Goal: Obtain resource: Obtain resource

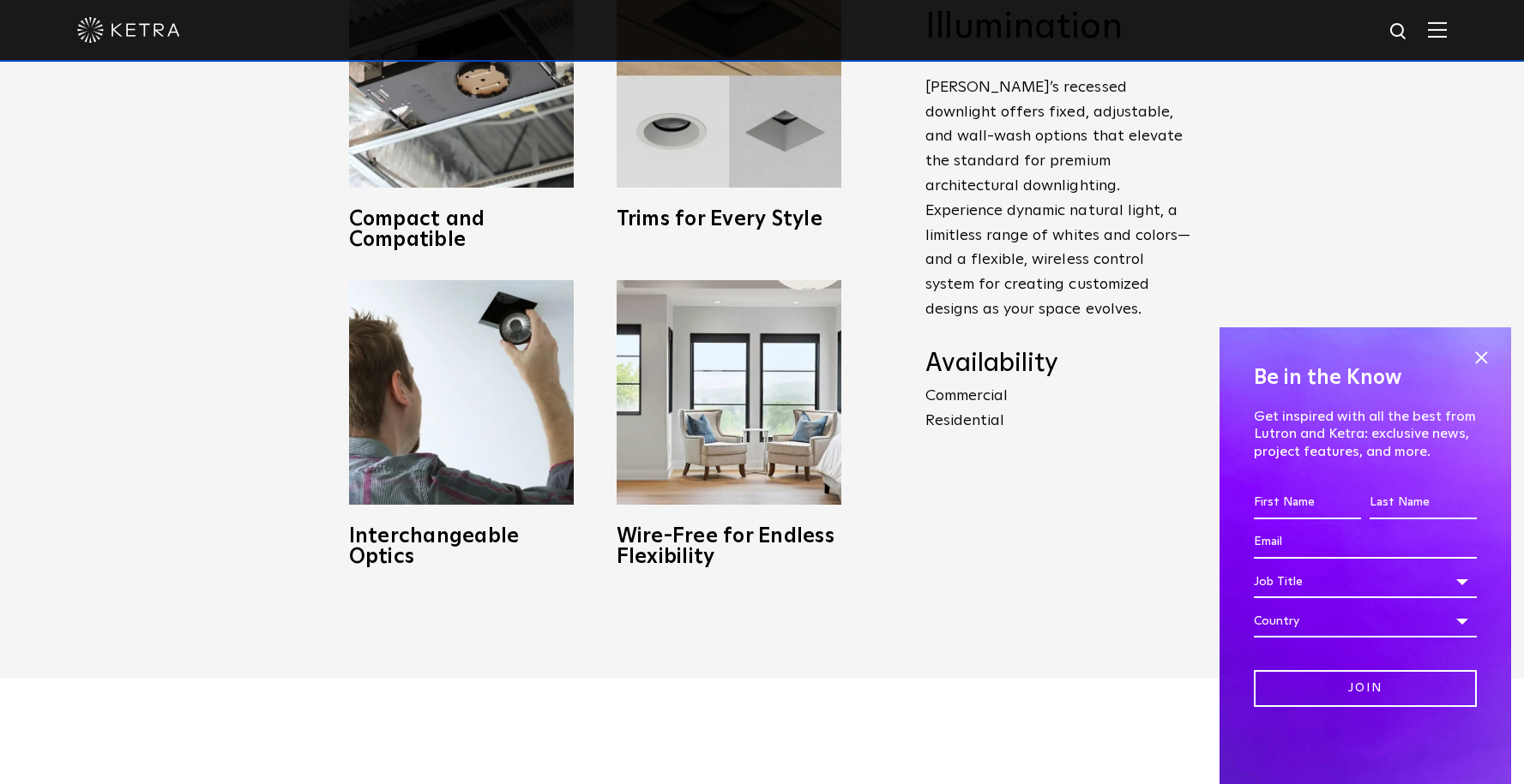
scroll to position [795, 0]
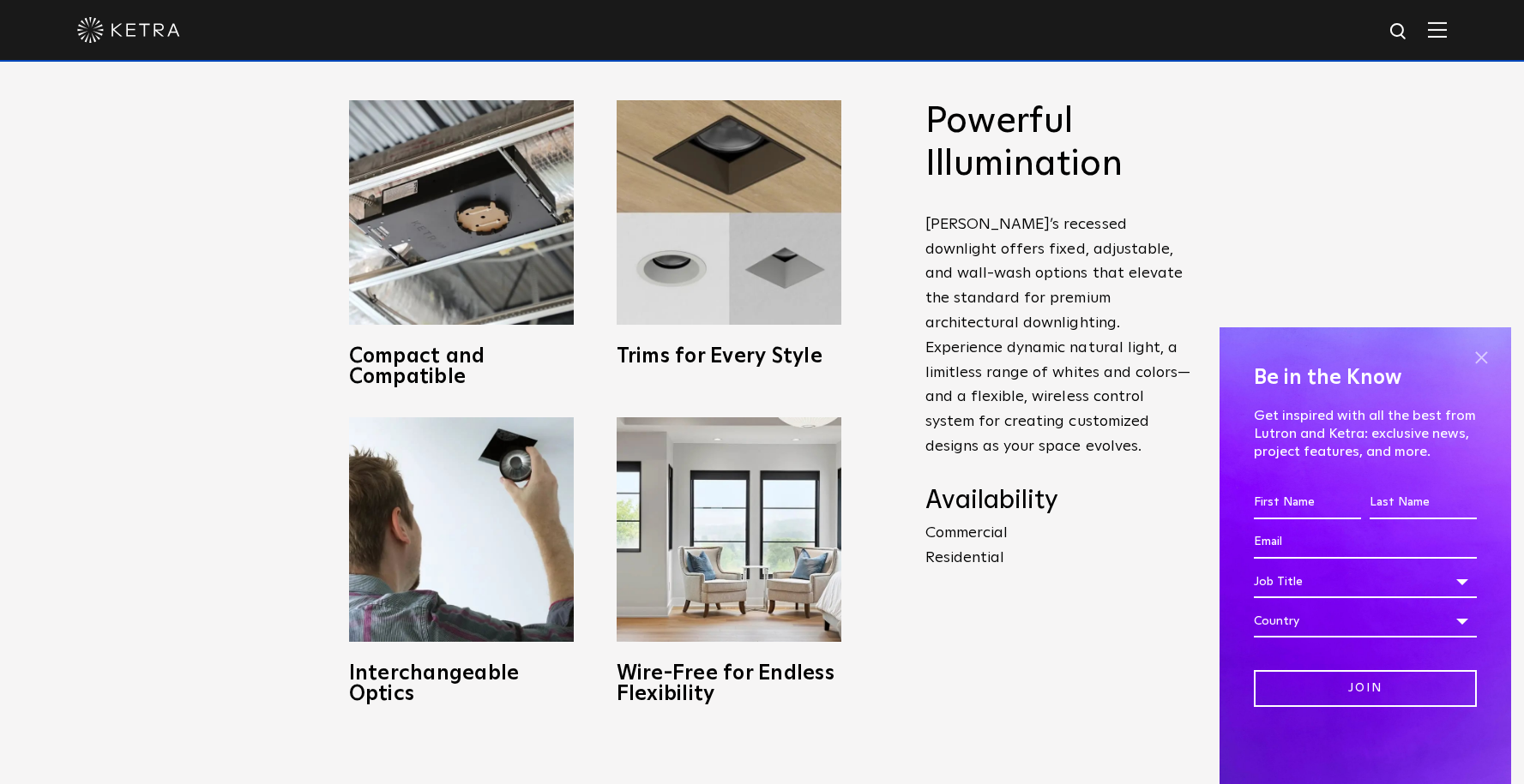
click at [1474, 351] on span at bounding box center [1481, 358] width 26 height 26
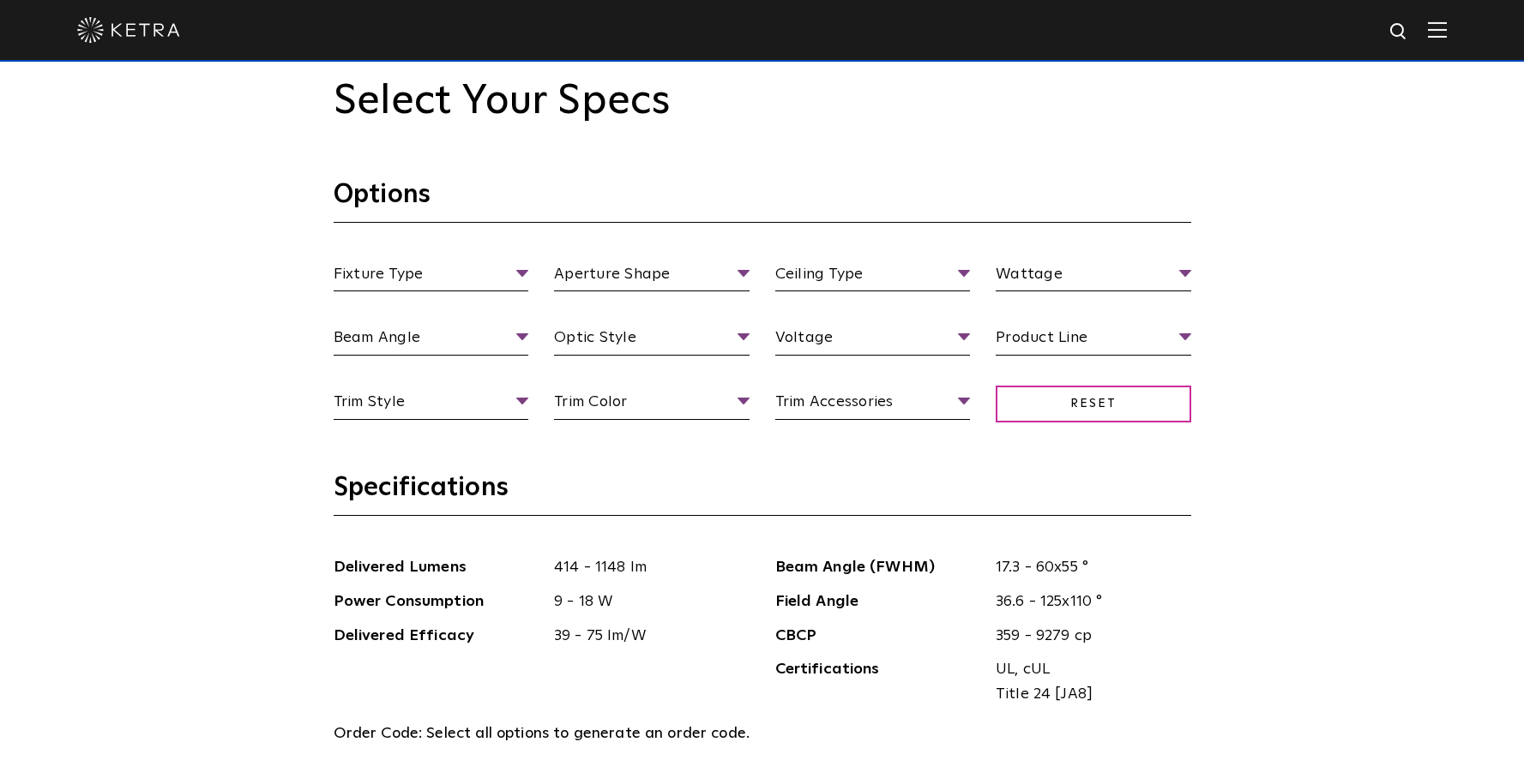
scroll to position [1605, 0]
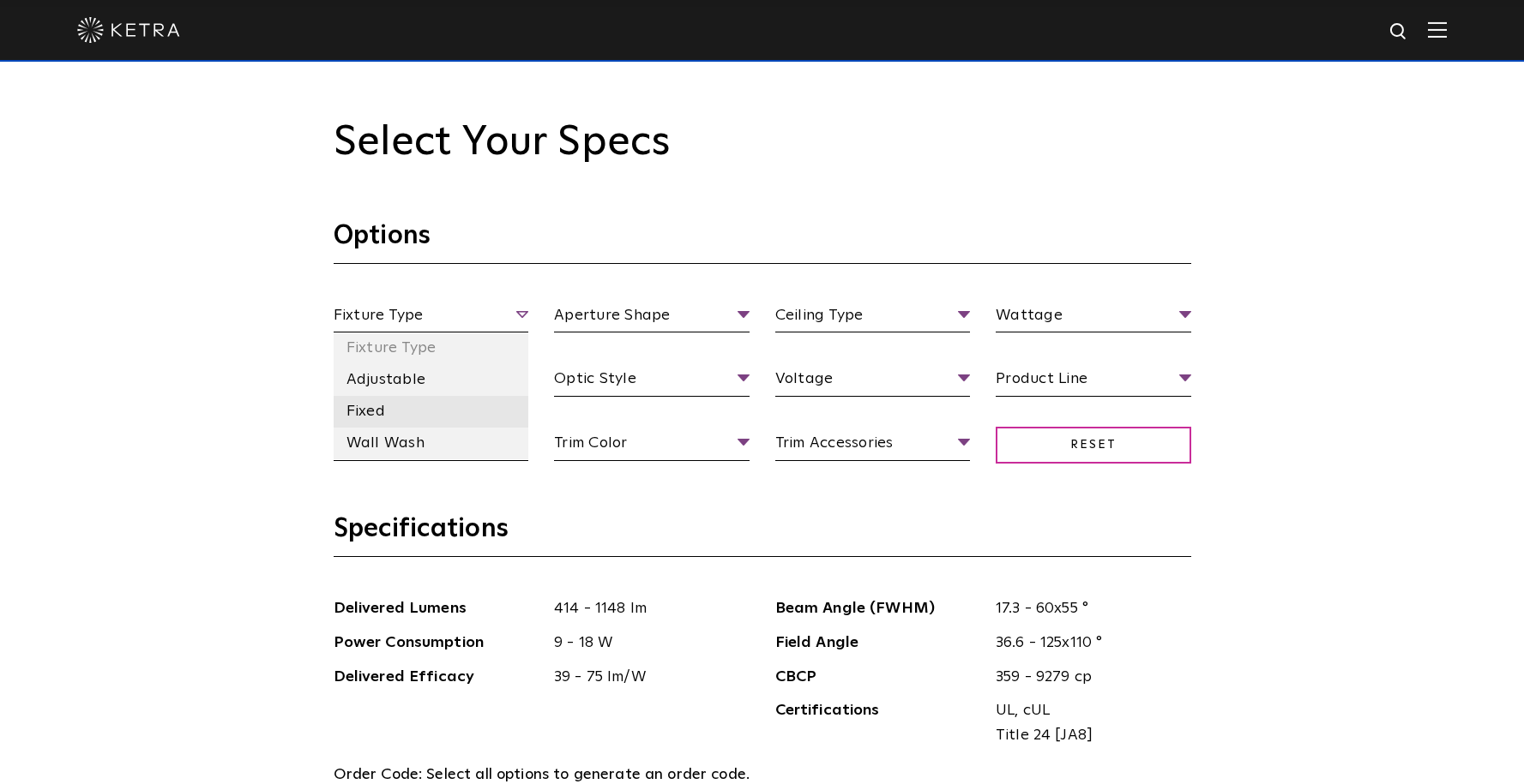
click at [443, 406] on li "Fixed" at bounding box center [431, 412] width 196 height 31
click at [520, 307] on span "Fixed" at bounding box center [431, 318] width 196 height 30
click at [410, 414] on li "Fixed" at bounding box center [431, 412] width 196 height 31
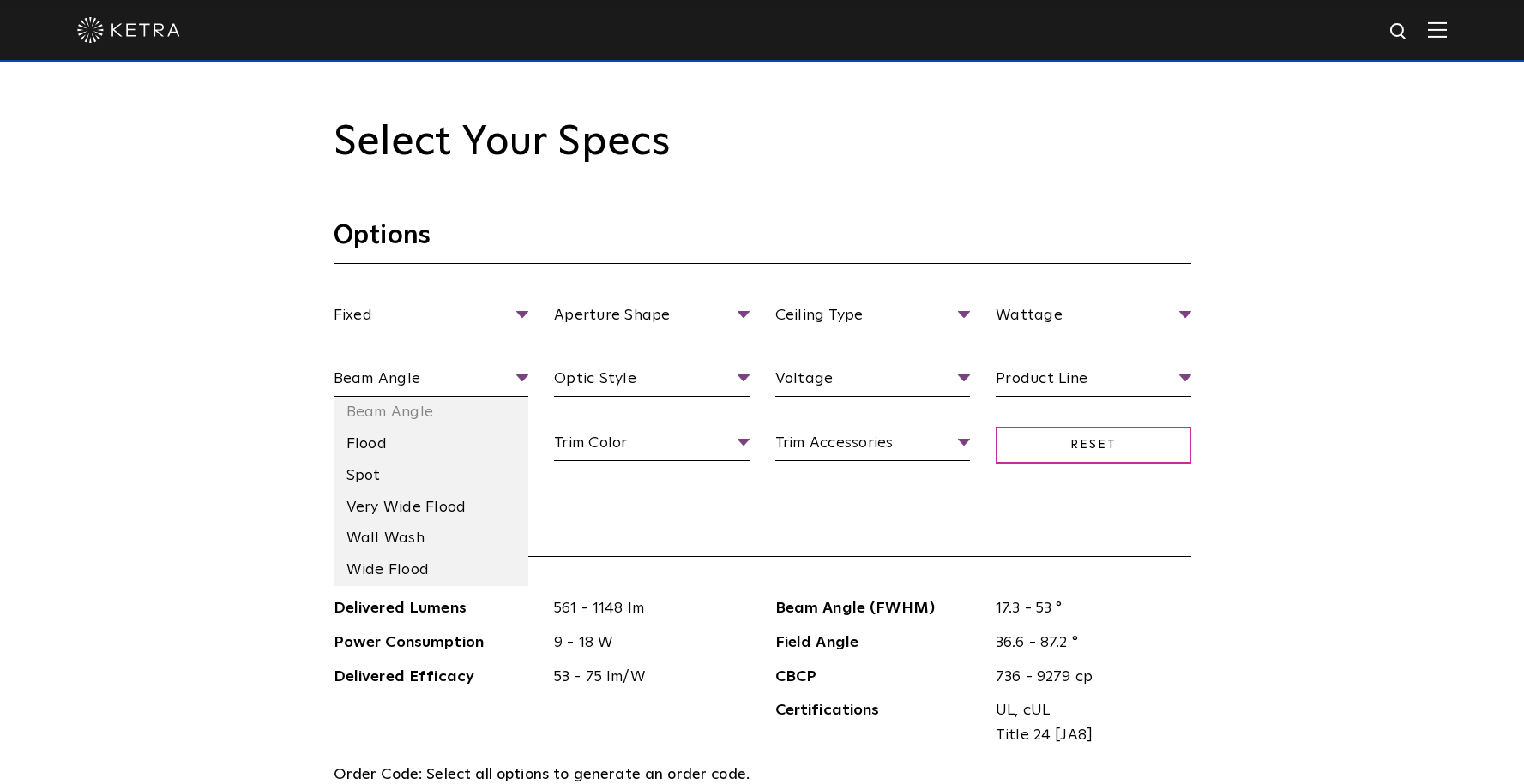
click at [459, 435] on li "Flood" at bounding box center [431, 445] width 196 height 31
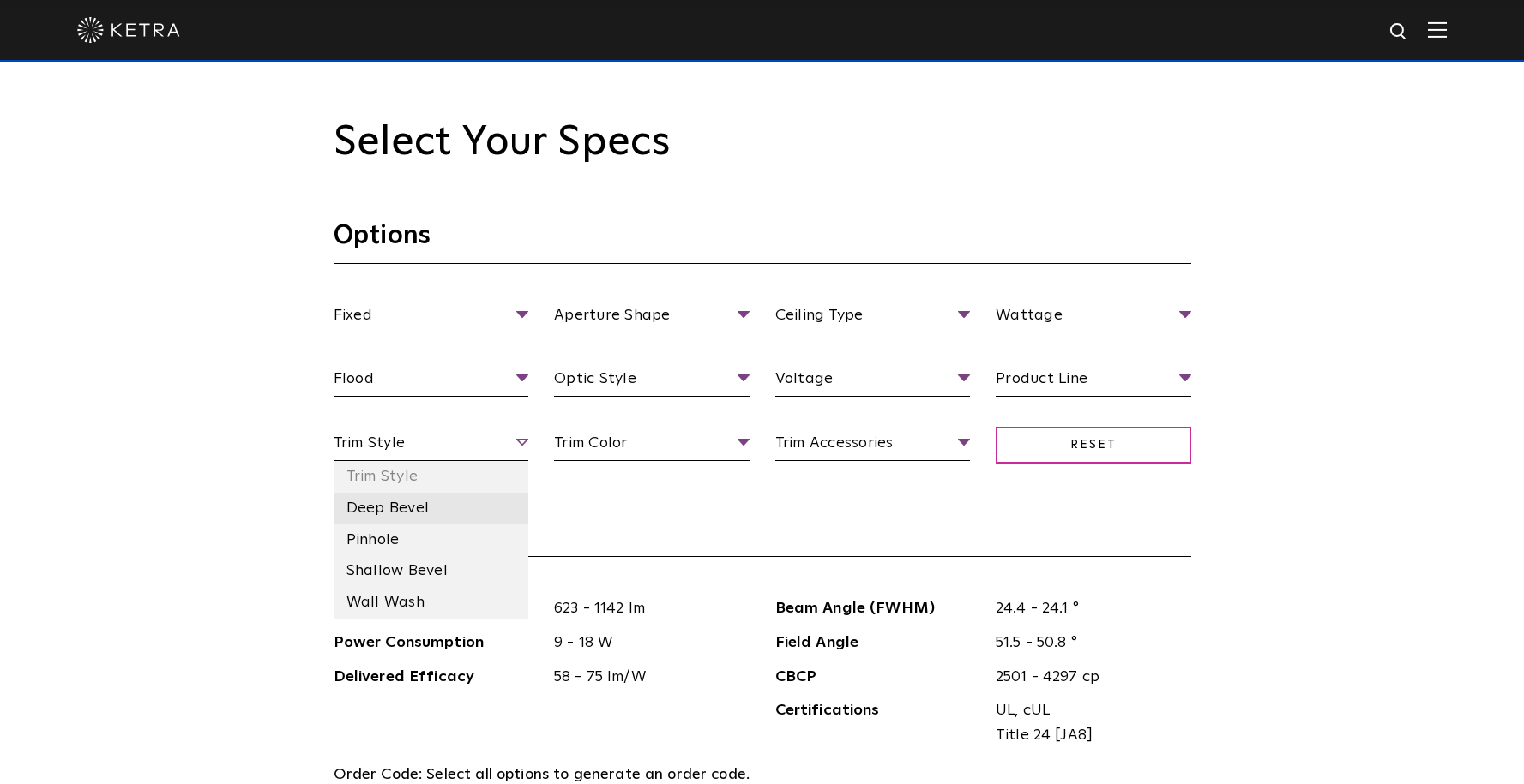
click at [470, 505] on li "Deep Bevel" at bounding box center [431, 508] width 196 height 31
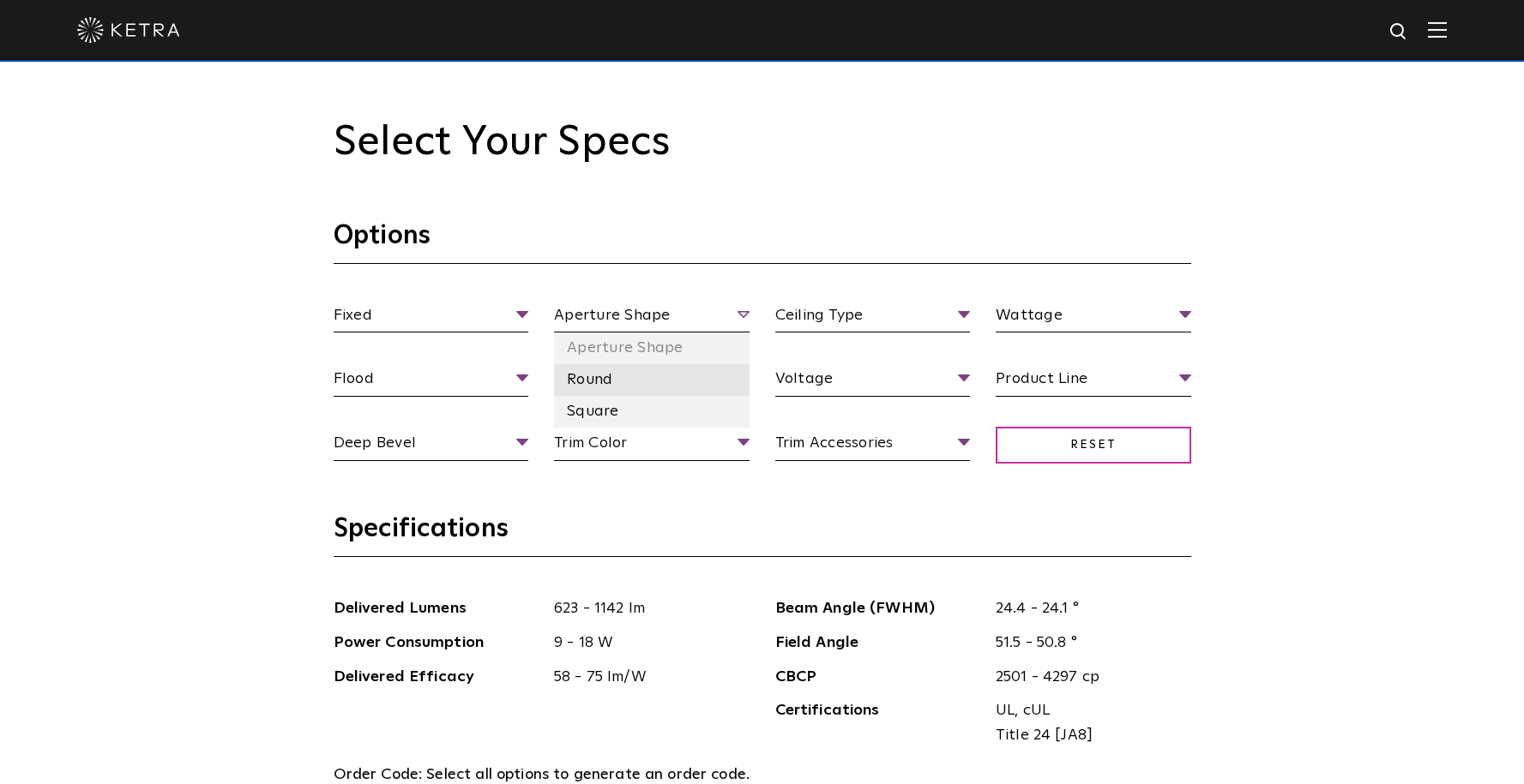
click at [687, 392] on li "Round" at bounding box center [651, 380] width 196 height 31
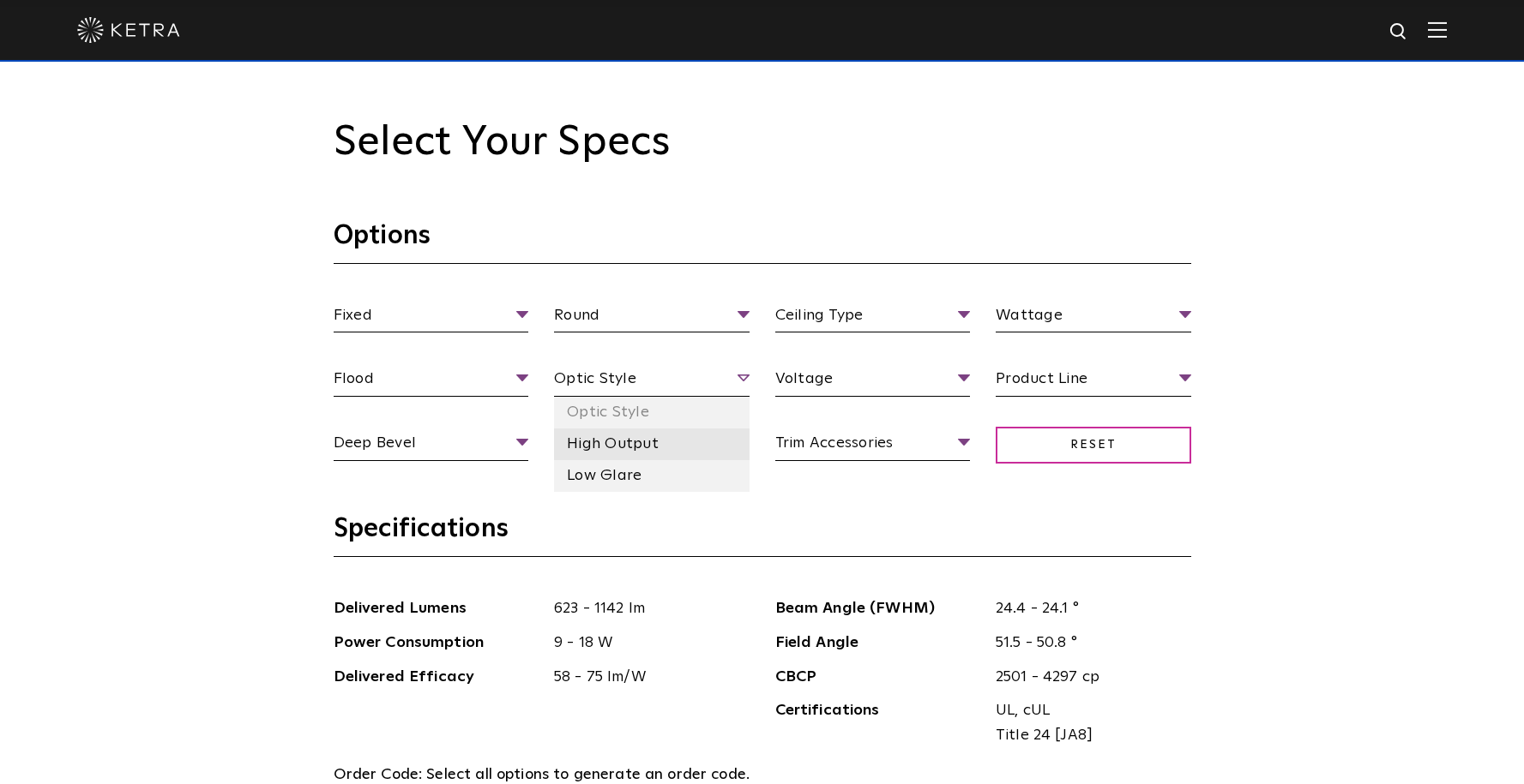
click at [690, 446] on li "High Output" at bounding box center [651, 445] width 196 height 31
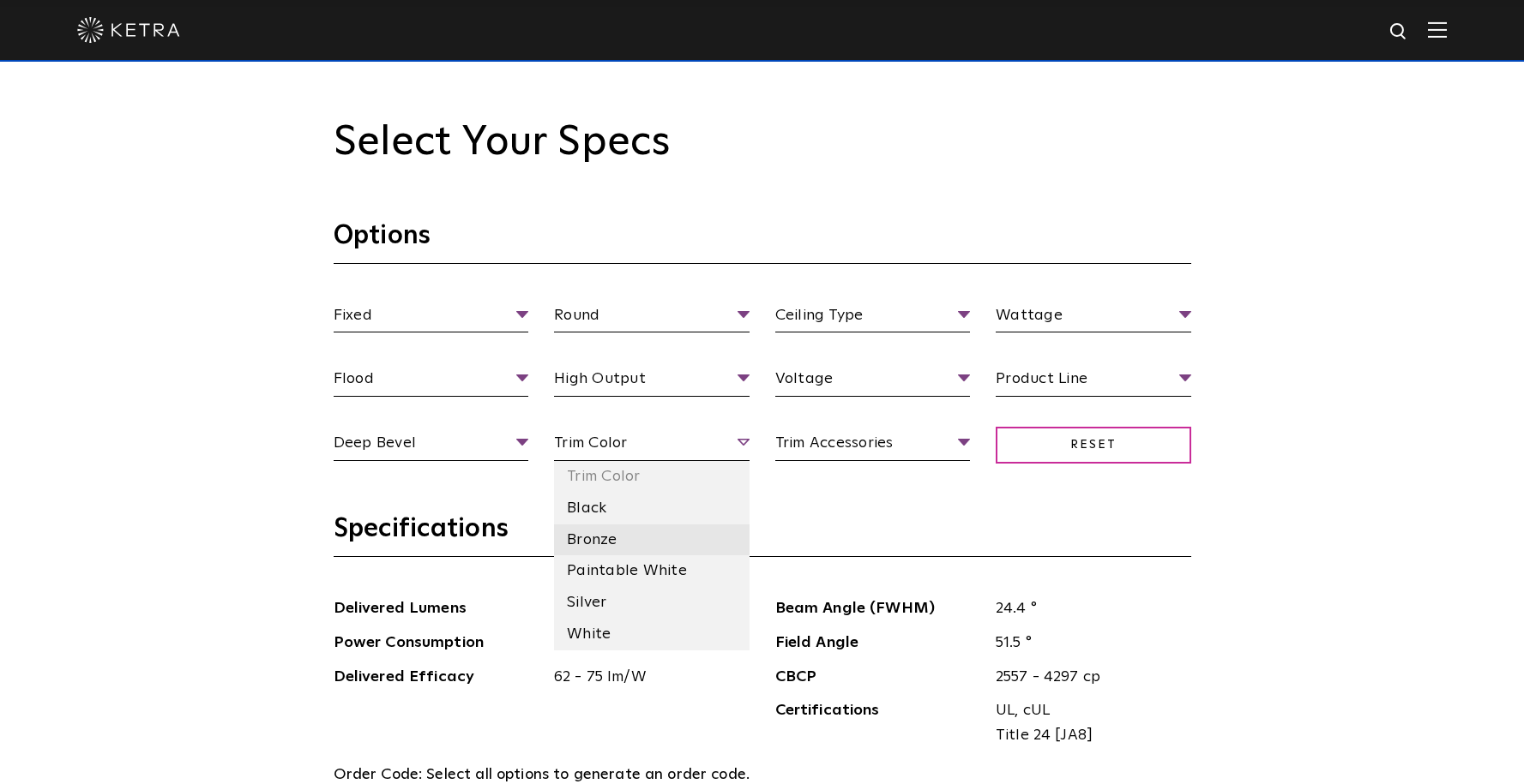
click at [646, 533] on li "Bronze" at bounding box center [651, 540] width 196 height 31
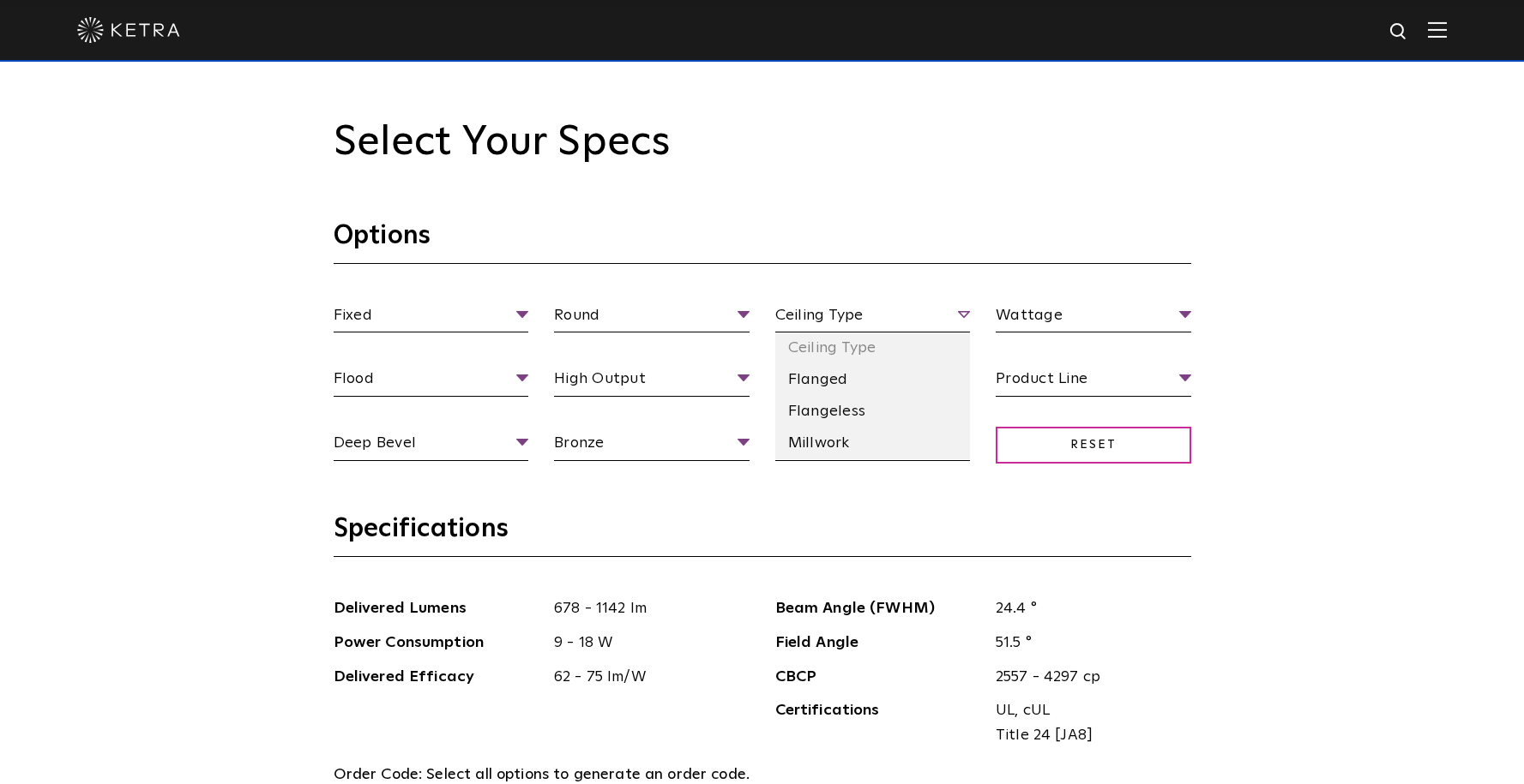
click at [953, 312] on span "Ceiling Type" at bounding box center [873, 318] width 196 height 30
click at [882, 399] on li "Flangeless" at bounding box center [873, 412] width 196 height 31
click at [896, 434] on li "120 V" at bounding box center [873, 445] width 196 height 31
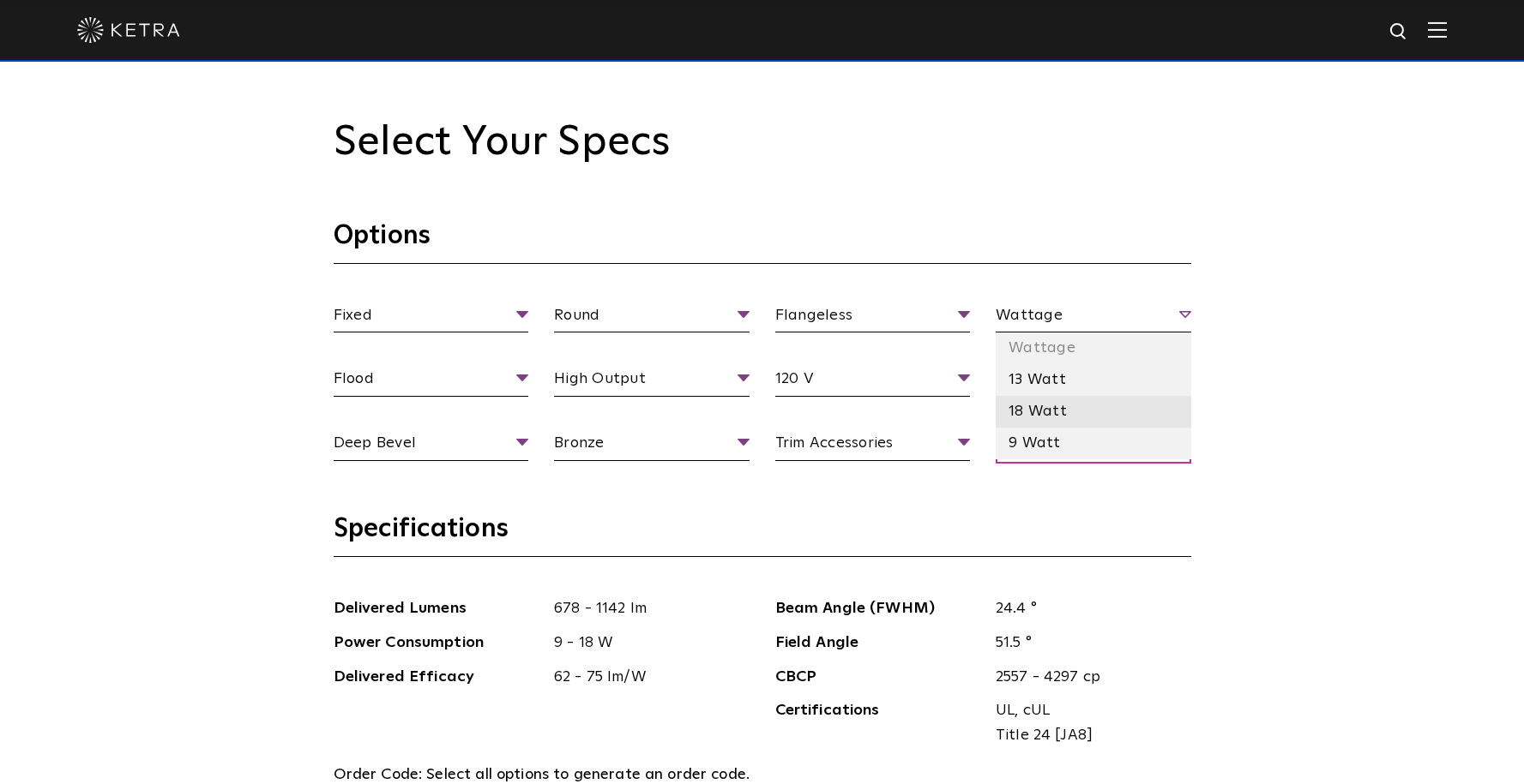
click at [1147, 411] on li "18 Watt" at bounding box center [1093, 412] width 196 height 31
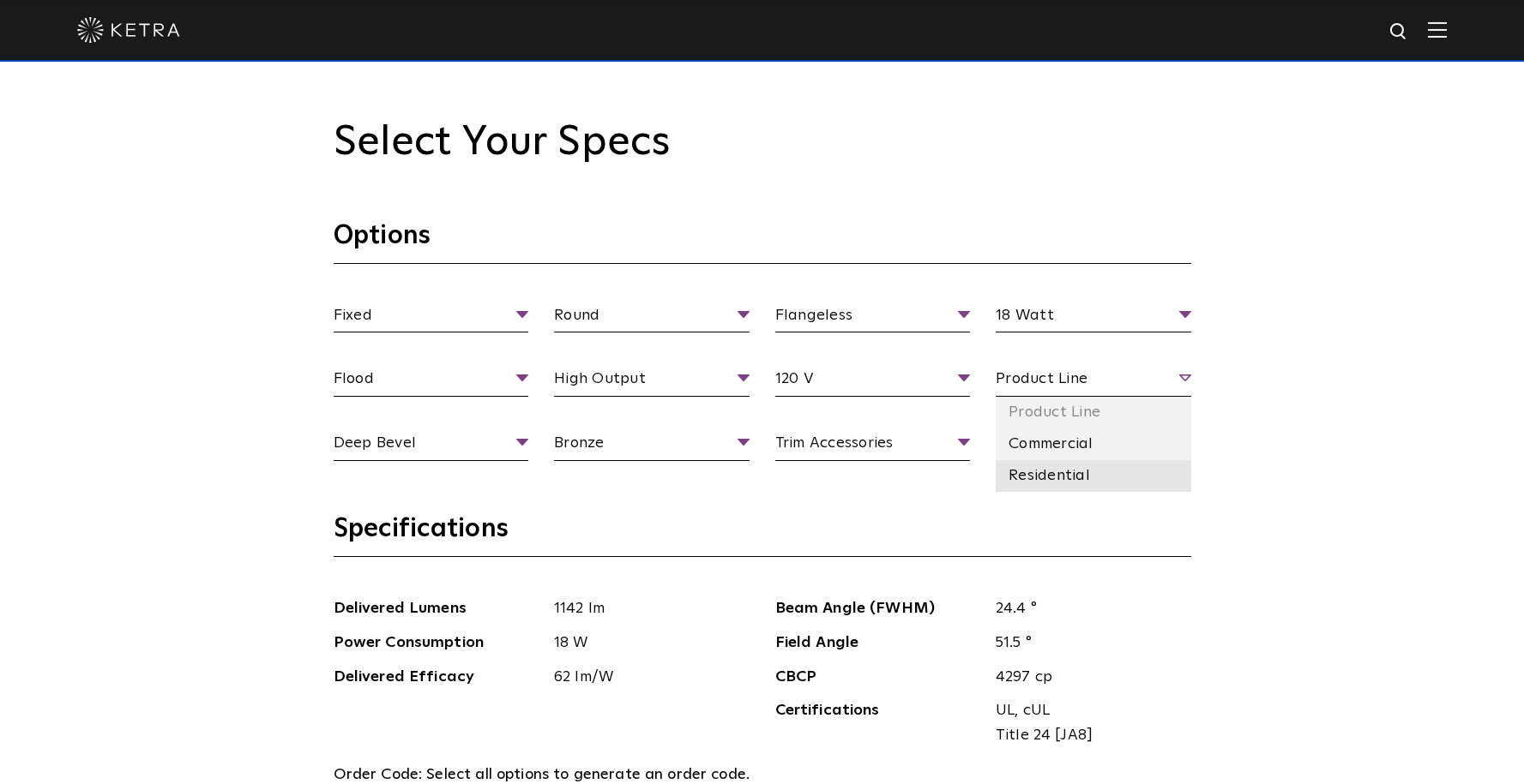
click at [1124, 471] on li "Residential" at bounding box center [1093, 476] width 196 height 31
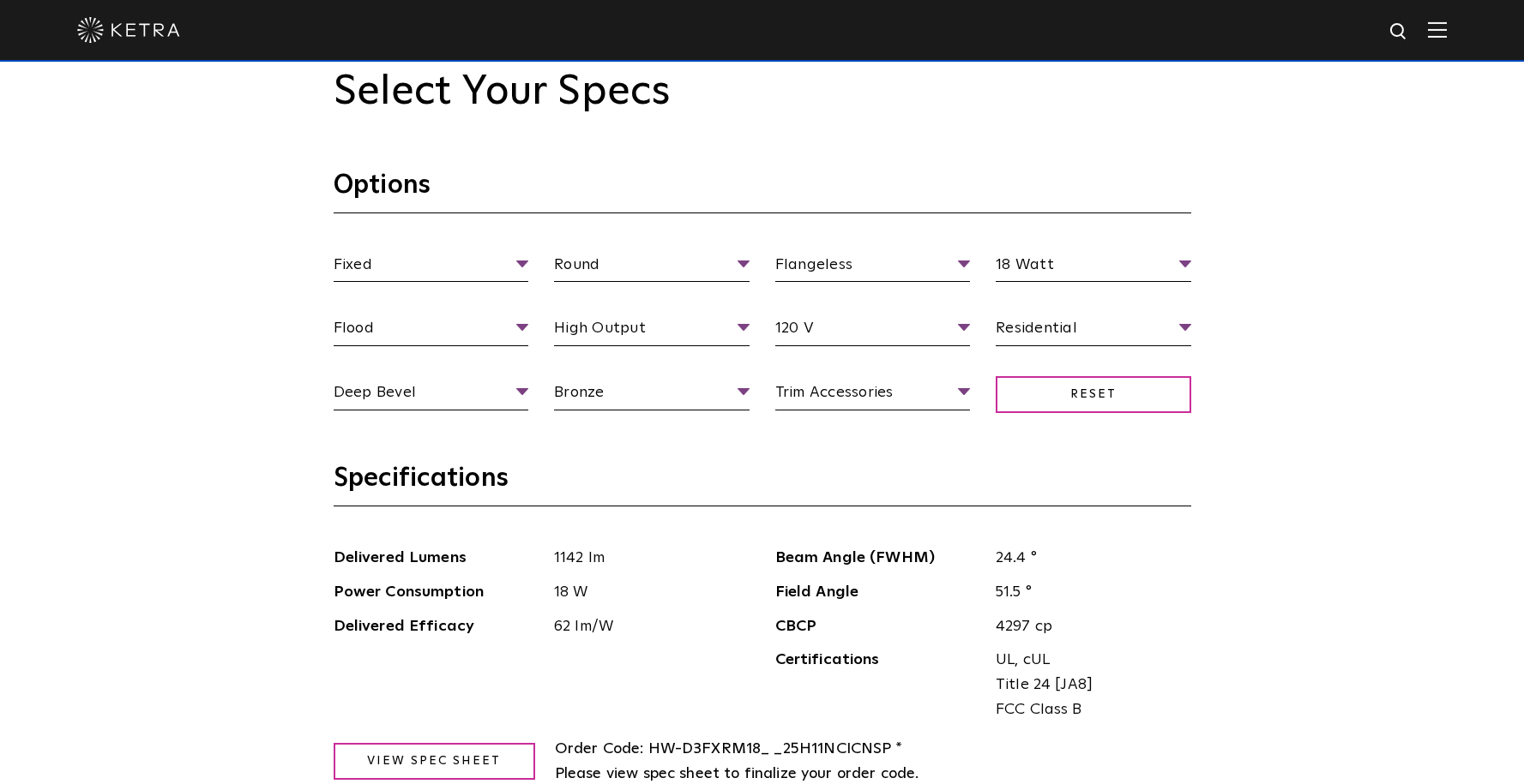
scroll to position [1559, 0]
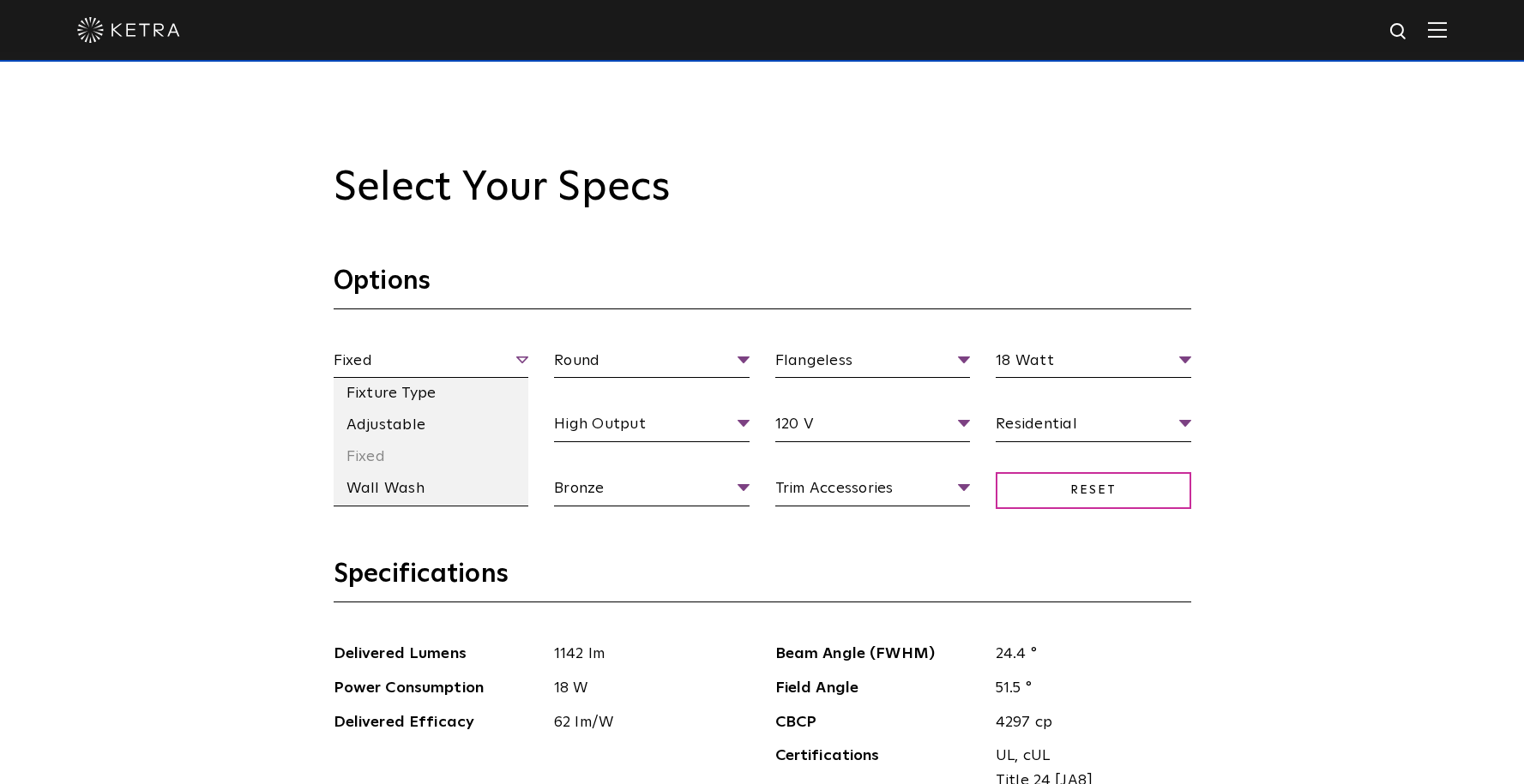
click at [506, 358] on span "Fixed" at bounding box center [431, 364] width 196 height 30
click at [492, 426] on li "Adjustable" at bounding box center [431, 426] width 196 height 31
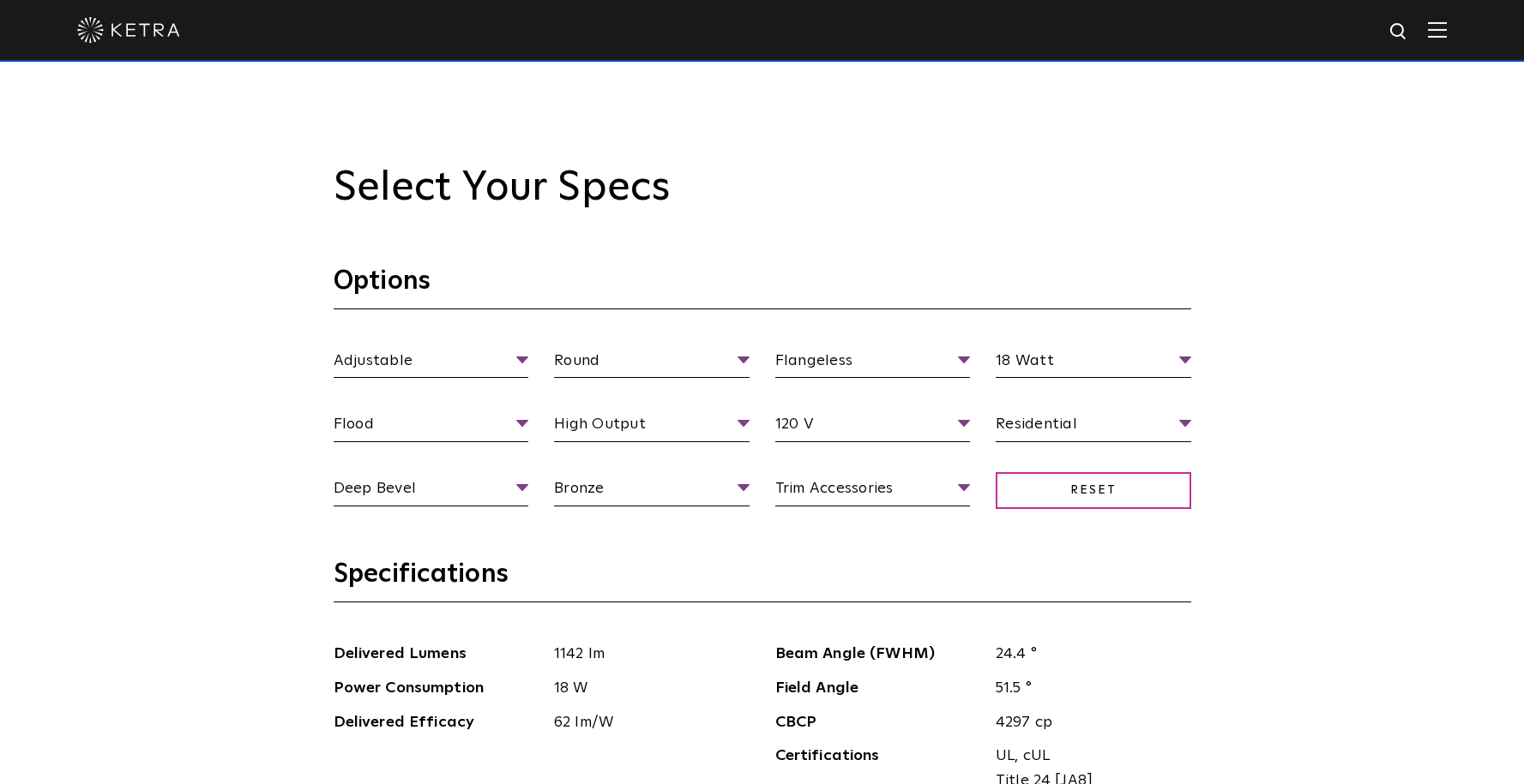
click at [600, 551] on section "Options Adjustable Fixture Type Adjustable Fixed Wall Wash Round Aperture [GEOG…" at bounding box center [762, 411] width 857 height 293
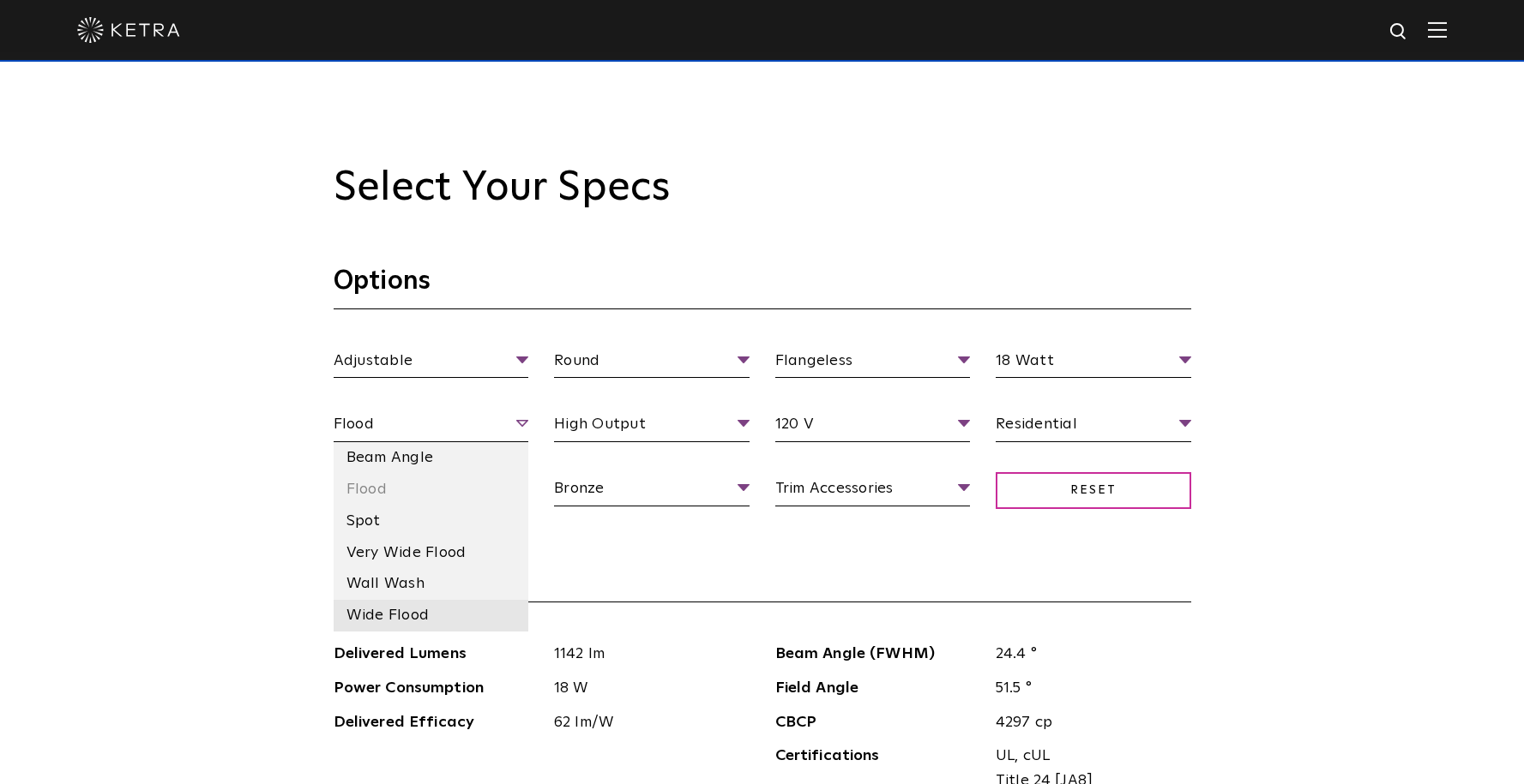
click at [484, 611] on li "Wide Flood" at bounding box center [431, 616] width 196 height 31
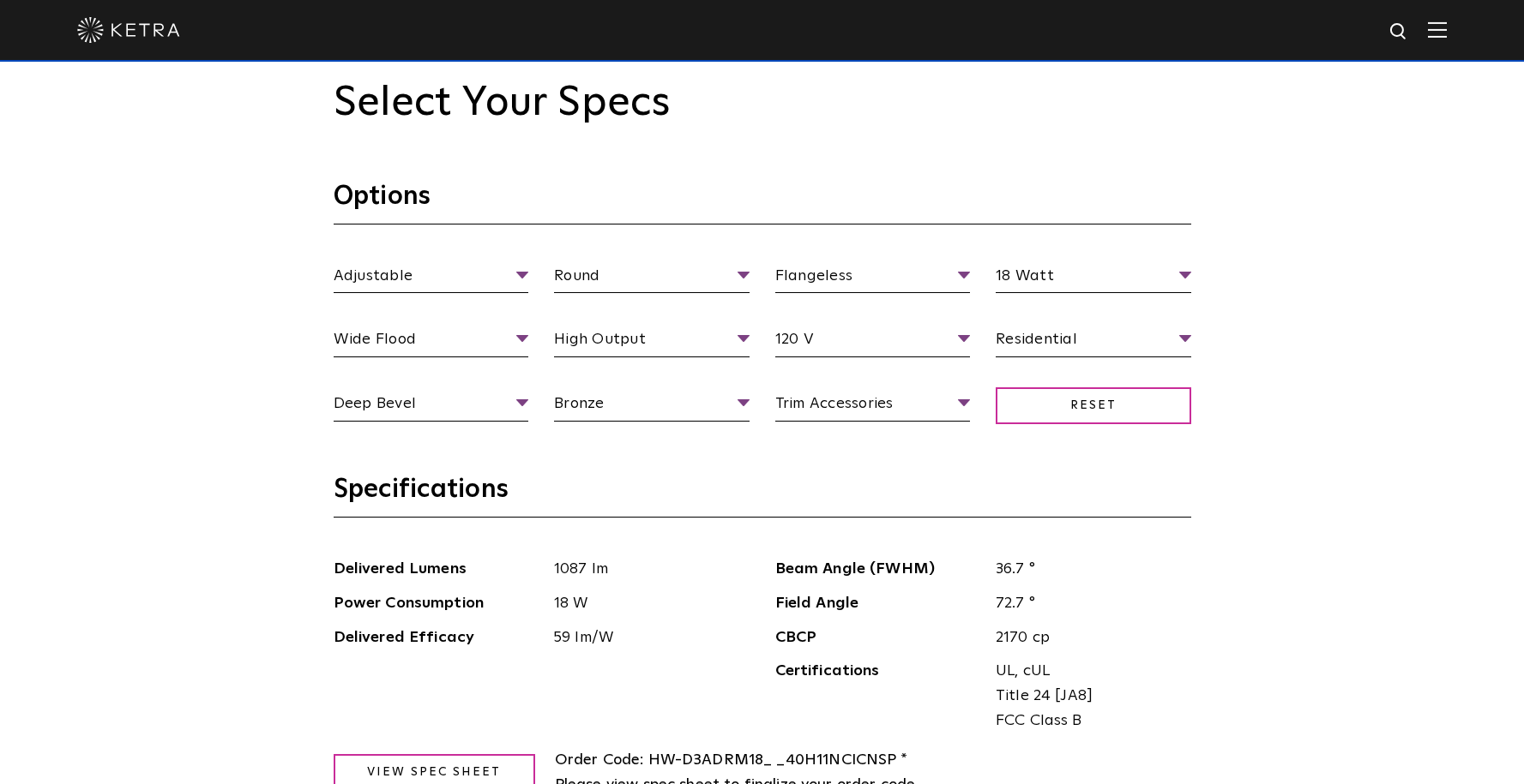
scroll to position [1652, 0]
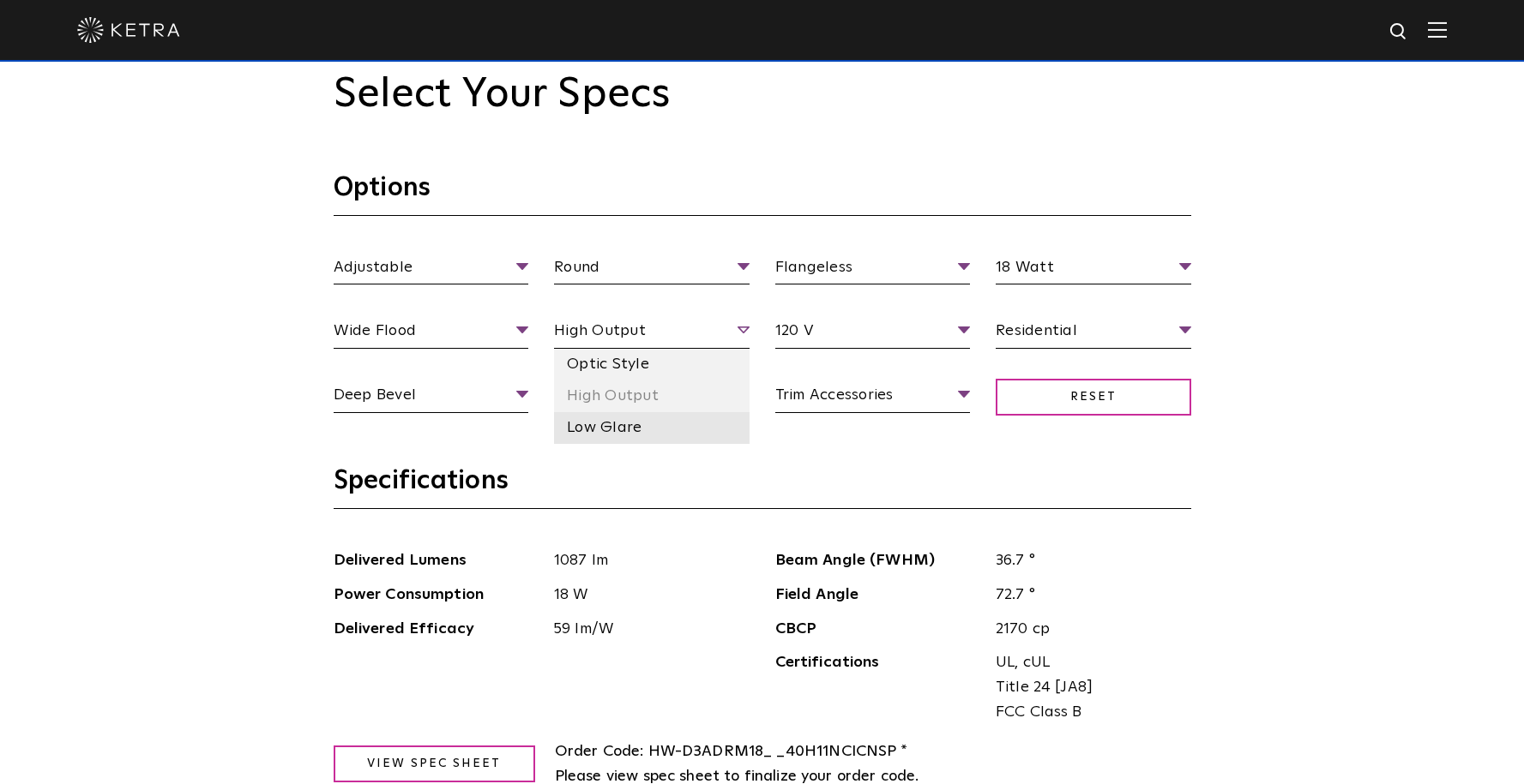
click at [723, 432] on li "Low Glare" at bounding box center [651, 428] width 196 height 31
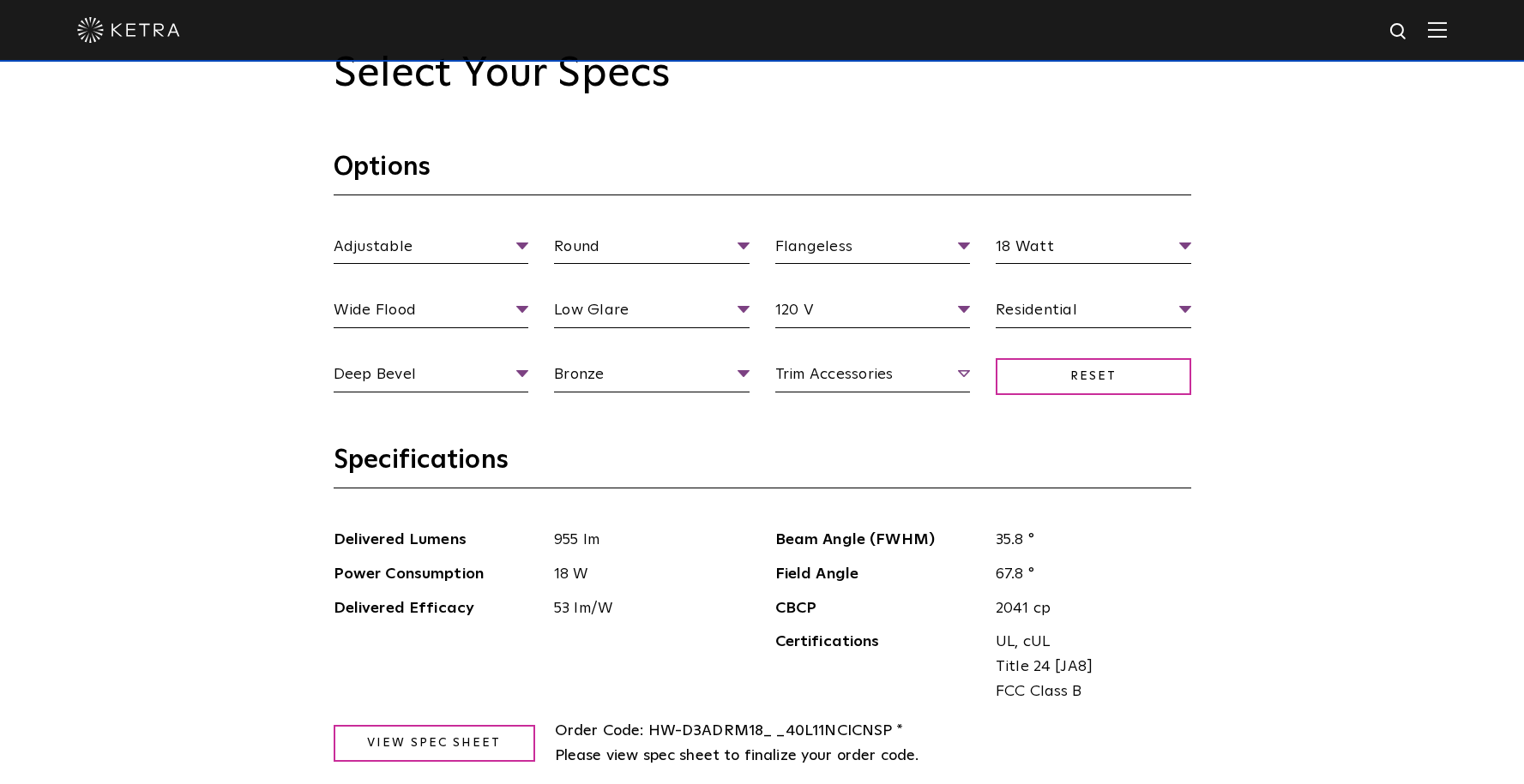
scroll to position [1674, 0]
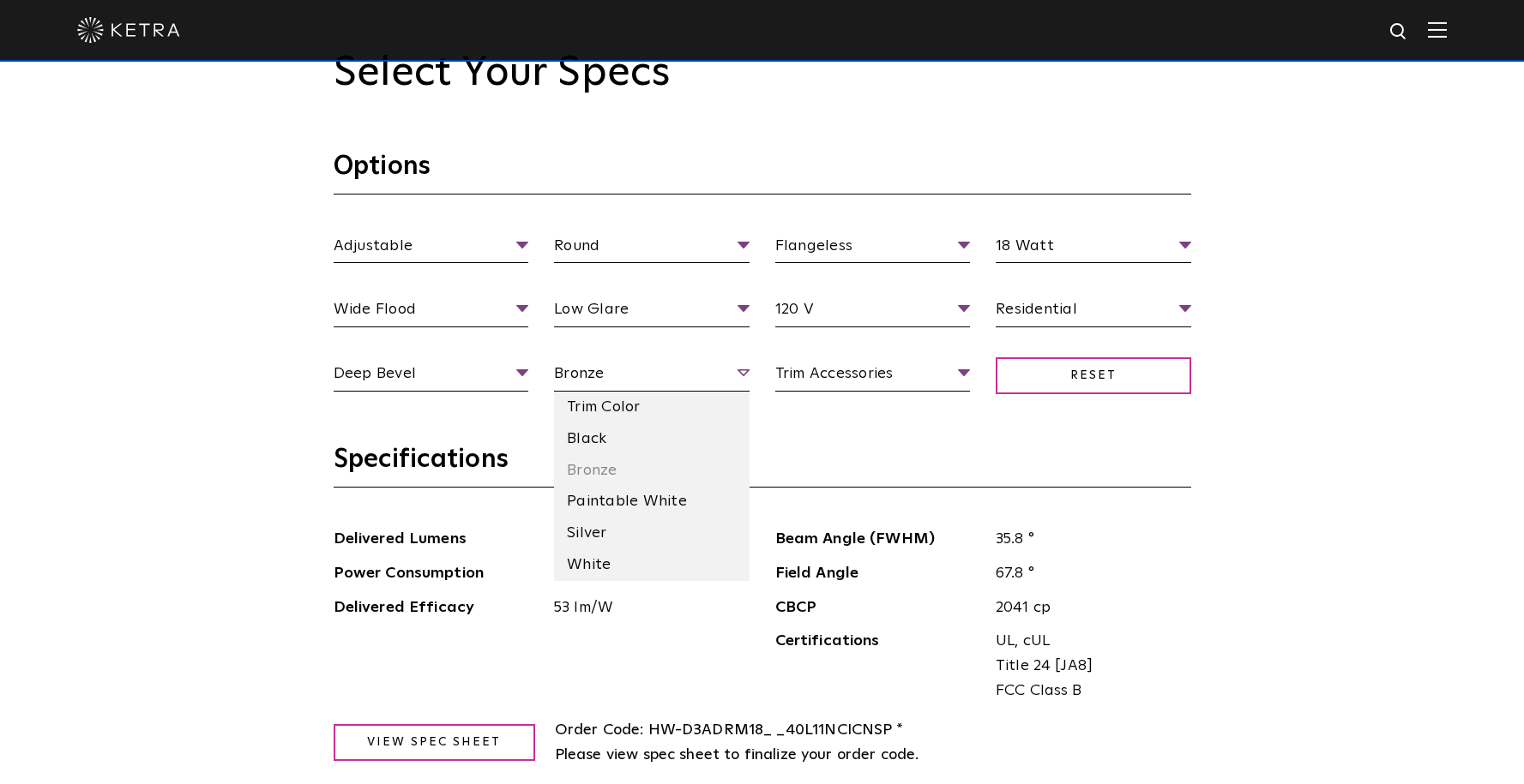
click at [732, 373] on span "Bronze" at bounding box center [651, 377] width 196 height 30
click at [712, 571] on li "White" at bounding box center [651, 565] width 196 height 31
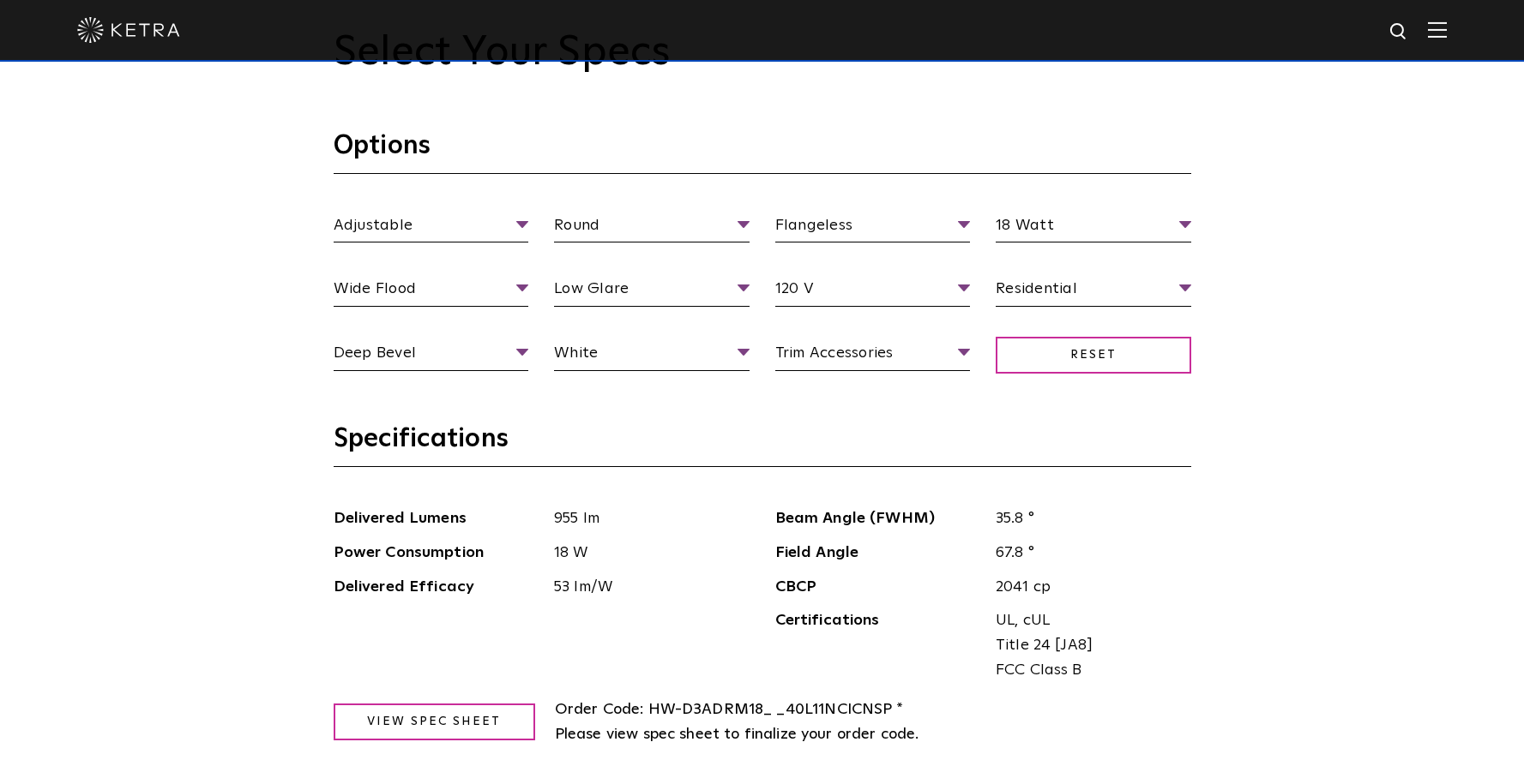
scroll to position [1691, 0]
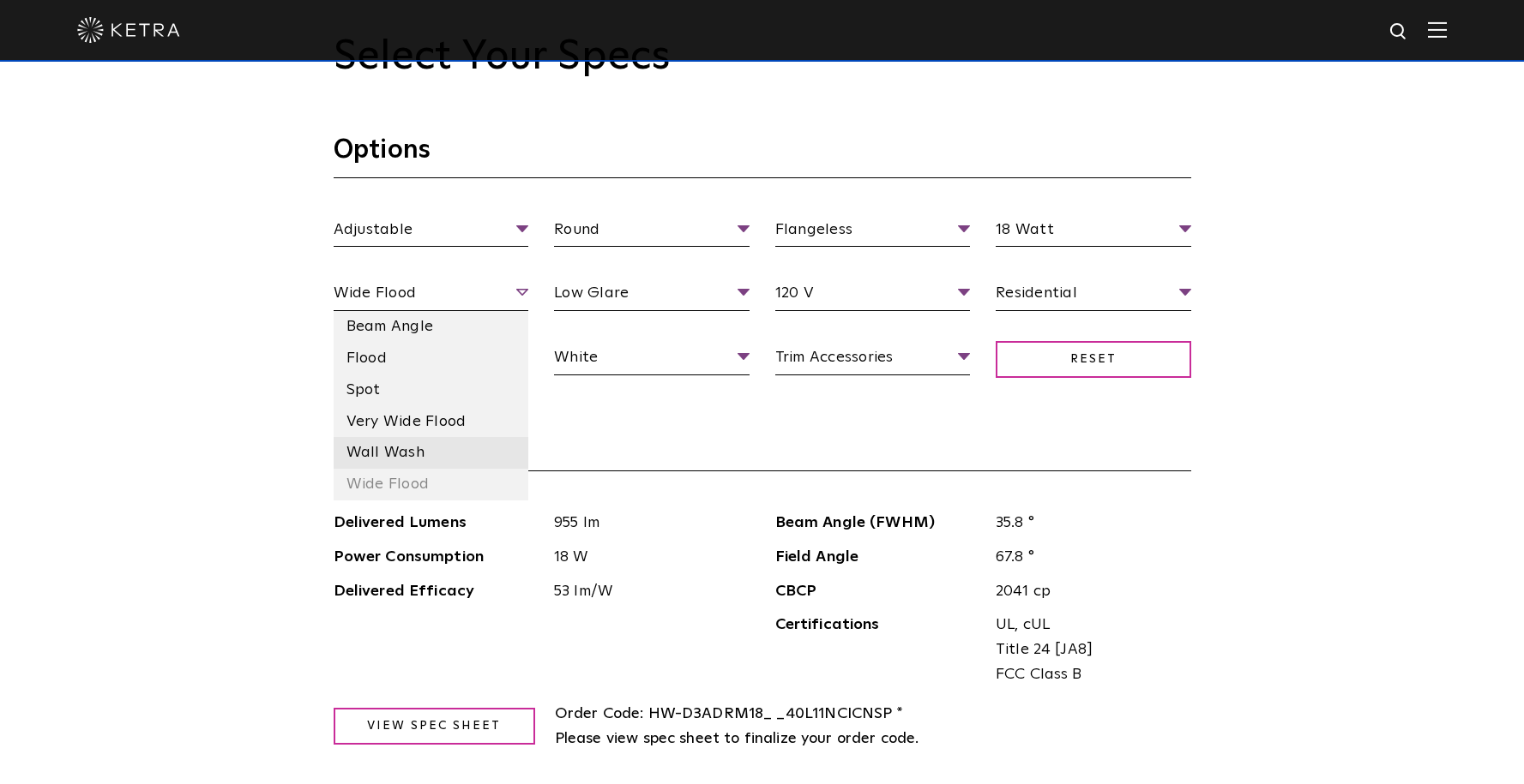
click at [461, 449] on li "Wall Wash" at bounding box center [431, 452] width 196 height 31
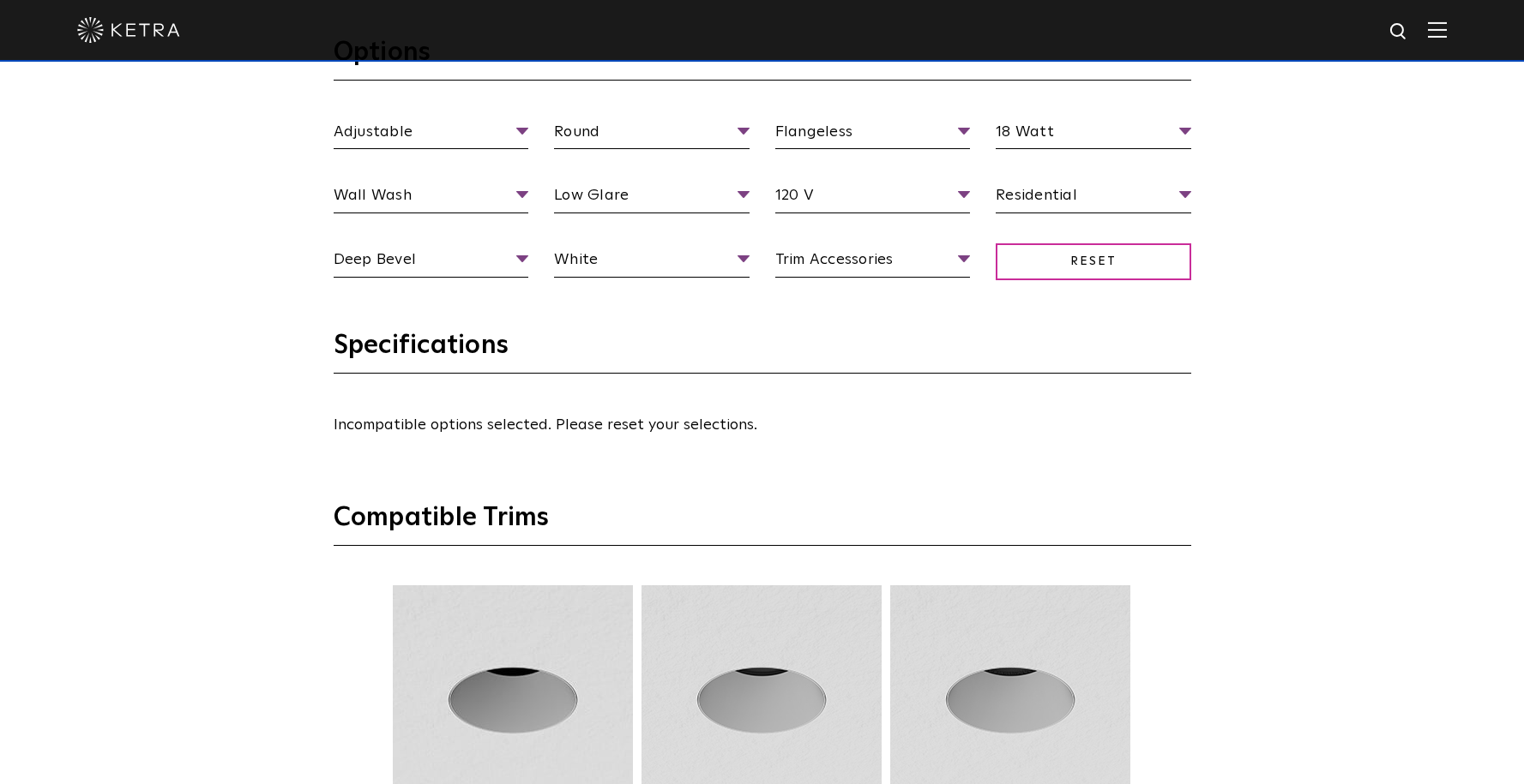
scroll to position [1780, 0]
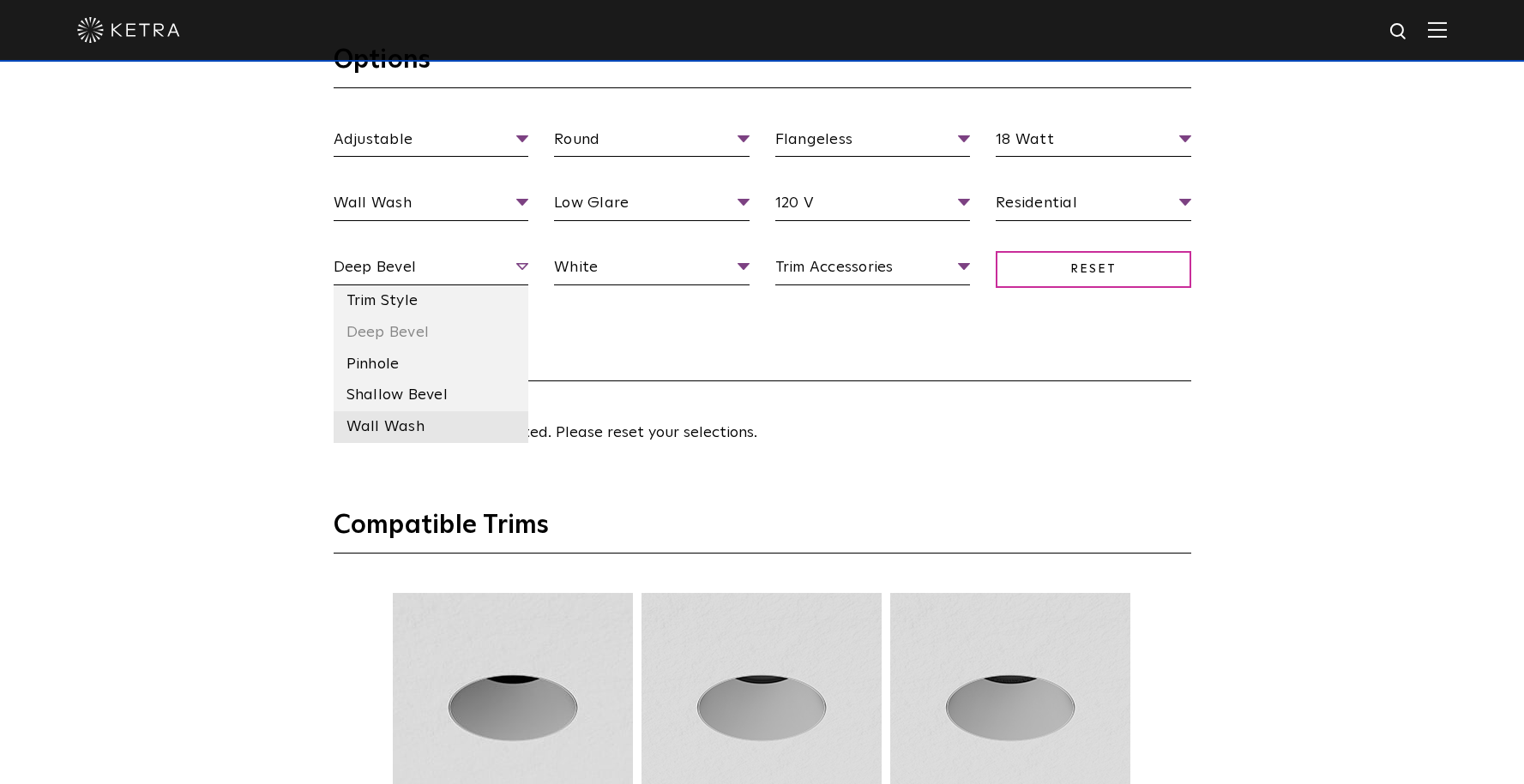
click at [476, 414] on li "Wall Wash" at bounding box center [431, 427] width 196 height 31
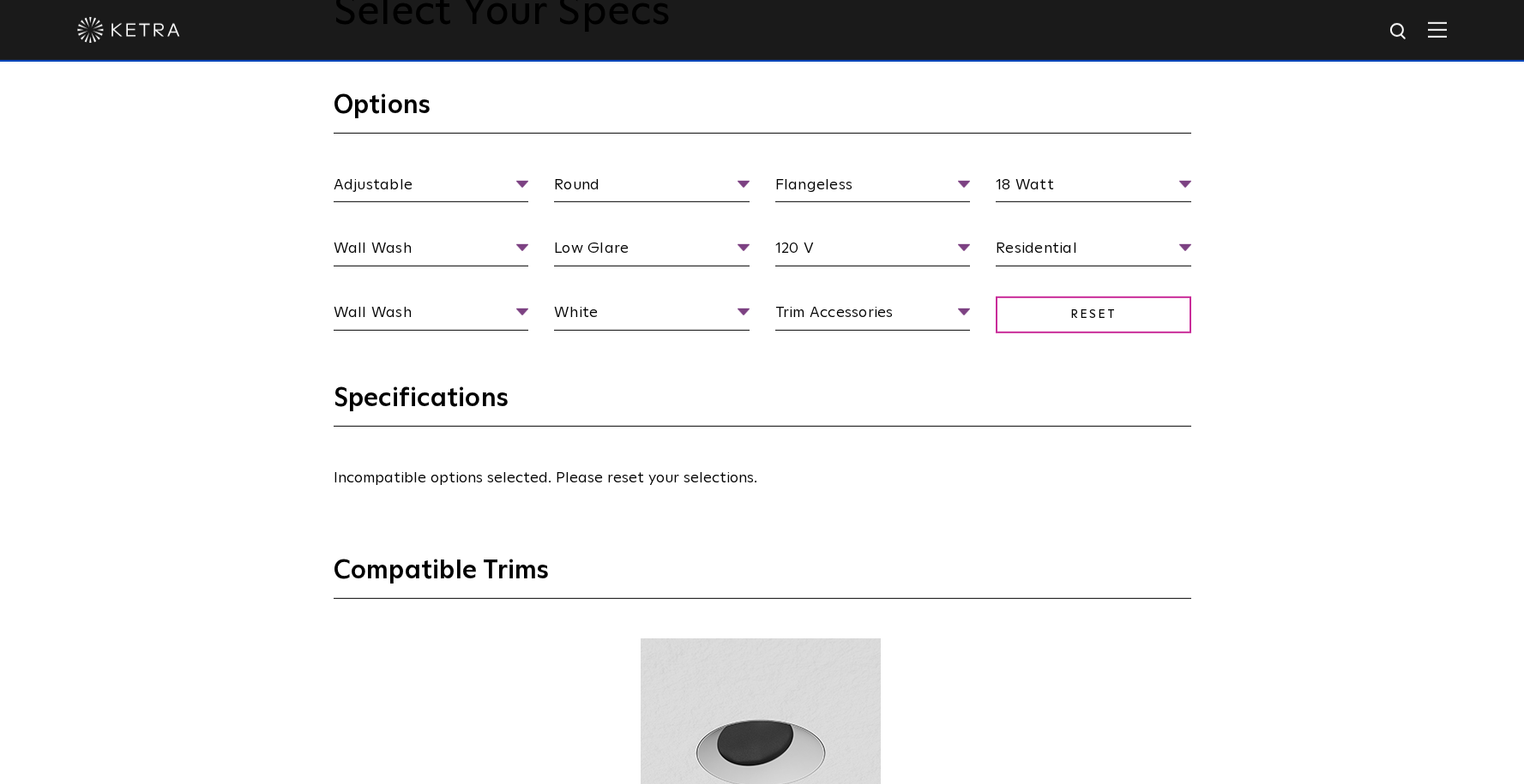
scroll to position [1734, 0]
click at [721, 308] on li "High Output" at bounding box center [651, 315] width 196 height 31
click at [838, 374] on section "Options Adjustable Fixture Type Adjustable Fixed Wall Wash Round Aperture [GEOG…" at bounding box center [762, 236] width 857 height 293
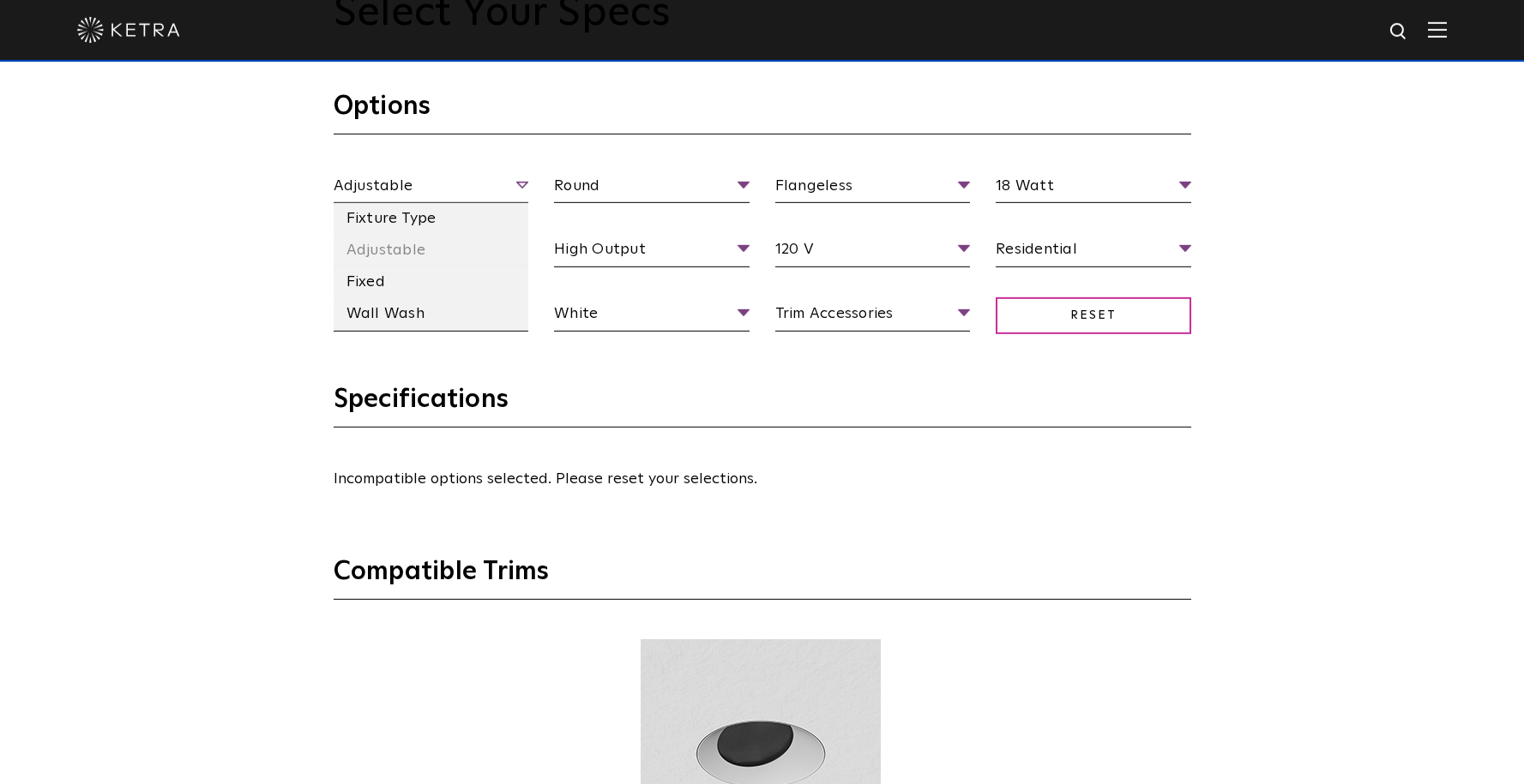
click at [505, 190] on span "Adjustable" at bounding box center [431, 189] width 196 height 30
click at [471, 305] on li "Wall Wash" at bounding box center [431, 314] width 196 height 31
click at [798, 378] on section "Options Wall Wash Fixture Type Adjustable Fixed Wall Wash Round Aperture [GEOGR…" at bounding box center [762, 236] width 857 height 293
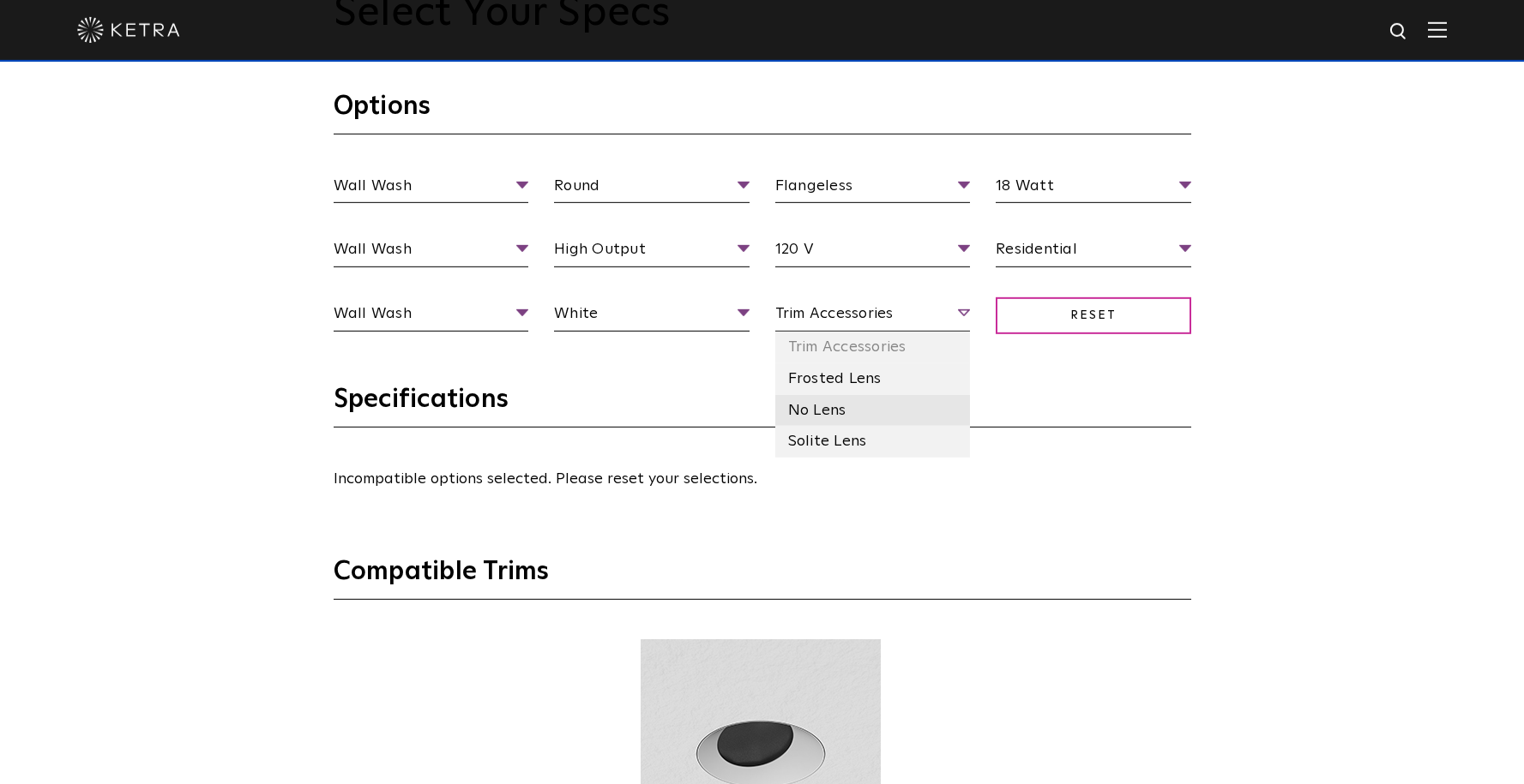
click at [912, 415] on li "No Lens" at bounding box center [873, 411] width 196 height 31
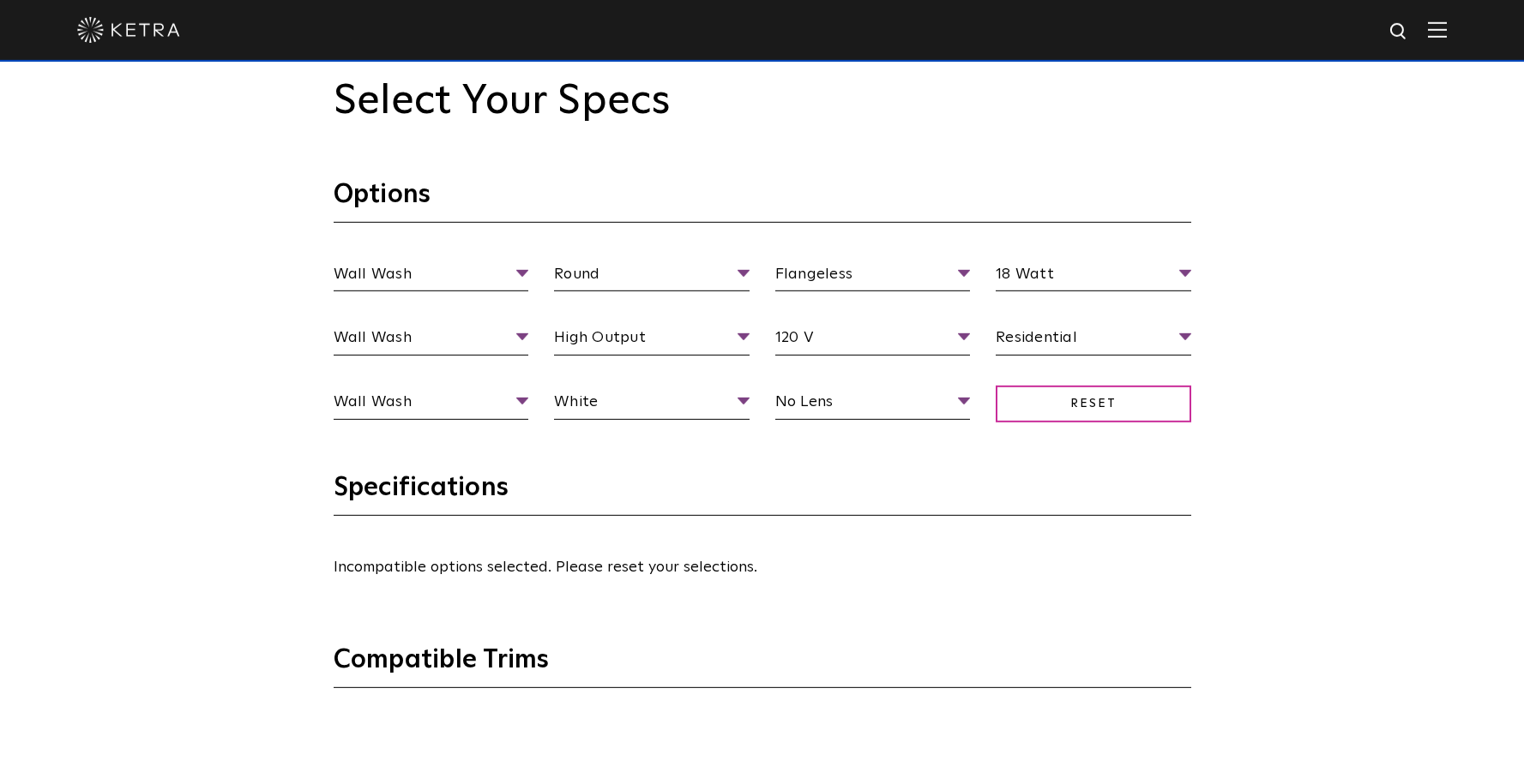
scroll to position [1558, 0]
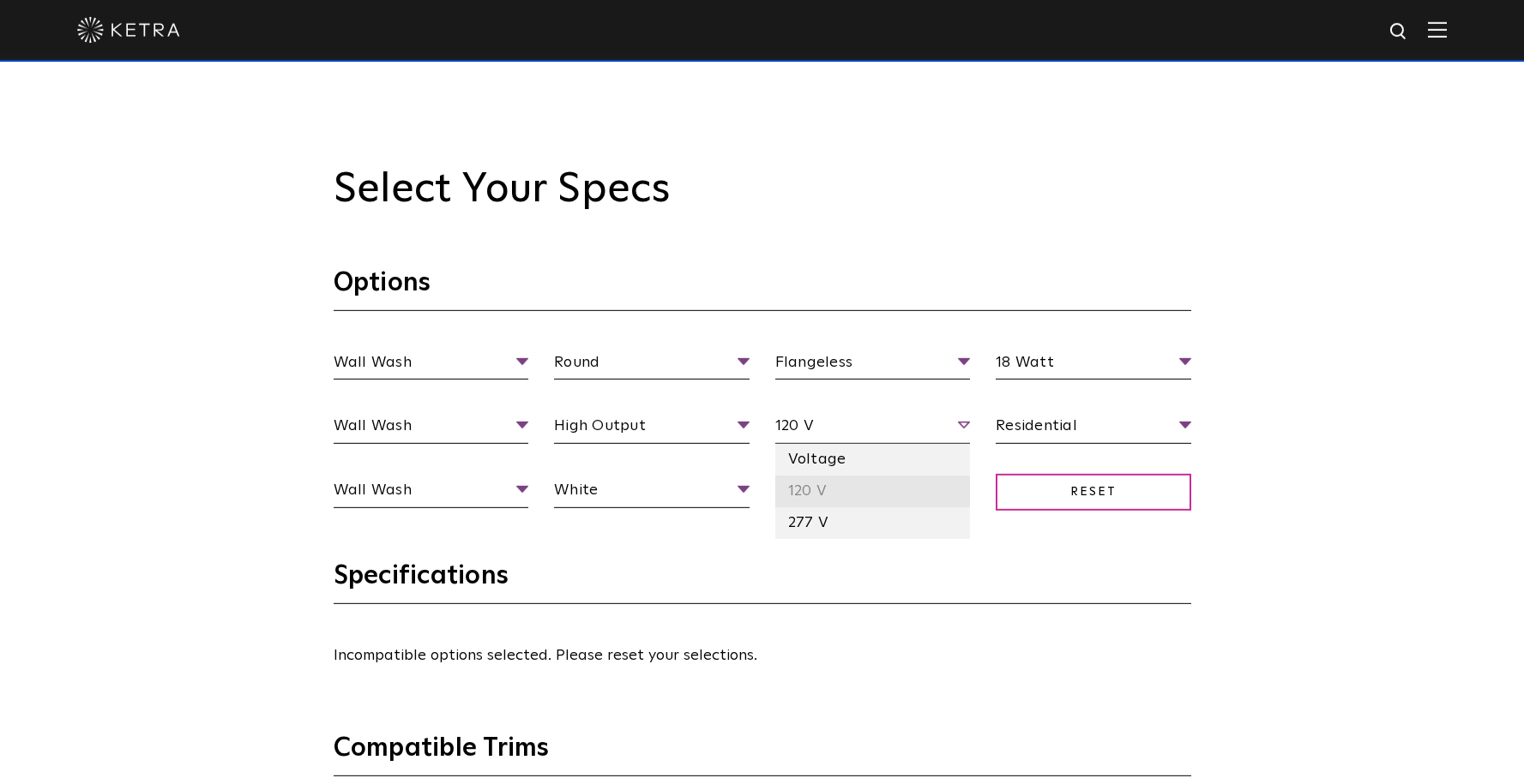
click at [954, 499] on li "120 V" at bounding box center [873, 492] width 196 height 31
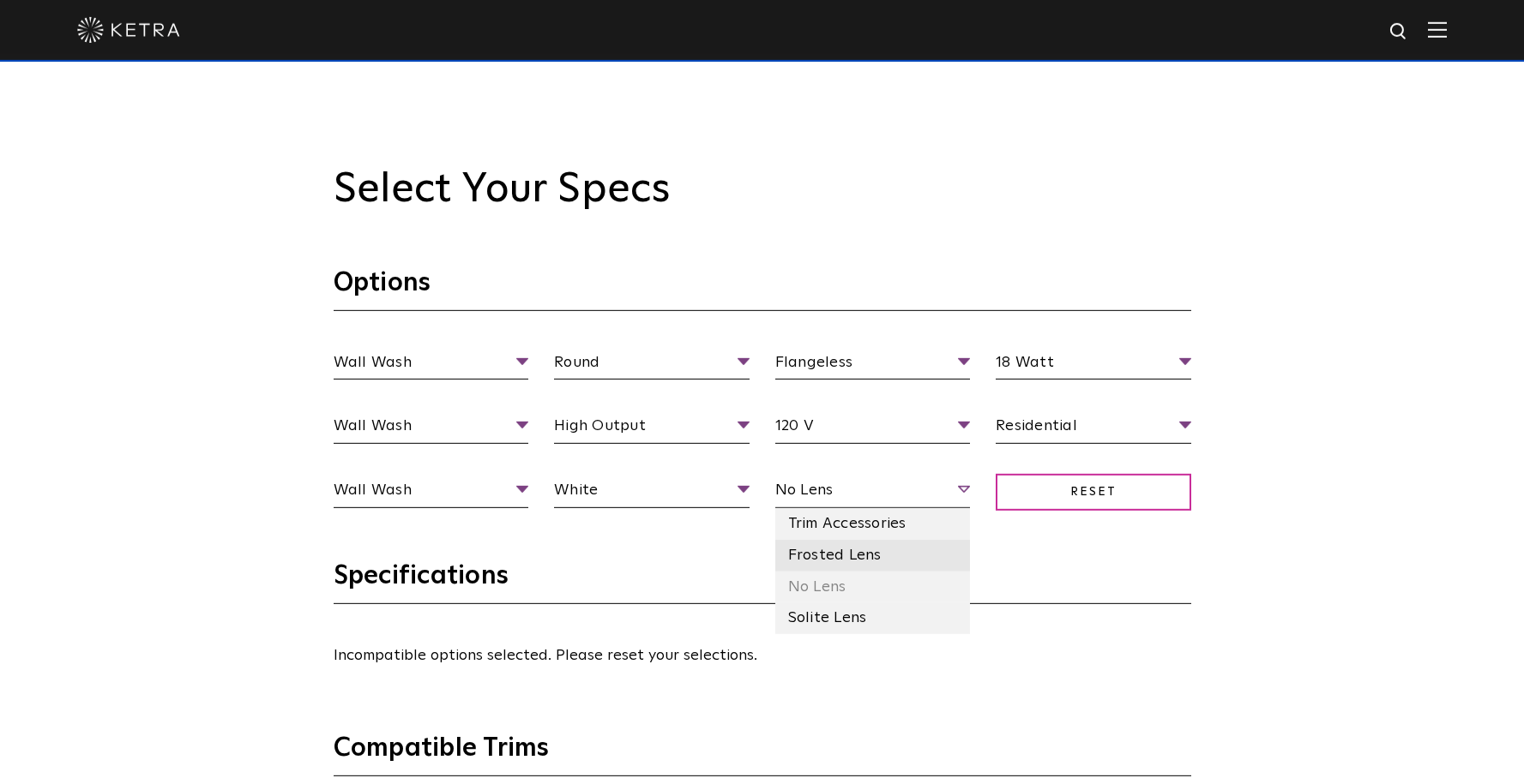
click at [919, 562] on li "Frosted Lens" at bounding box center [873, 556] width 196 height 31
click at [941, 490] on span "Frosted Lens" at bounding box center [873, 493] width 196 height 30
click at [915, 627] on li "Solite Lens" at bounding box center [873, 619] width 196 height 31
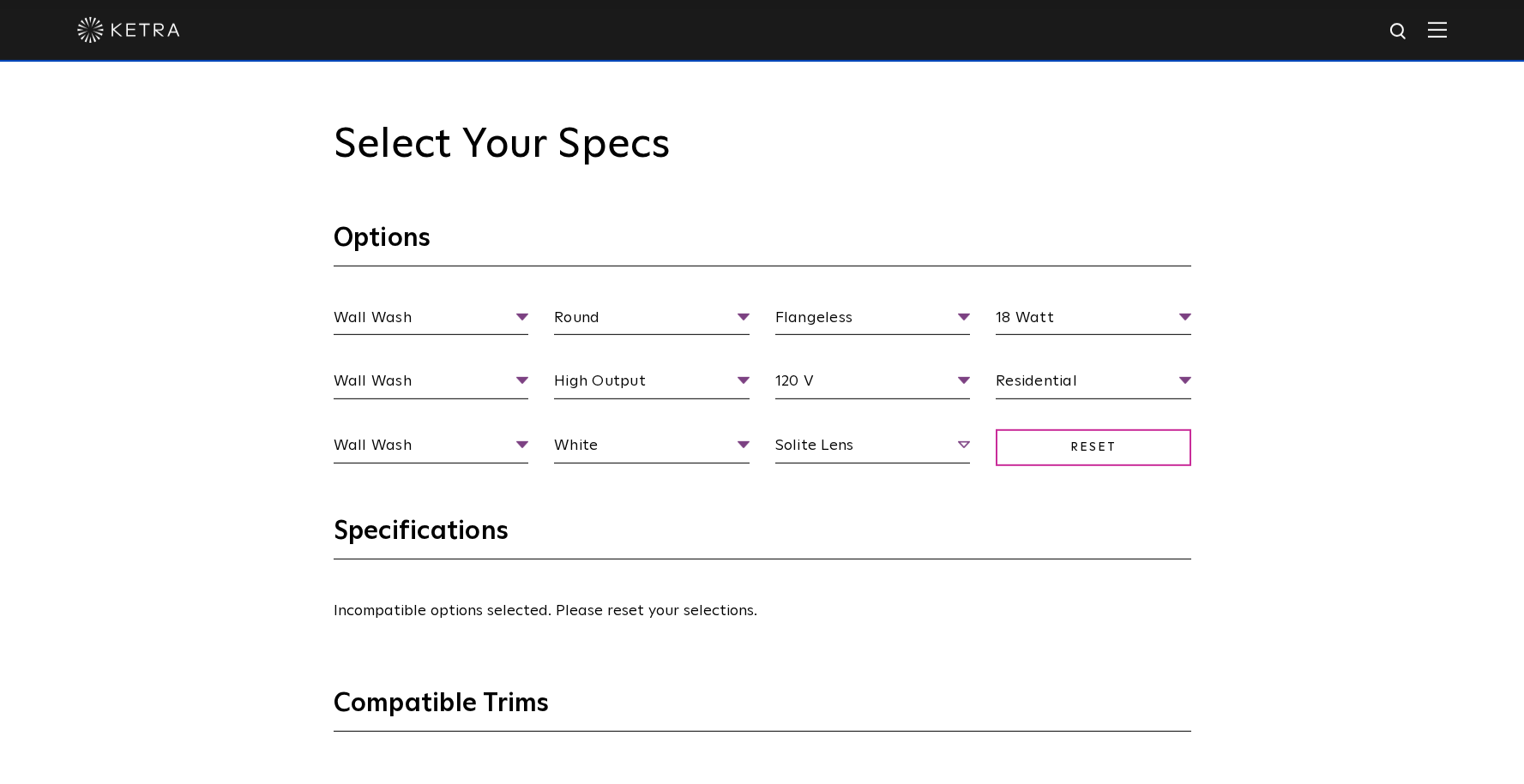
scroll to position [1595, 0]
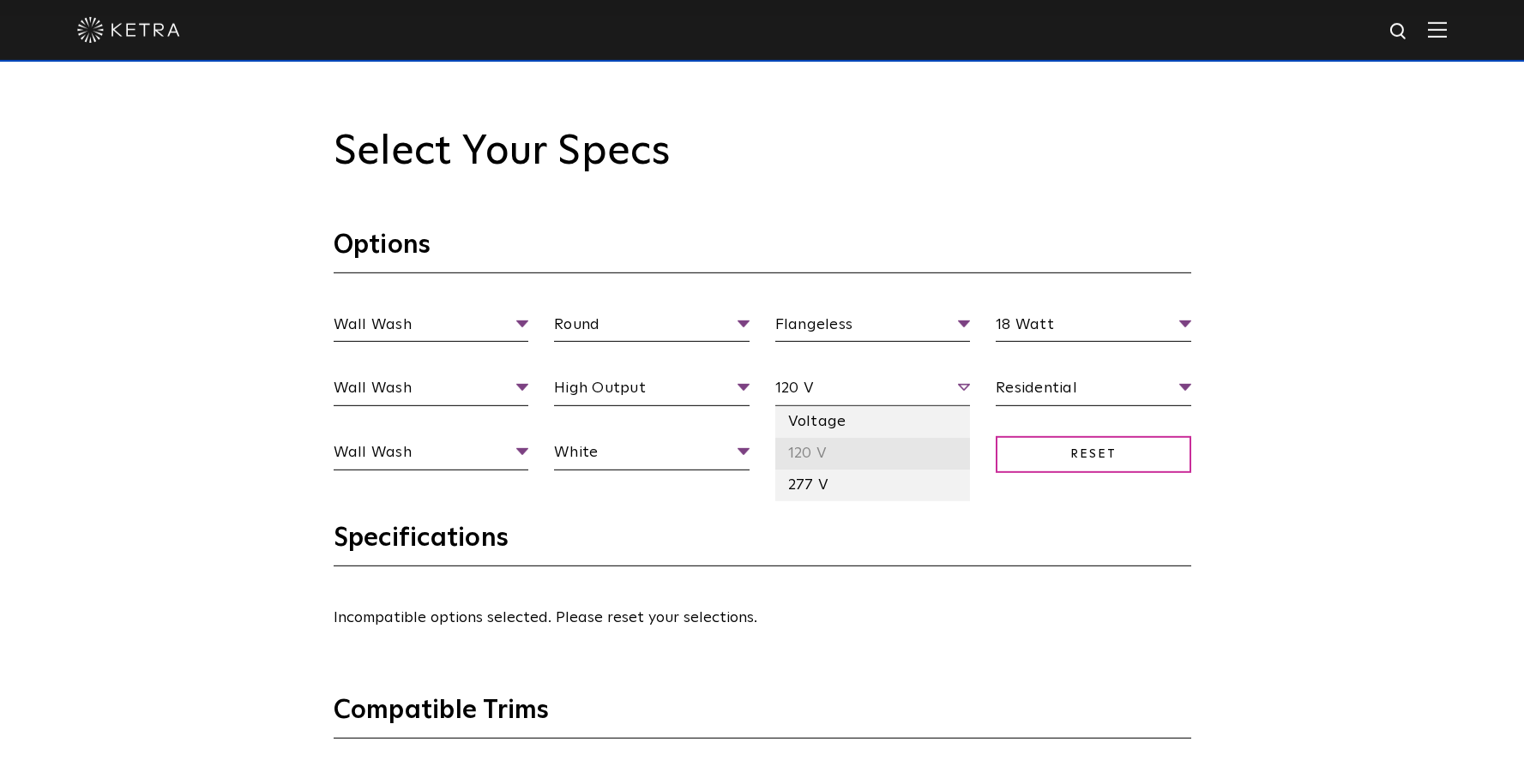
click at [965, 439] on li "120 V" at bounding box center [873, 453] width 196 height 31
click at [966, 439] on div "Wall Wash Fixture Type Adjustable Fixed Wall Wash Round Aperture [GEOGRAPHIC_DA…" at bounding box center [762, 409] width 883 height 192
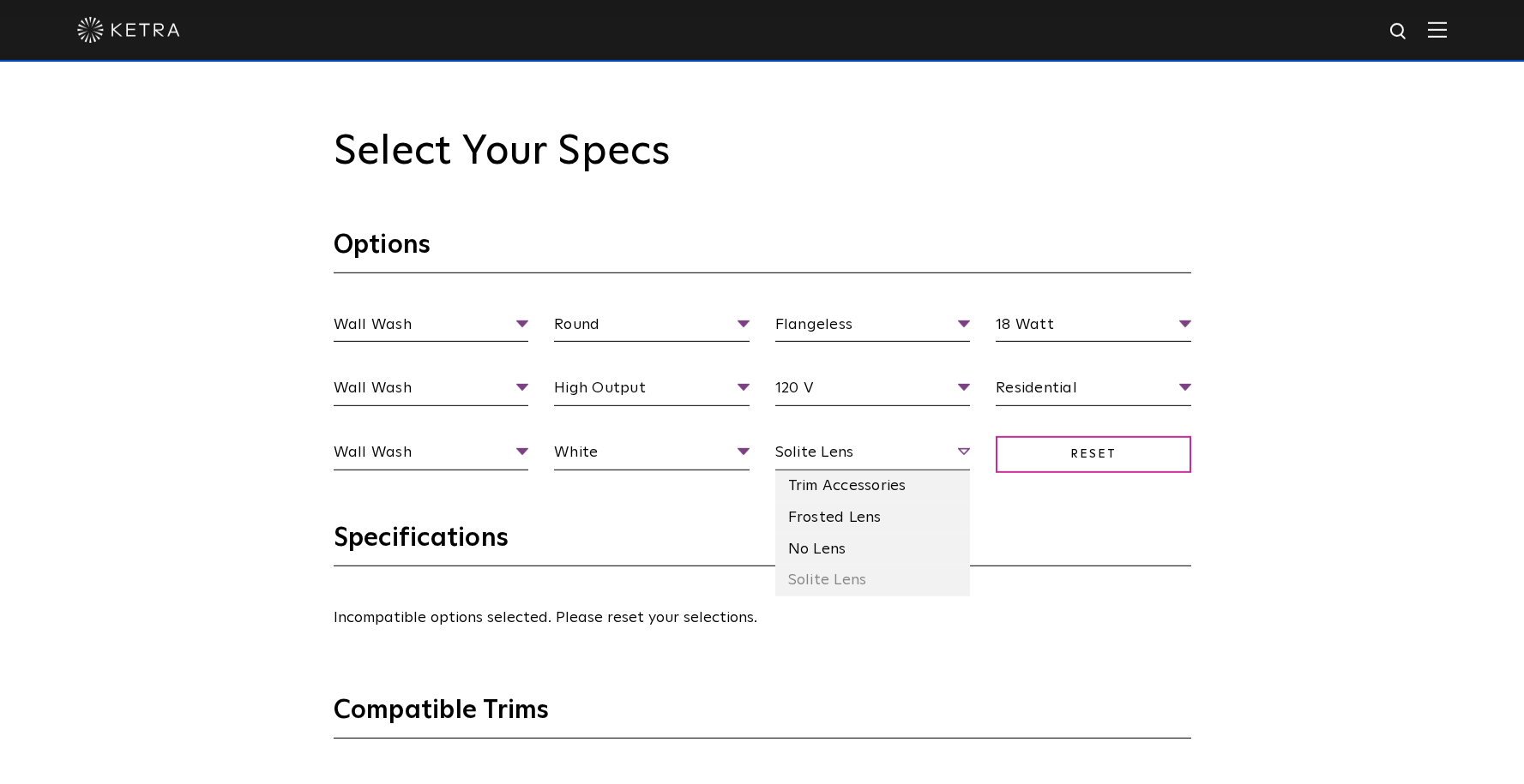
click at [957, 450] on span "Solite Lens" at bounding box center [873, 455] width 196 height 30
click at [896, 545] on li "No Lens" at bounding box center [873, 550] width 196 height 31
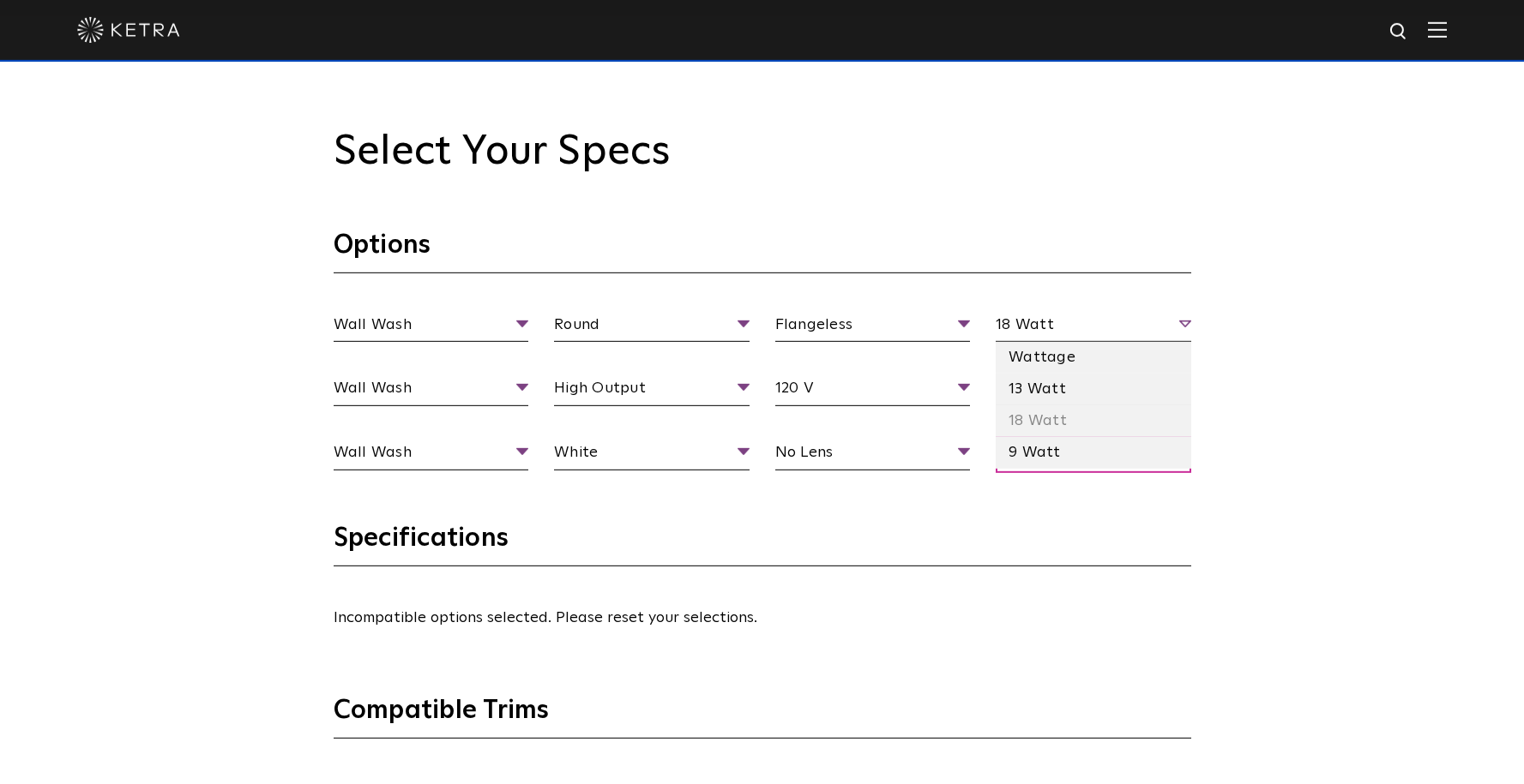
click at [1183, 321] on span "18 Watt" at bounding box center [1093, 328] width 196 height 30
click at [1151, 391] on li "13 Watt" at bounding box center [1093, 390] width 196 height 31
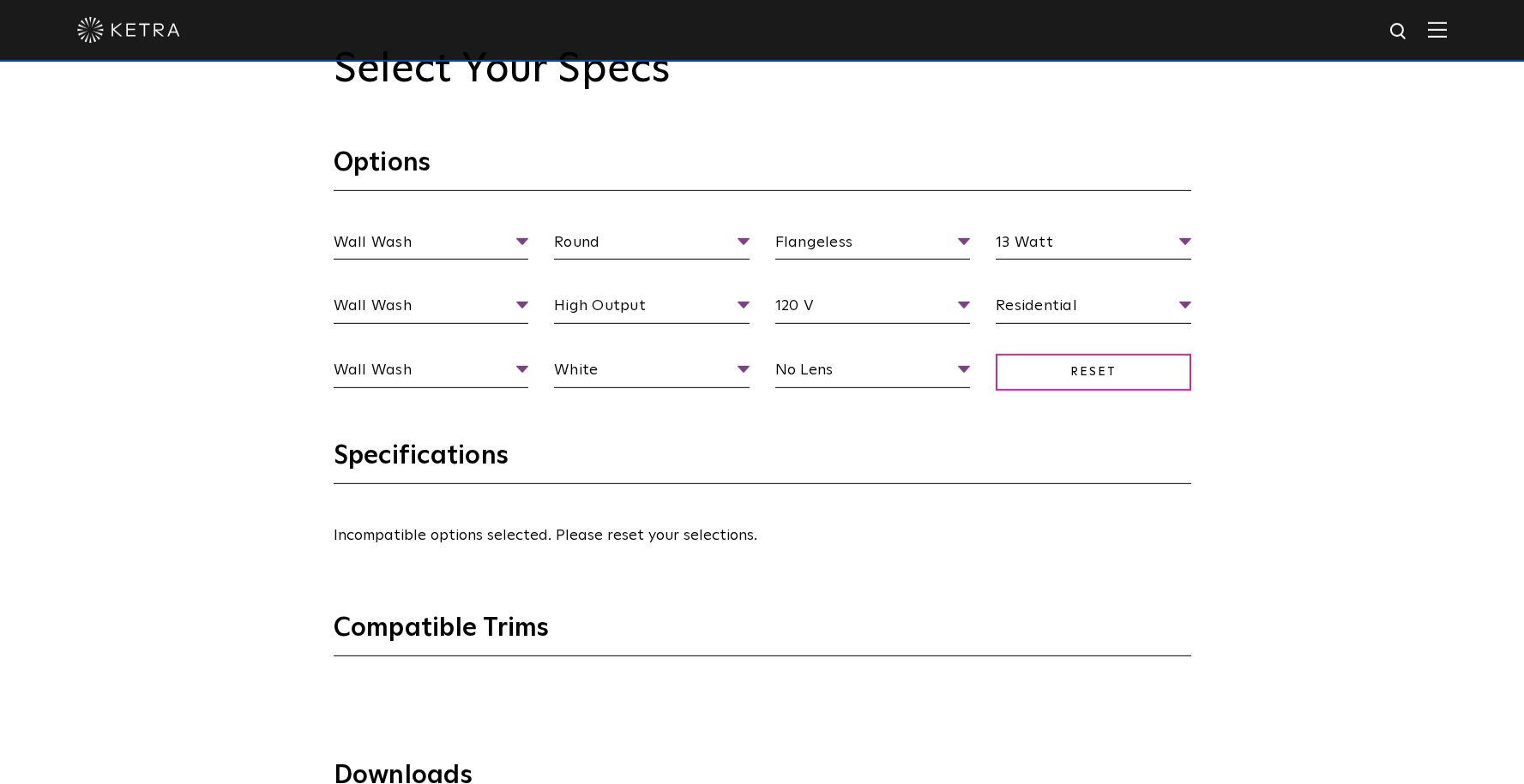
scroll to position [1680, 0]
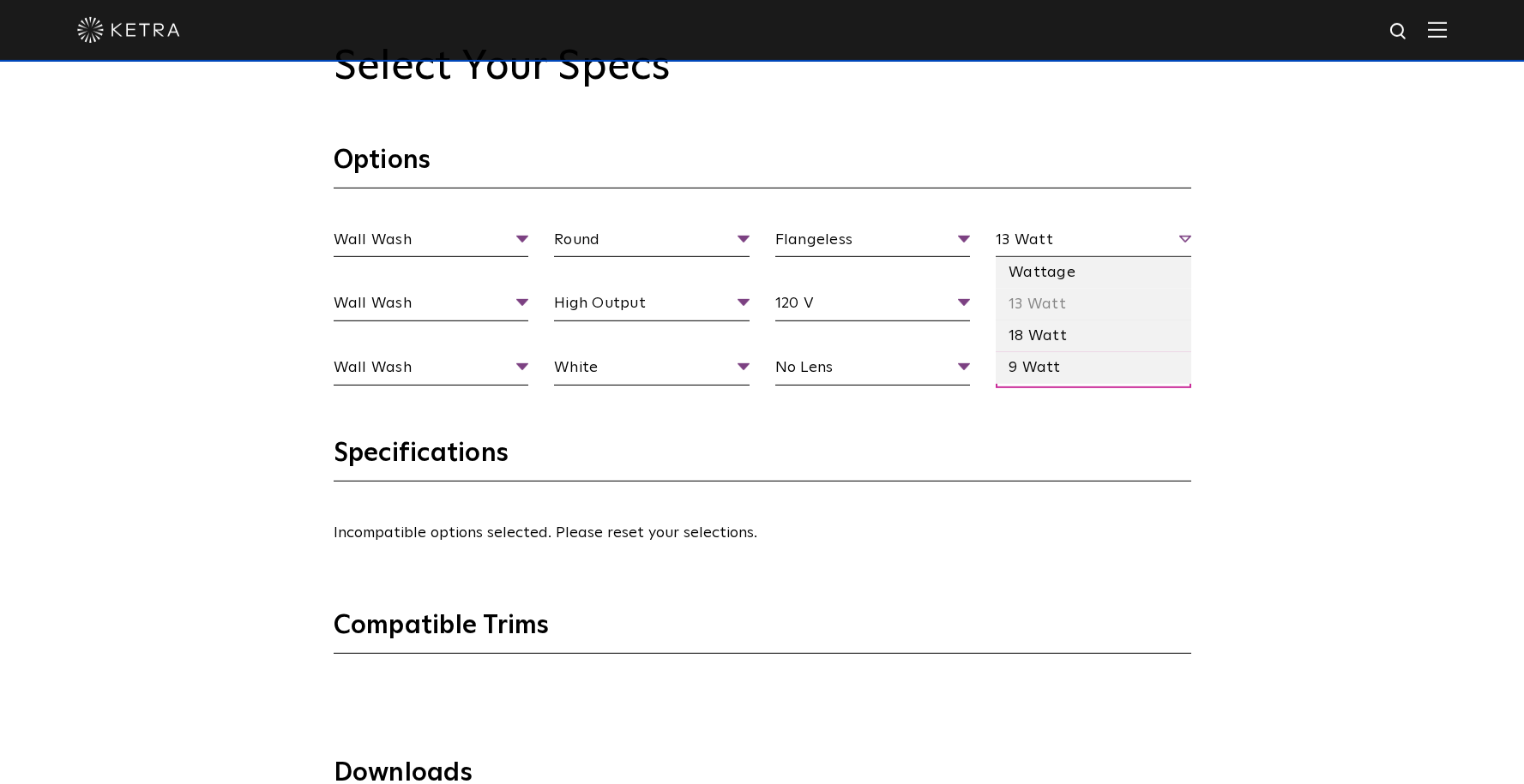
click at [1183, 237] on span "13 Watt" at bounding box center [1093, 243] width 196 height 30
click at [1145, 349] on li "18 Watt" at bounding box center [1093, 336] width 196 height 31
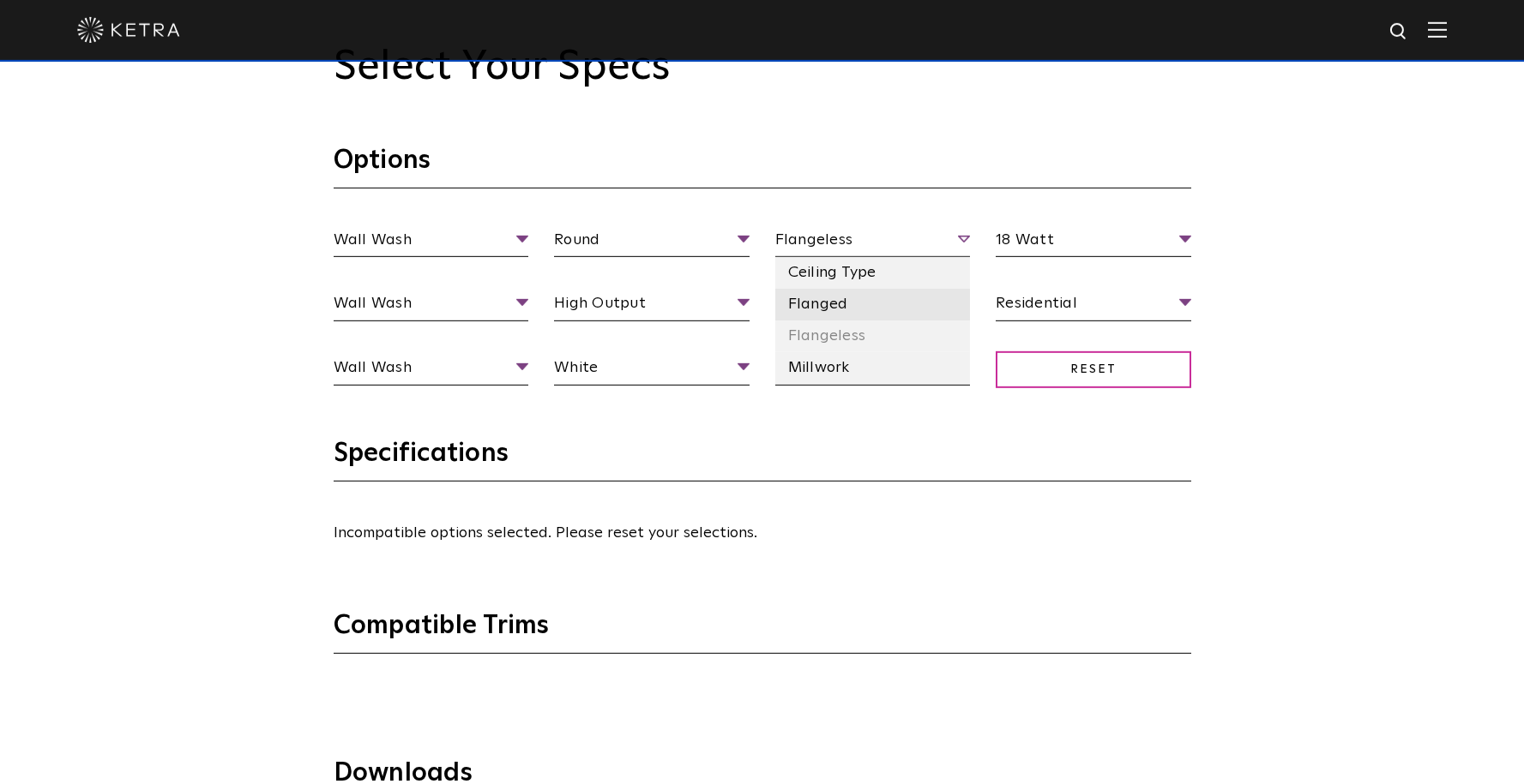
click at [932, 299] on li "Flanged" at bounding box center [873, 305] width 196 height 31
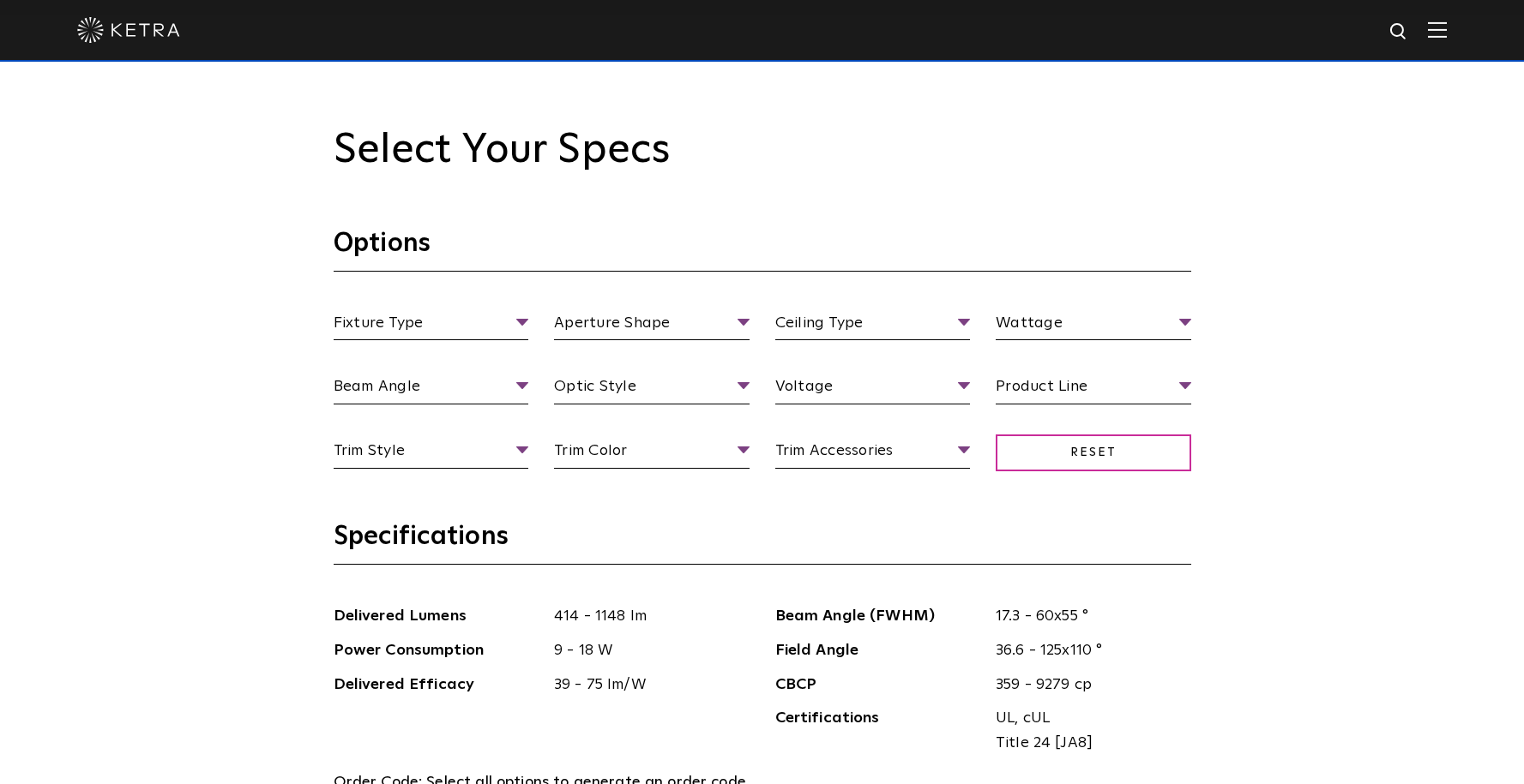
scroll to position [1594, 0]
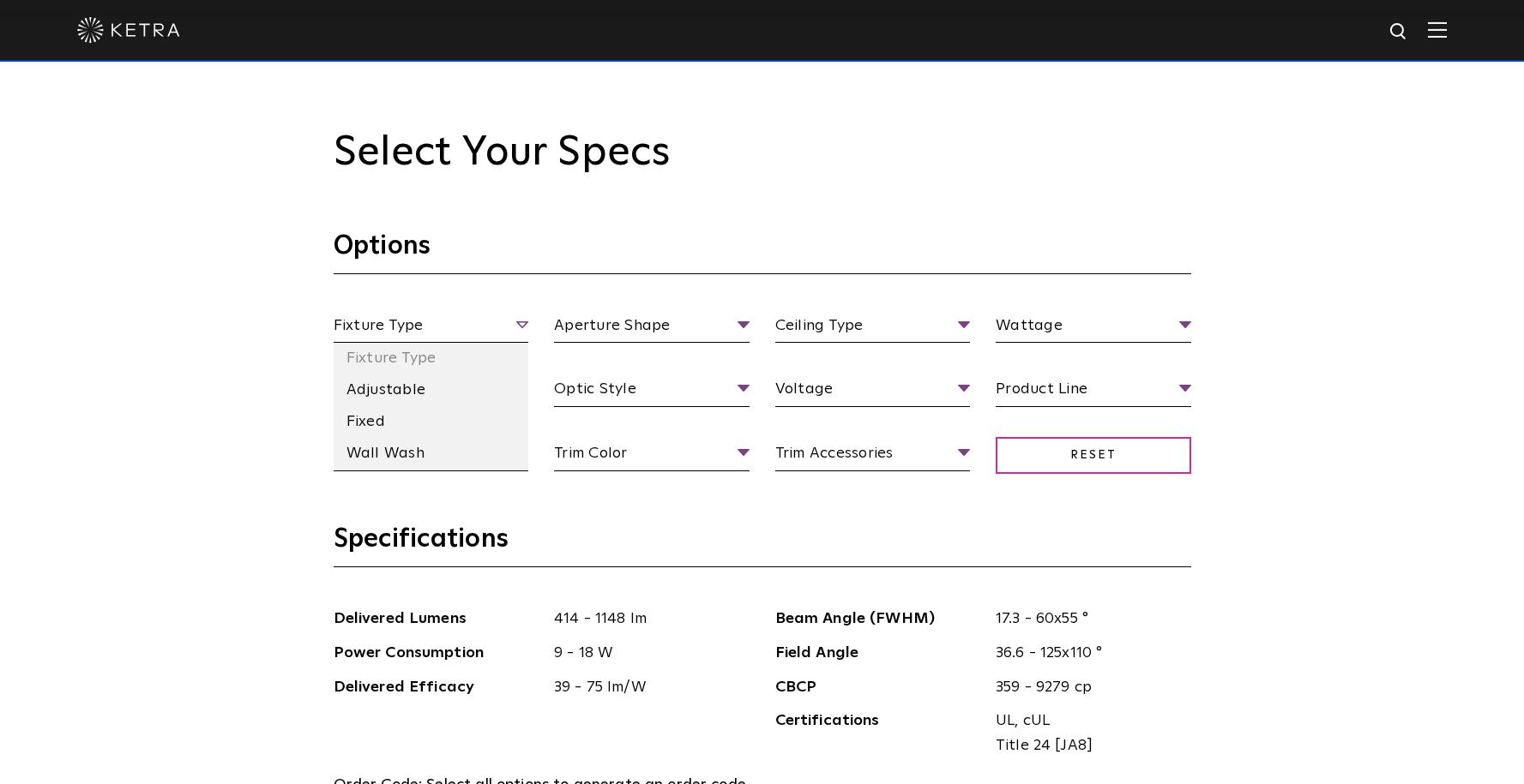
click at [525, 326] on span "Fixture Type" at bounding box center [431, 329] width 196 height 30
click at [493, 444] on li "Wall Wash" at bounding box center [431, 453] width 196 height 31
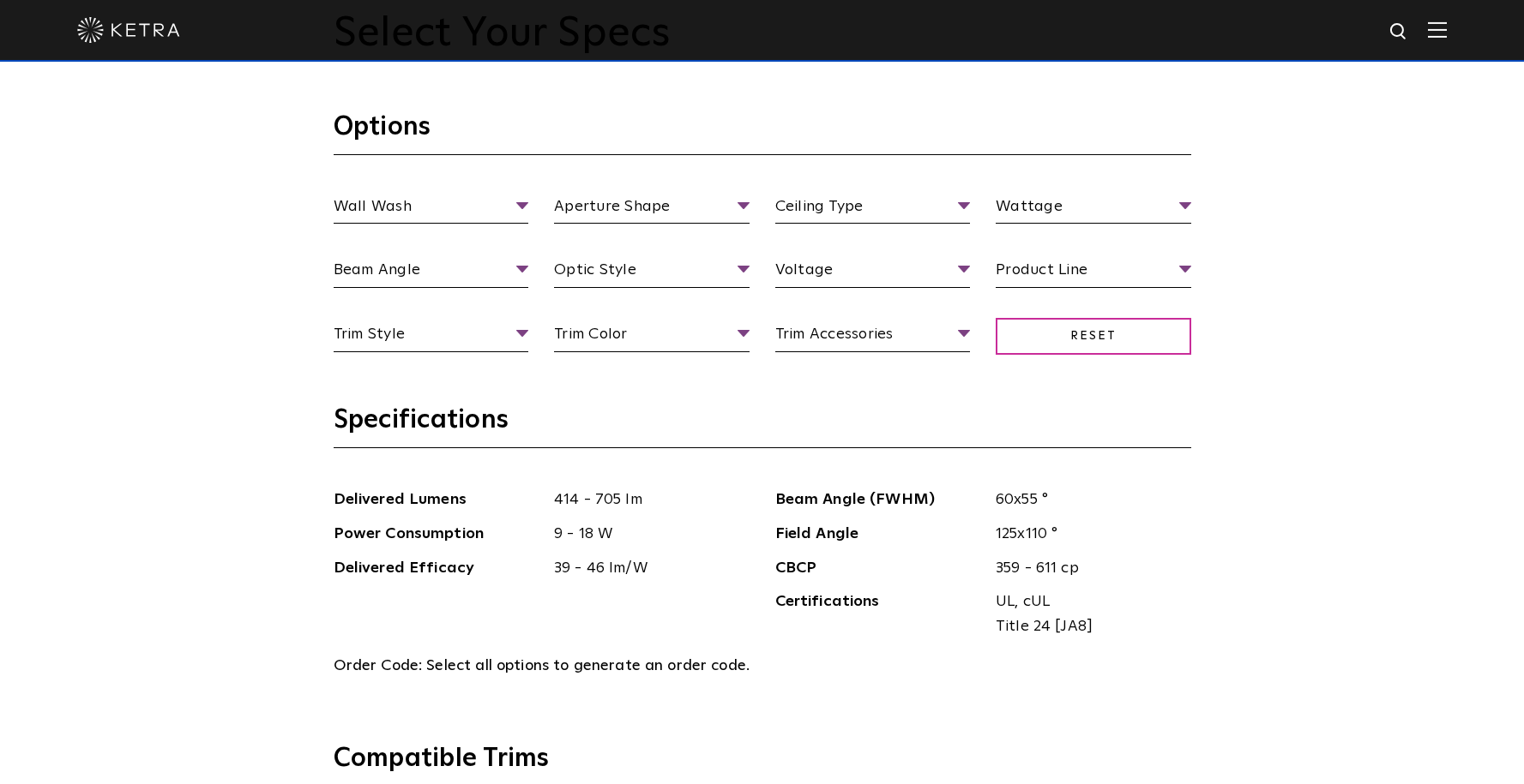
scroll to position [1716, 0]
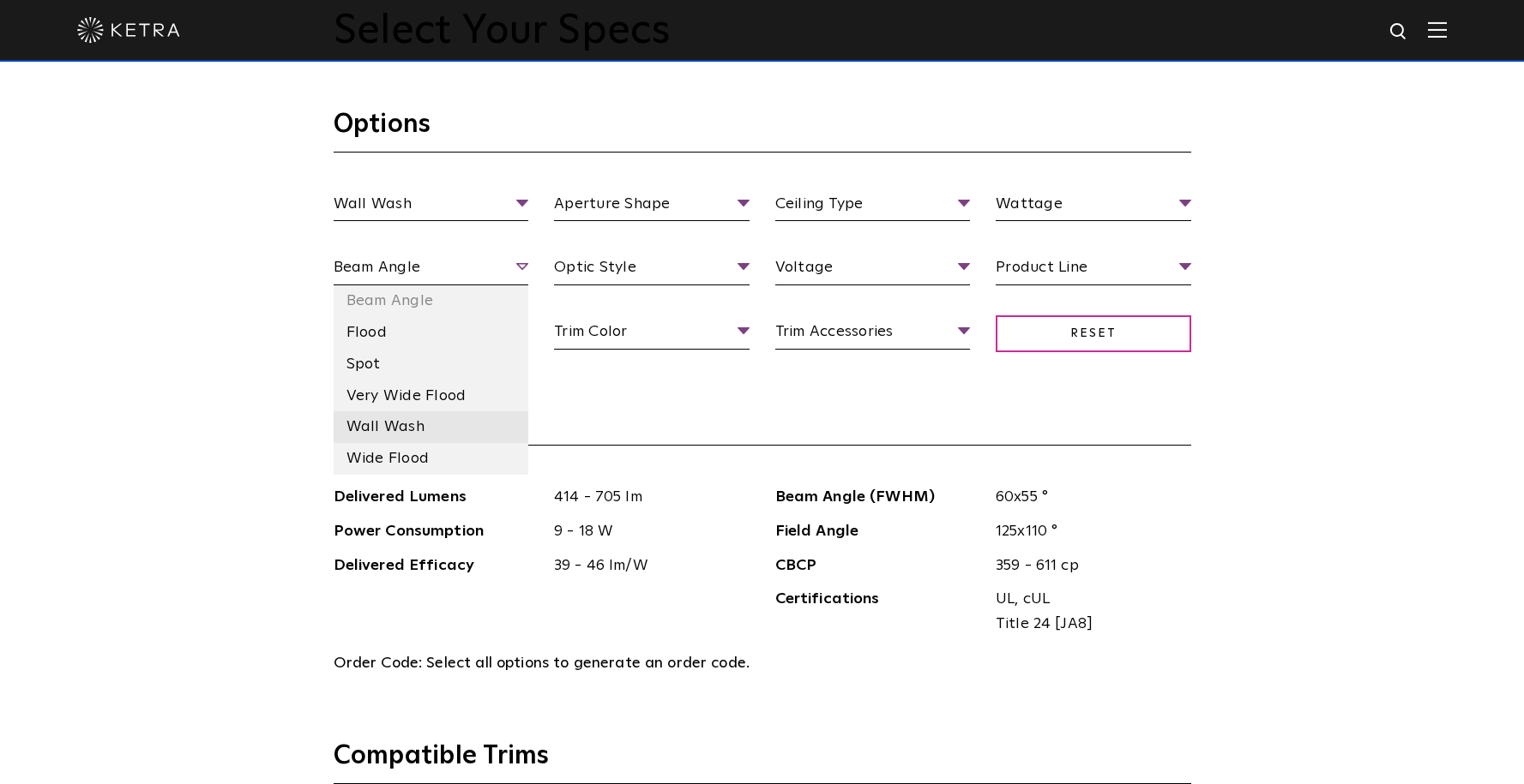
click at [482, 426] on li "Wall Wash" at bounding box center [431, 427] width 196 height 31
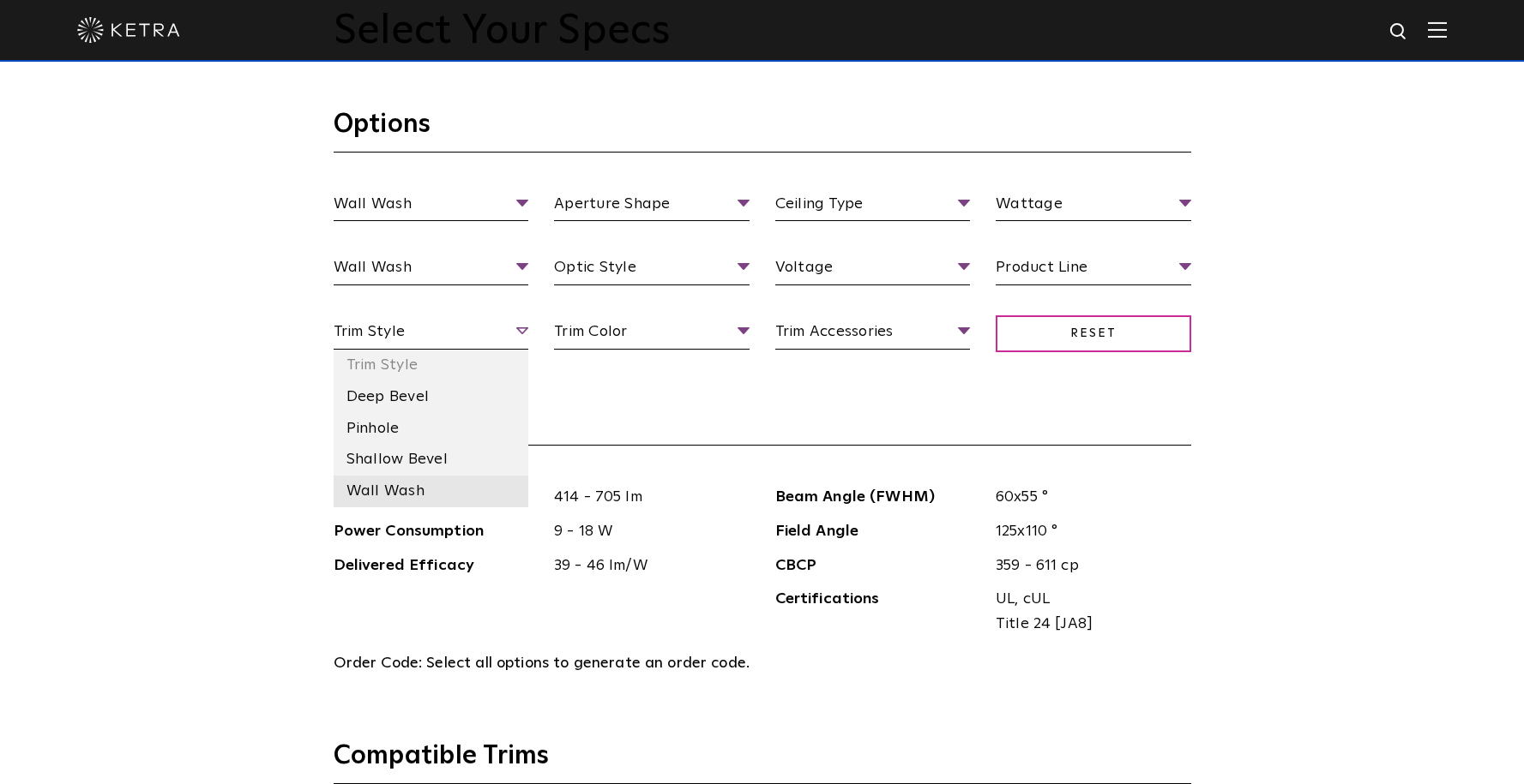
click at [478, 494] on li "Wall Wash" at bounding box center [431, 492] width 196 height 31
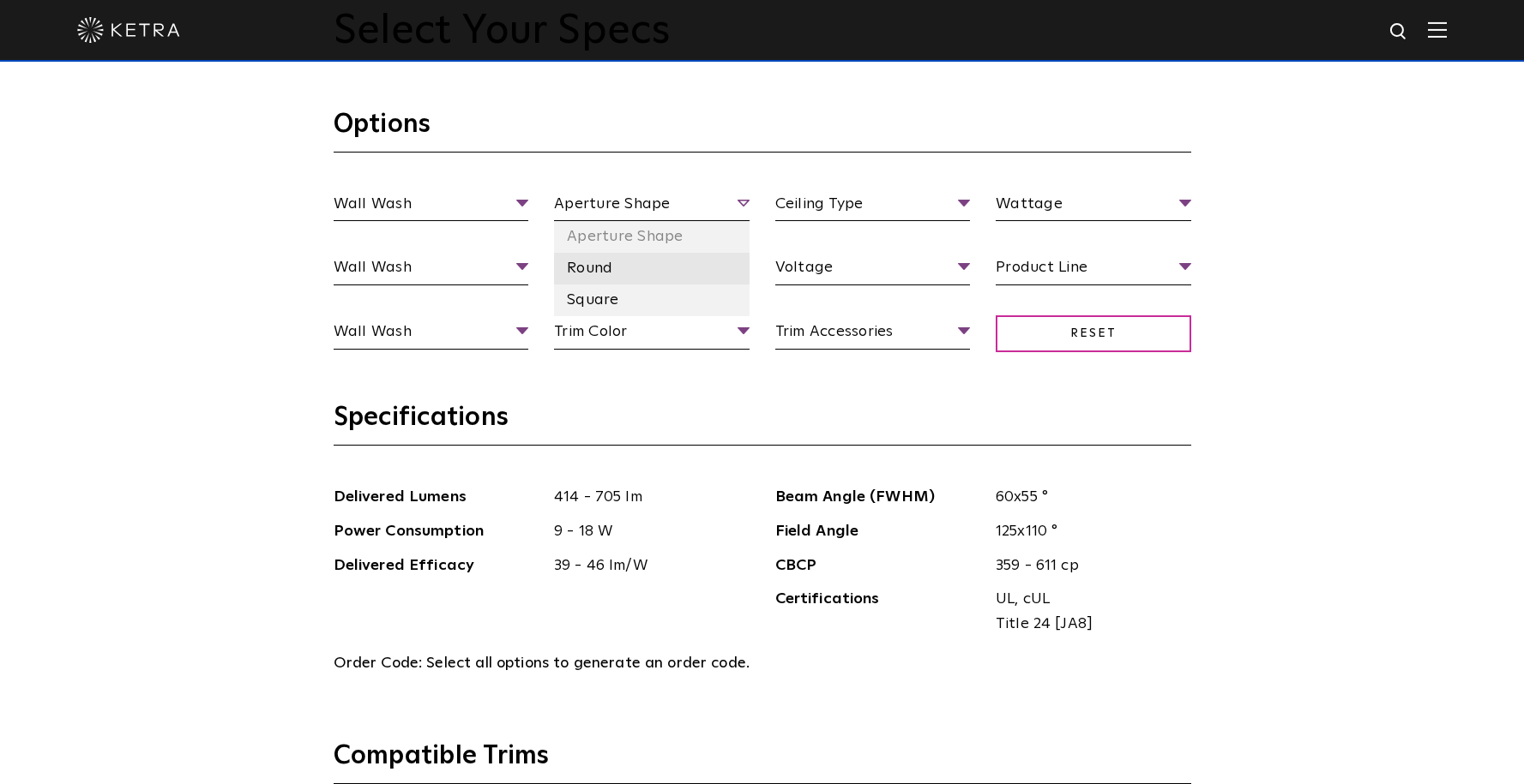
click at [711, 263] on li "Round" at bounding box center [651, 269] width 196 height 31
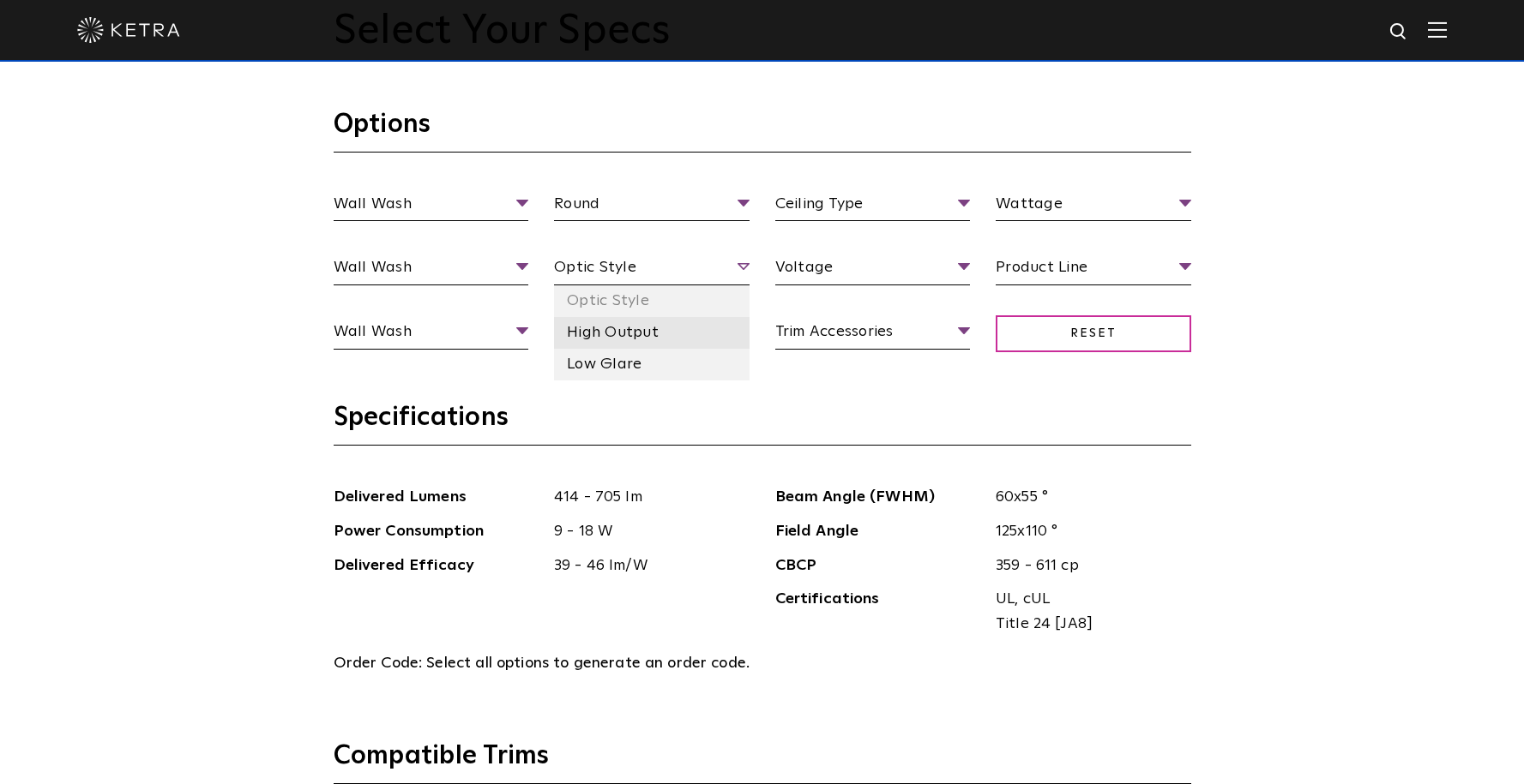
click at [711, 343] on li "High Output" at bounding box center [651, 333] width 196 height 31
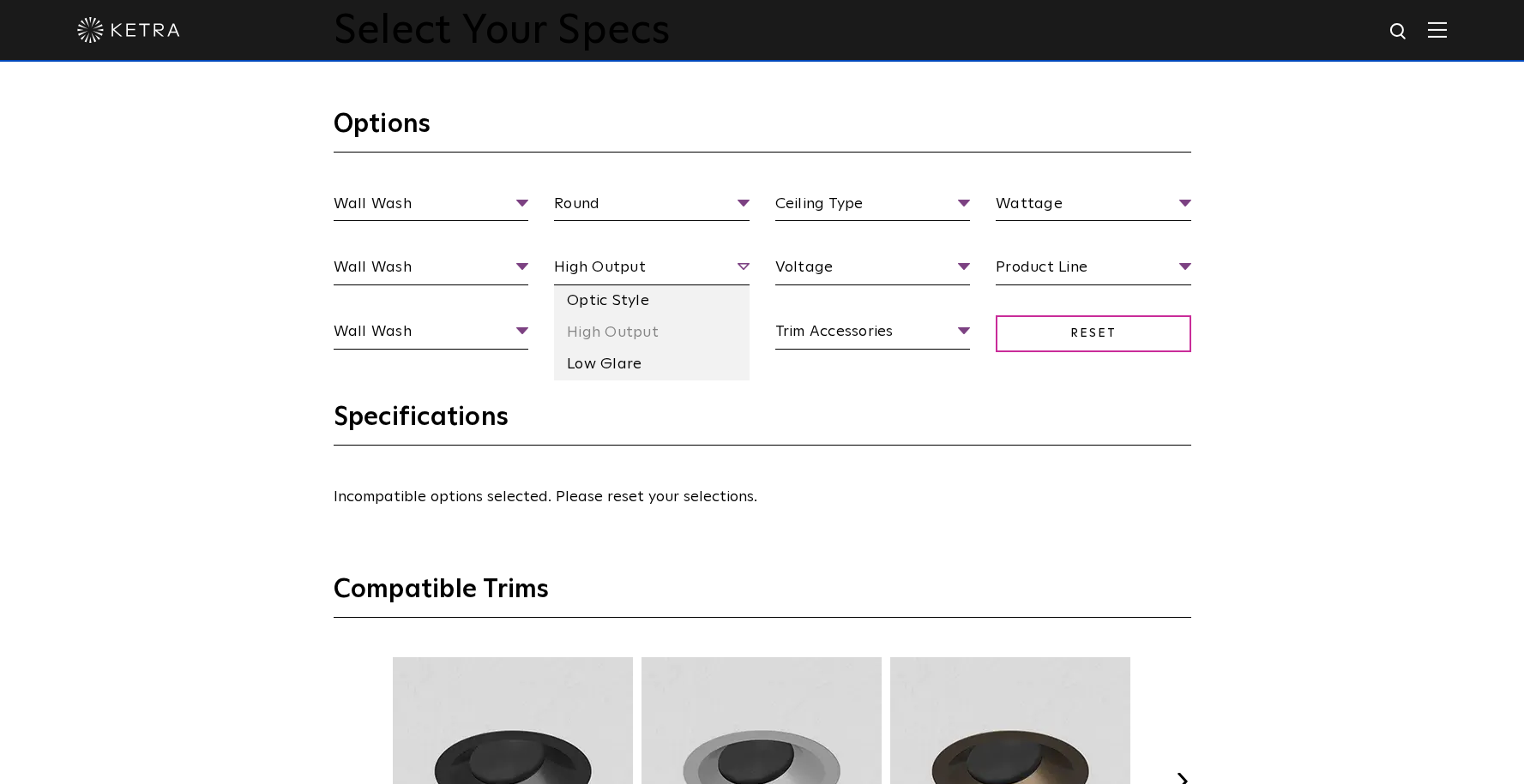
click at [729, 275] on span "High Output" at bounding box center [651, 271] width 196 height 30
click at [721, 362] on li "Low Glare" at bounding box center [651, 365] width 196 height 31
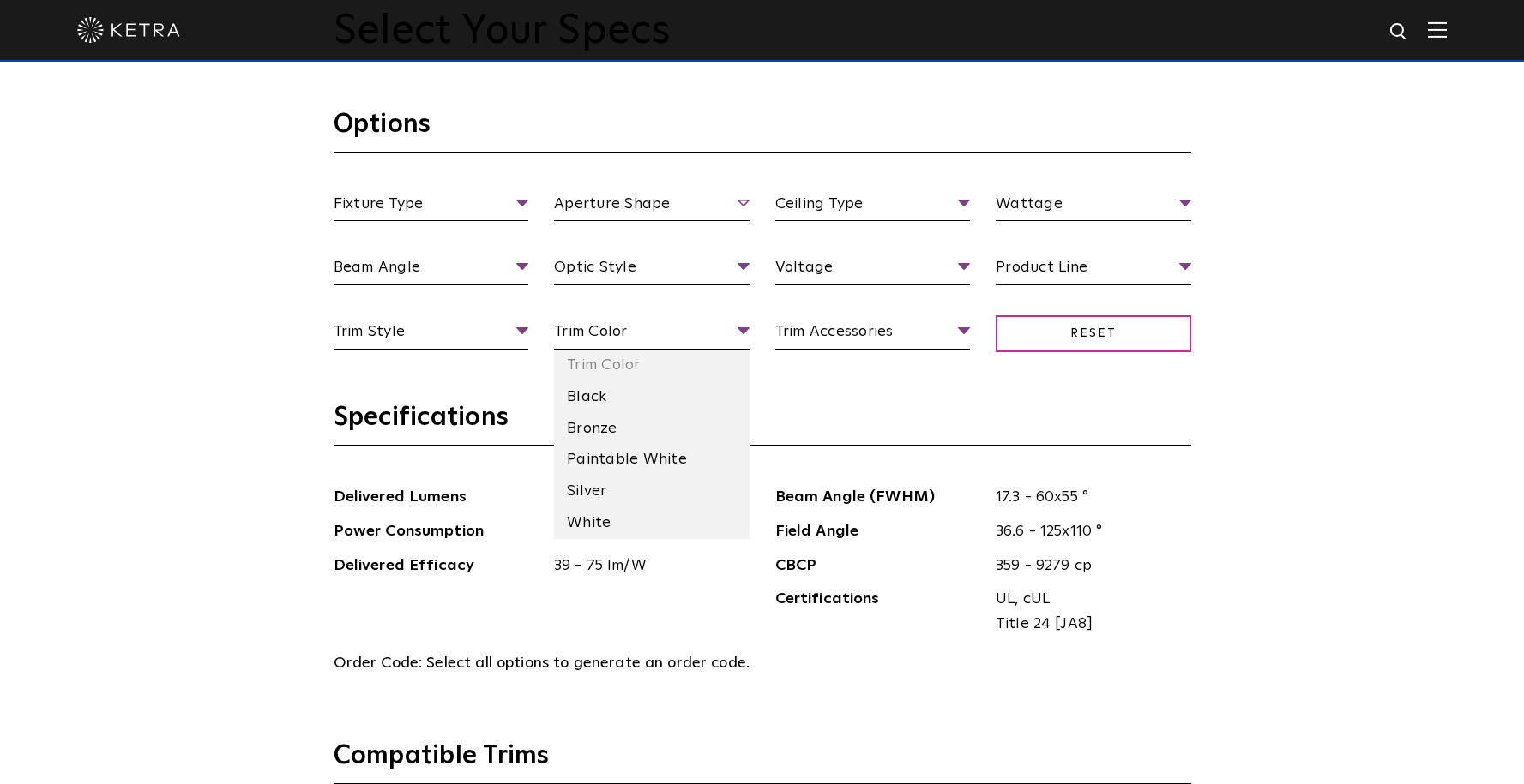
scroll to position [1716, 0]
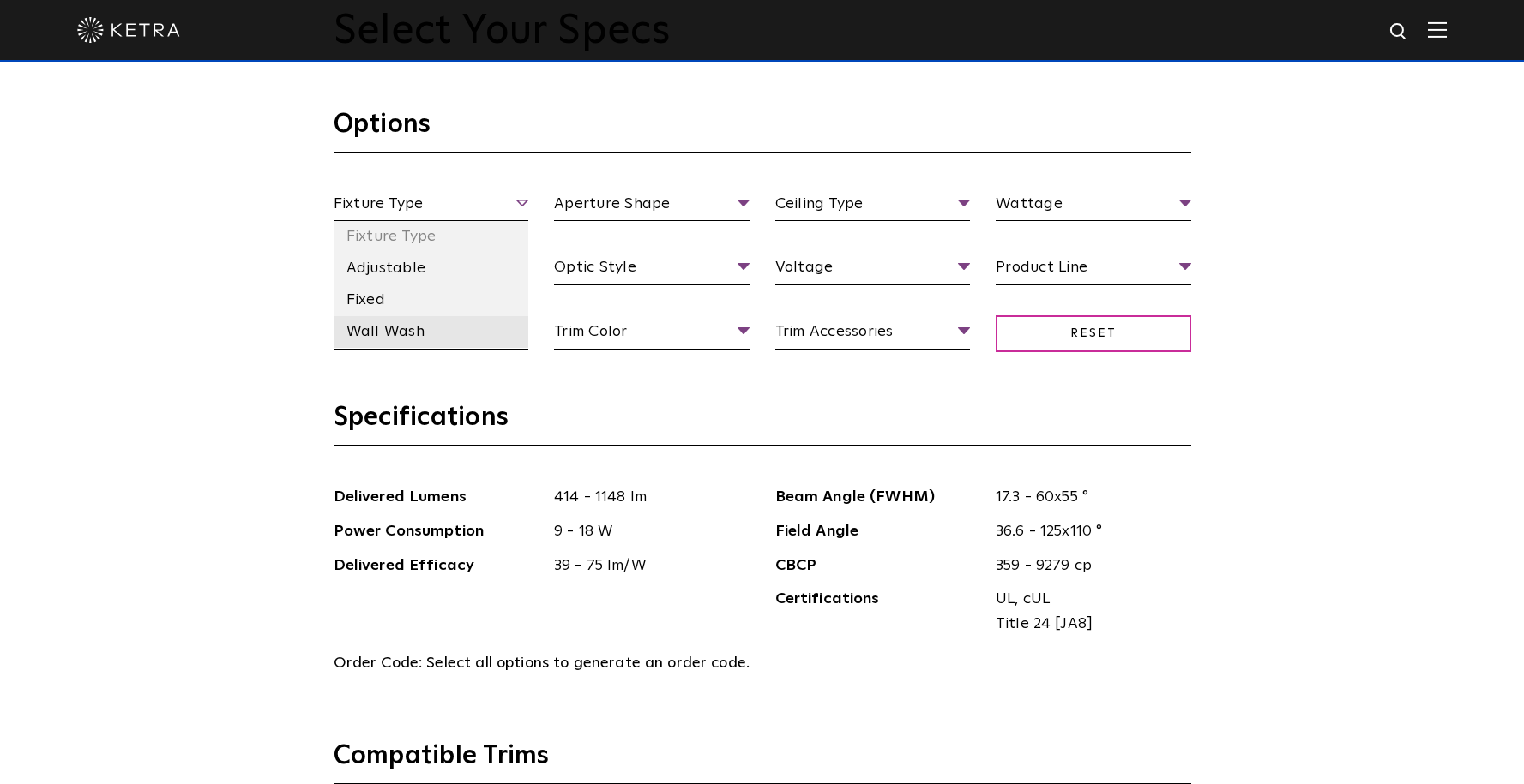
click at [503, 324] on li "Wall Wash" at bounding box center [431, 332] width 196 height 31
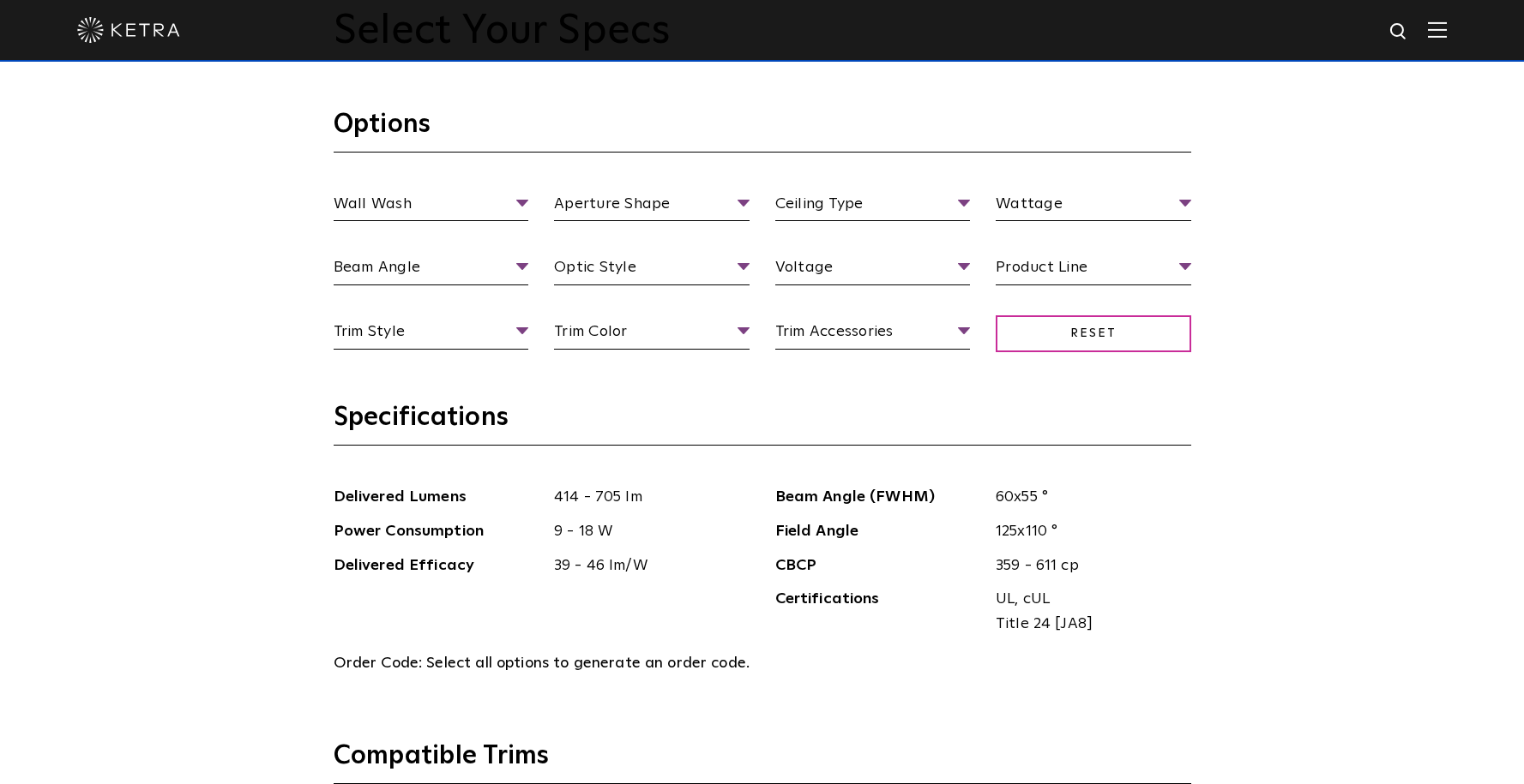
click at [514, 251] on div "Wall Wash Fixture Type Adjustable Fixed Wall Wash Aperture Shape Aperture Shape…" at bounding box center [762, 288] width 883 height 192
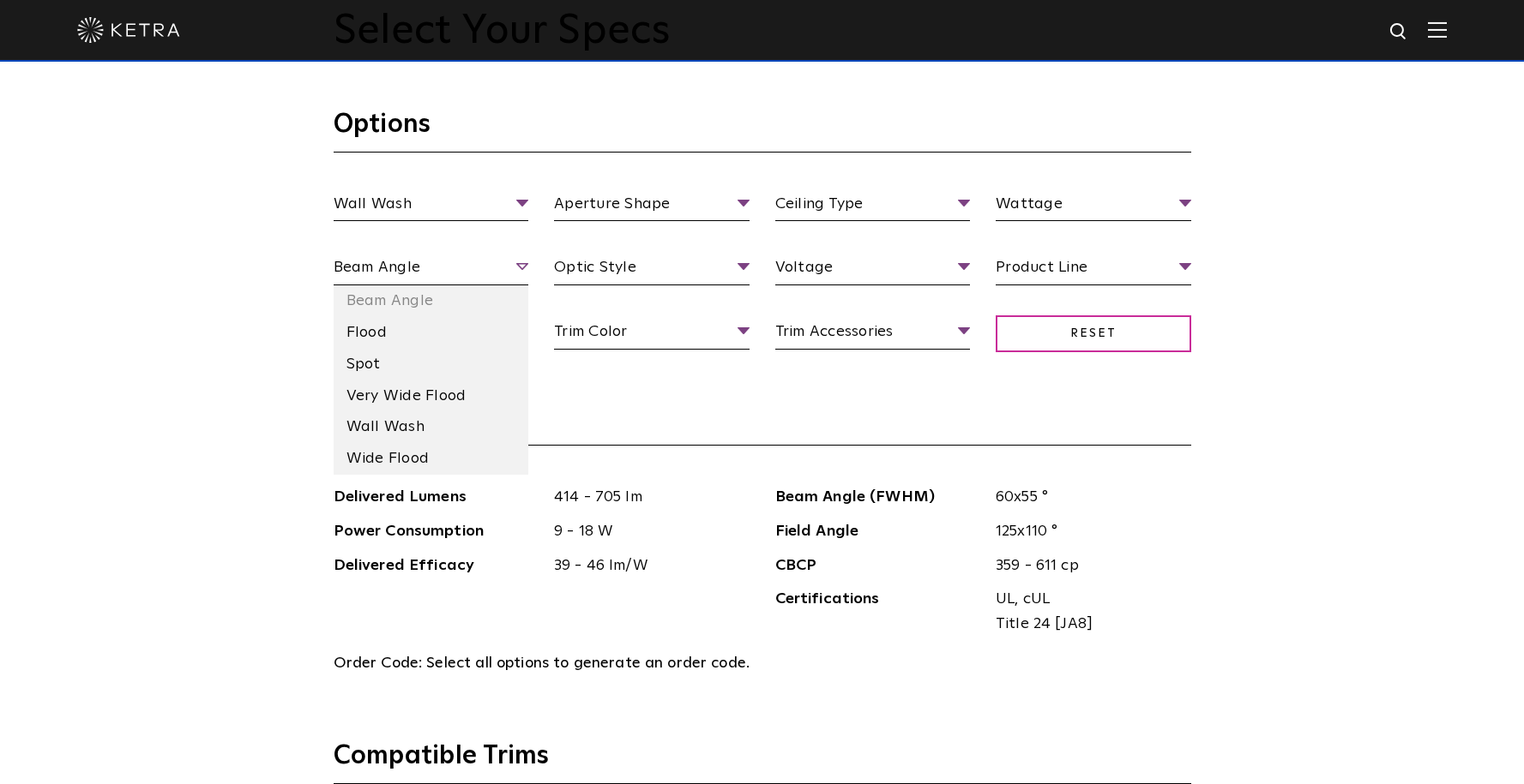
click at [513, 271] on span "Beam Angle" at bounding box center [431, 271] width 196 height 30
click at [484, 426] on li "Wall Wash" at bounding box center [431, 427] width 196 height 31
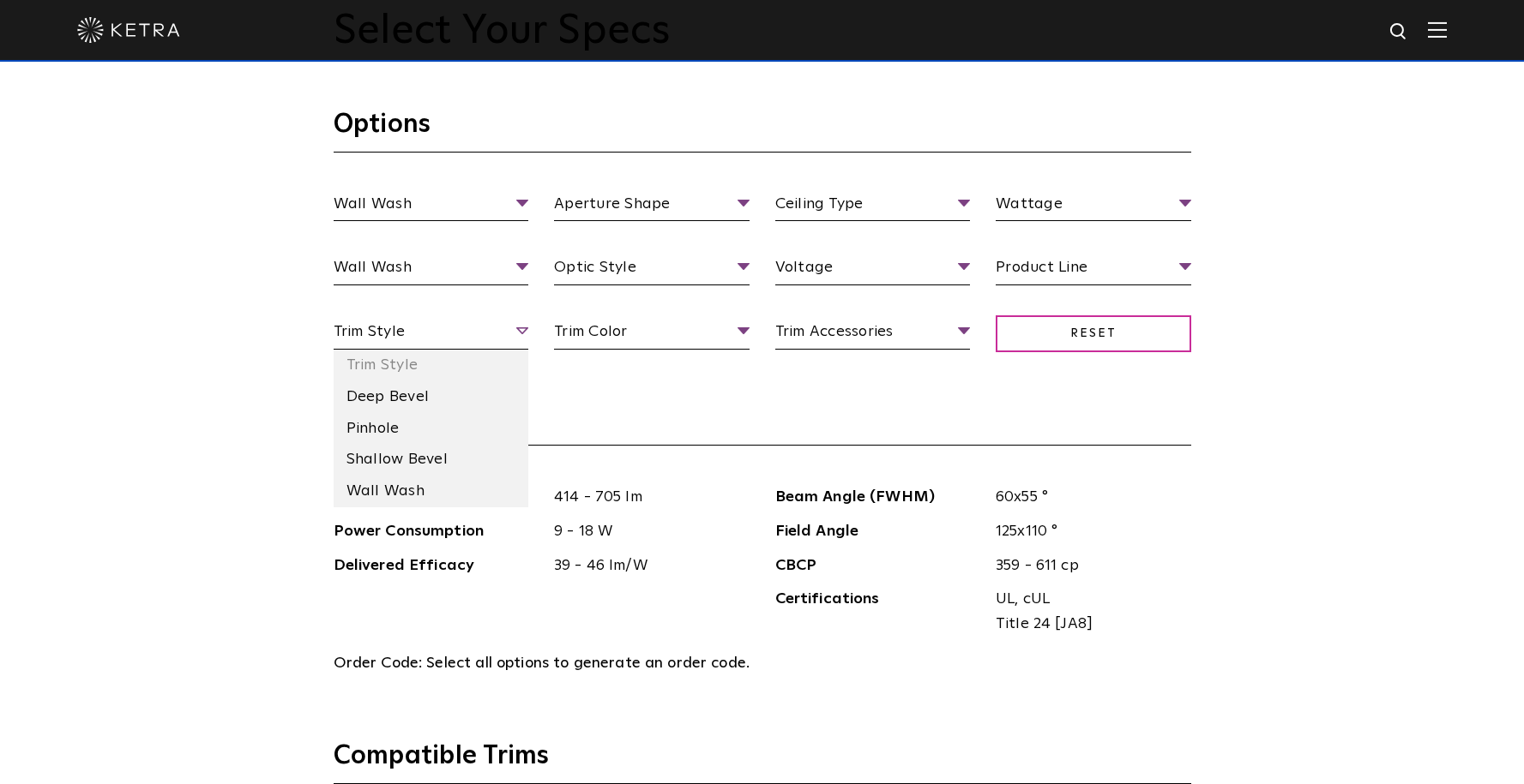
click at [514, 325] on span "Trim Style" at bounding box center [431, 334] width 196 height 30
click at [488, 488] on li "Wall Wash" at bounding box center [431, 492] width 196 height 31
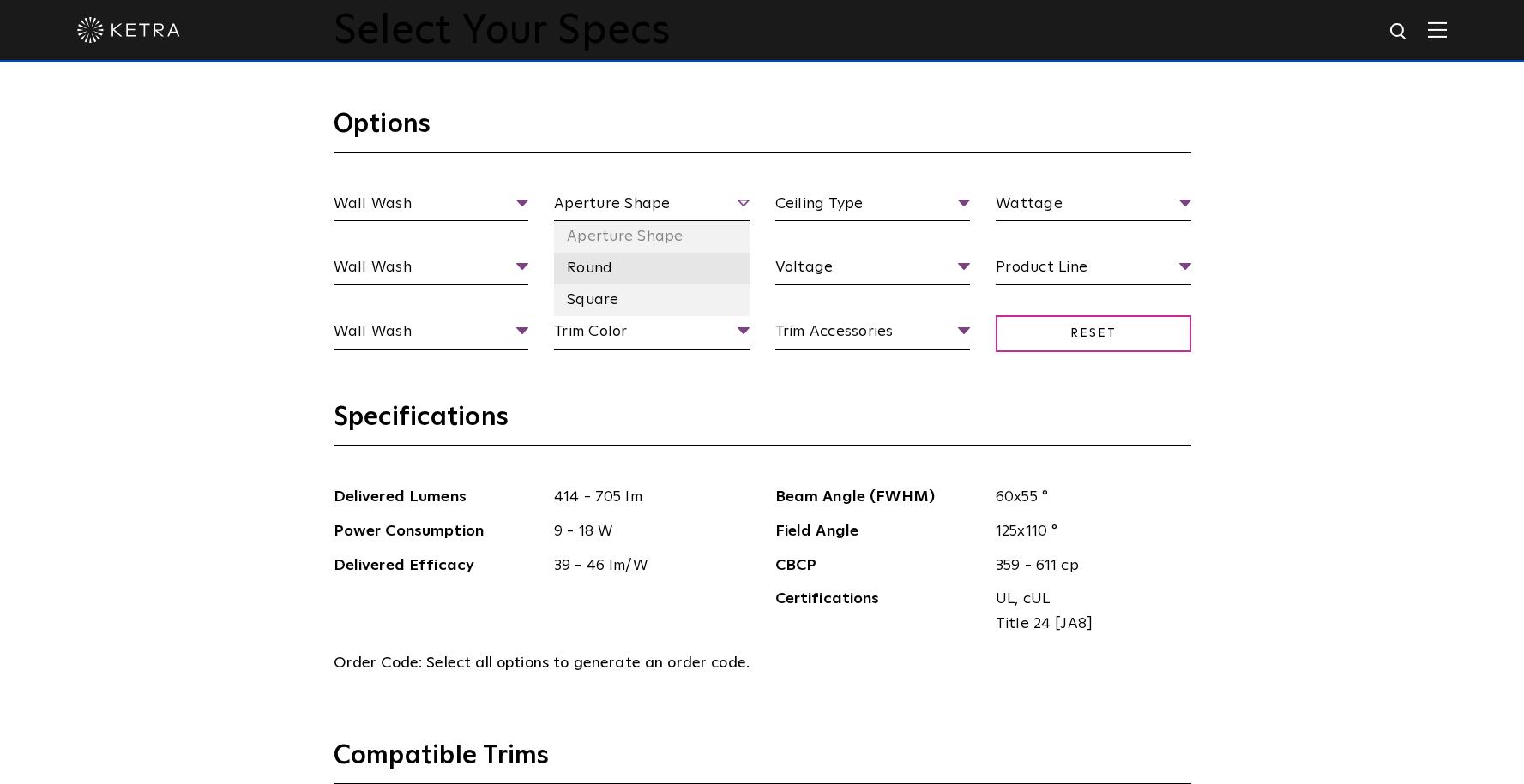
click at [717, 265] on li "Round" at bounding box center [651, 269] width 196 height 31
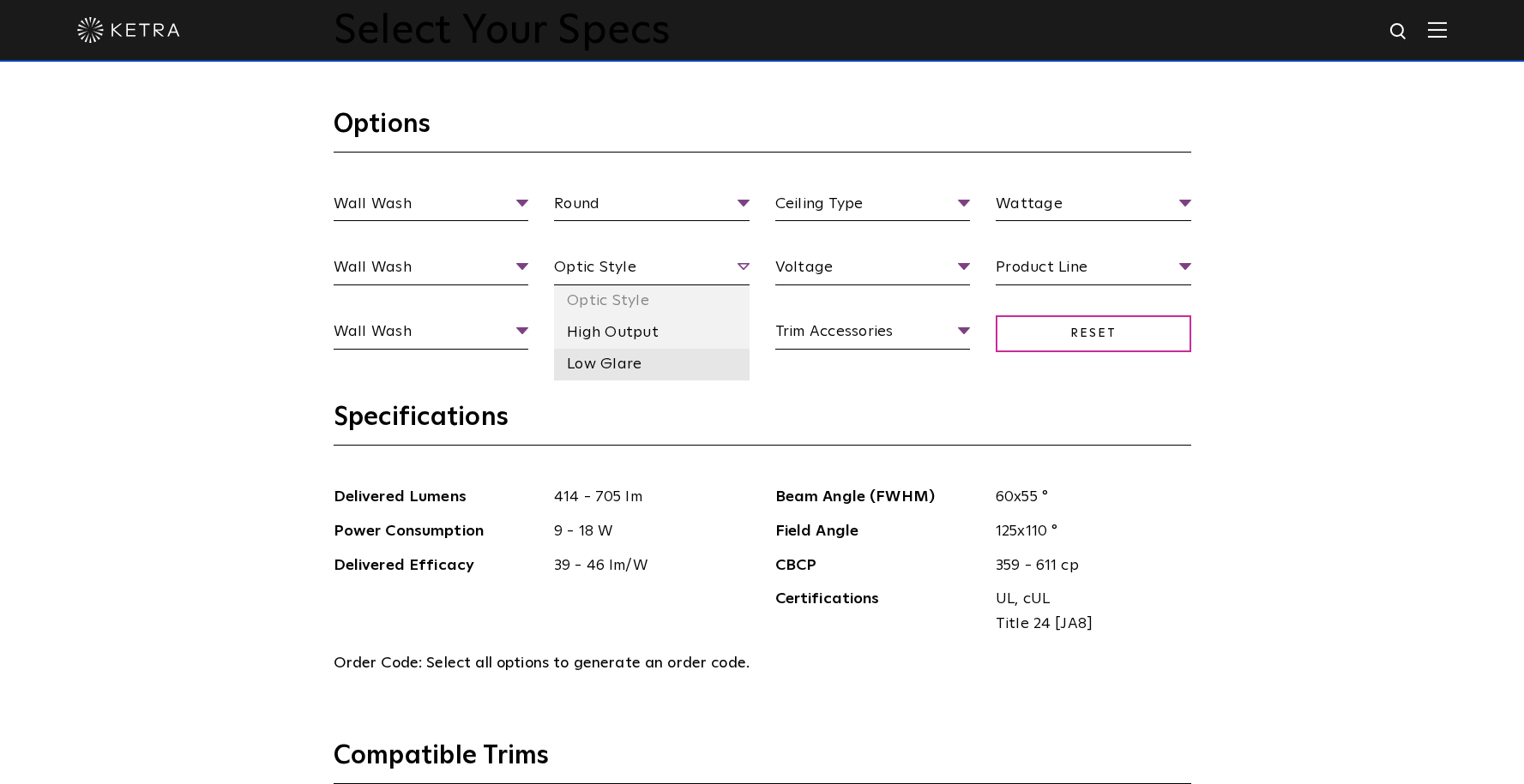
click at [688, 372] on li "Low Glare" at bounding box center [651, 365] width 196 height 31
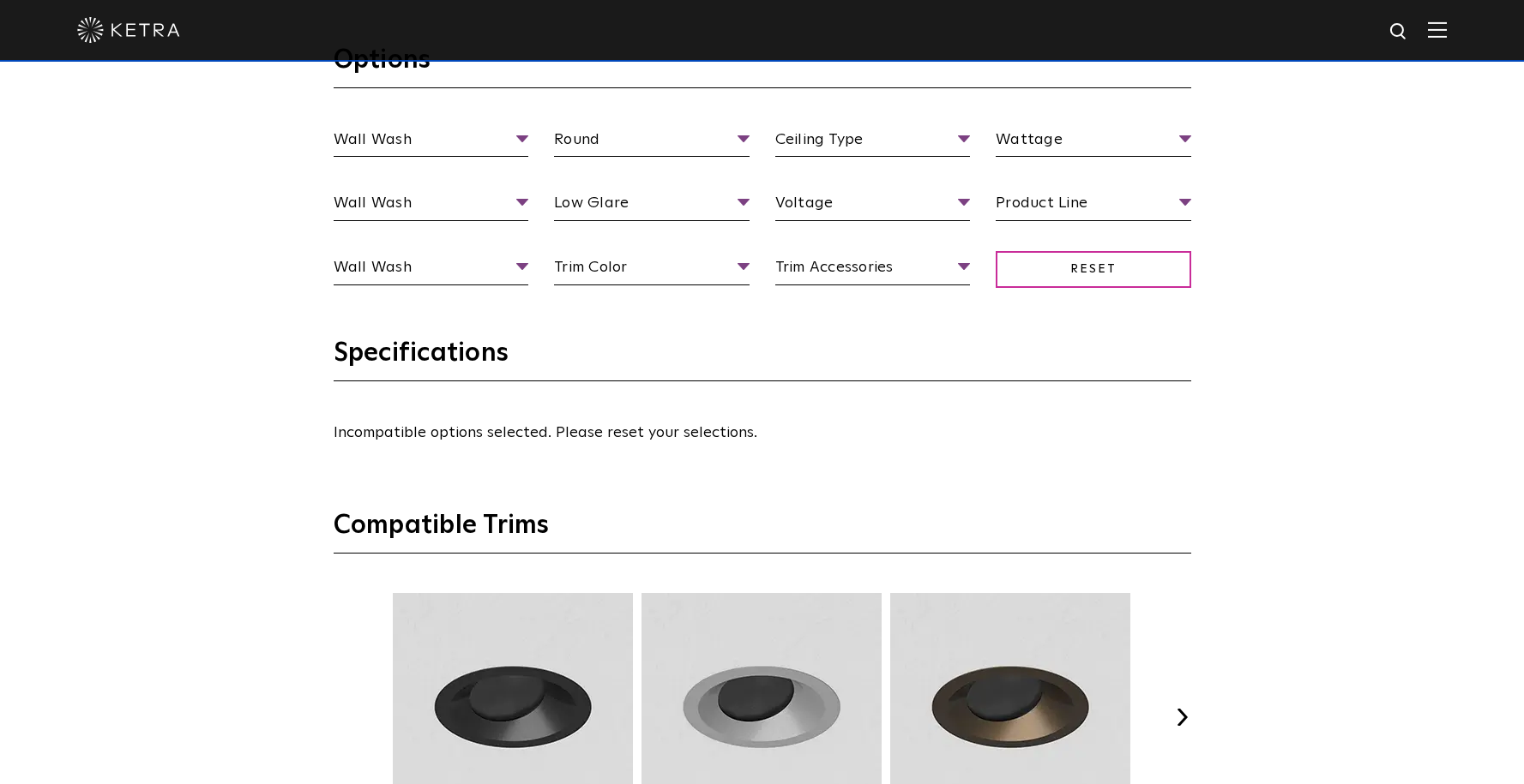
scroll to position [1797, 0]
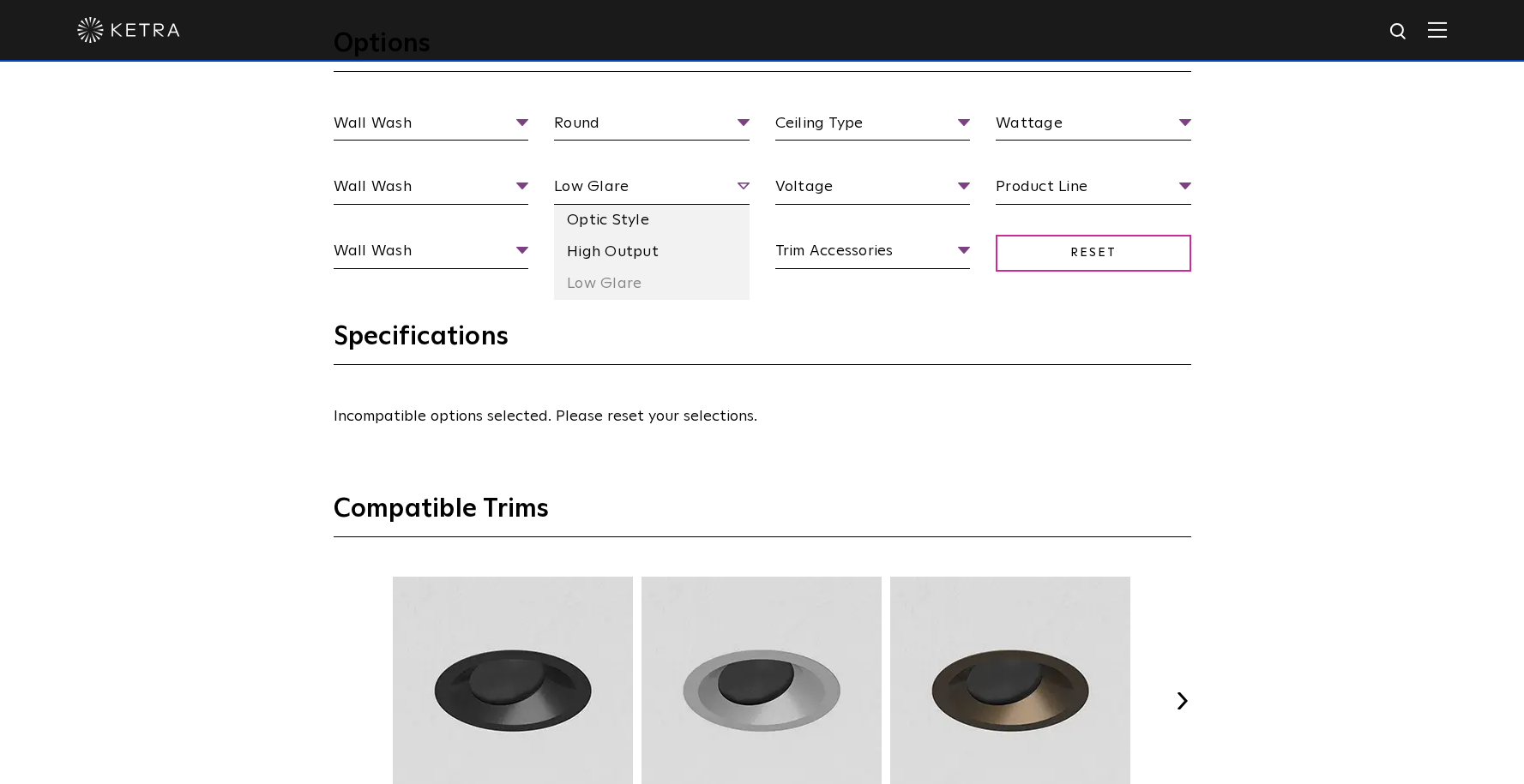
click at [738, 194] on span "Low Glare" at bounding box center [651, 190] width 196 height 30
click at [725, 236] on li "Optic Style" at bounding box center [651, 220] width 196 height 31
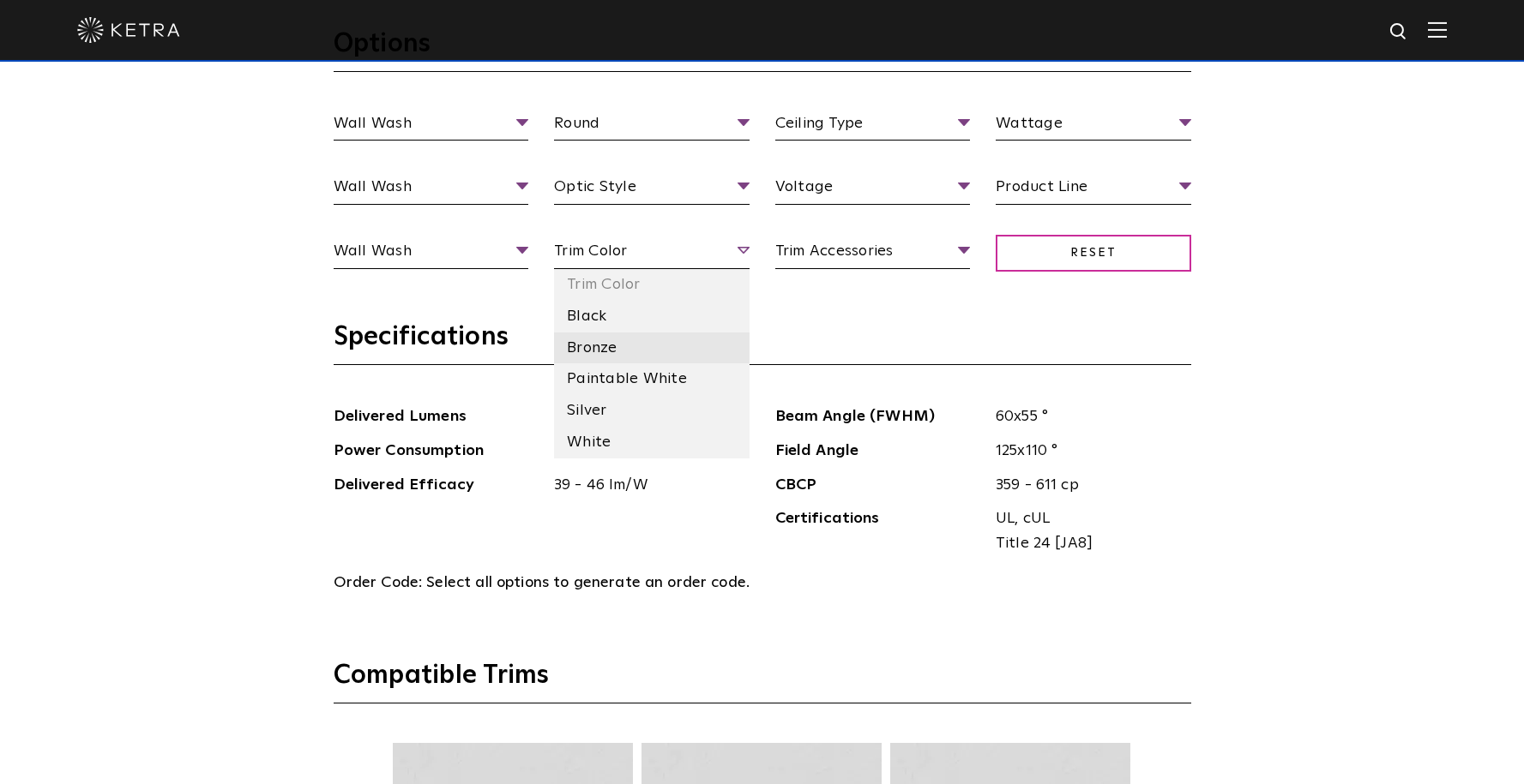
click at [713, 345] on li "Bronze" at bounding box center [651, 348] width 196 height 31
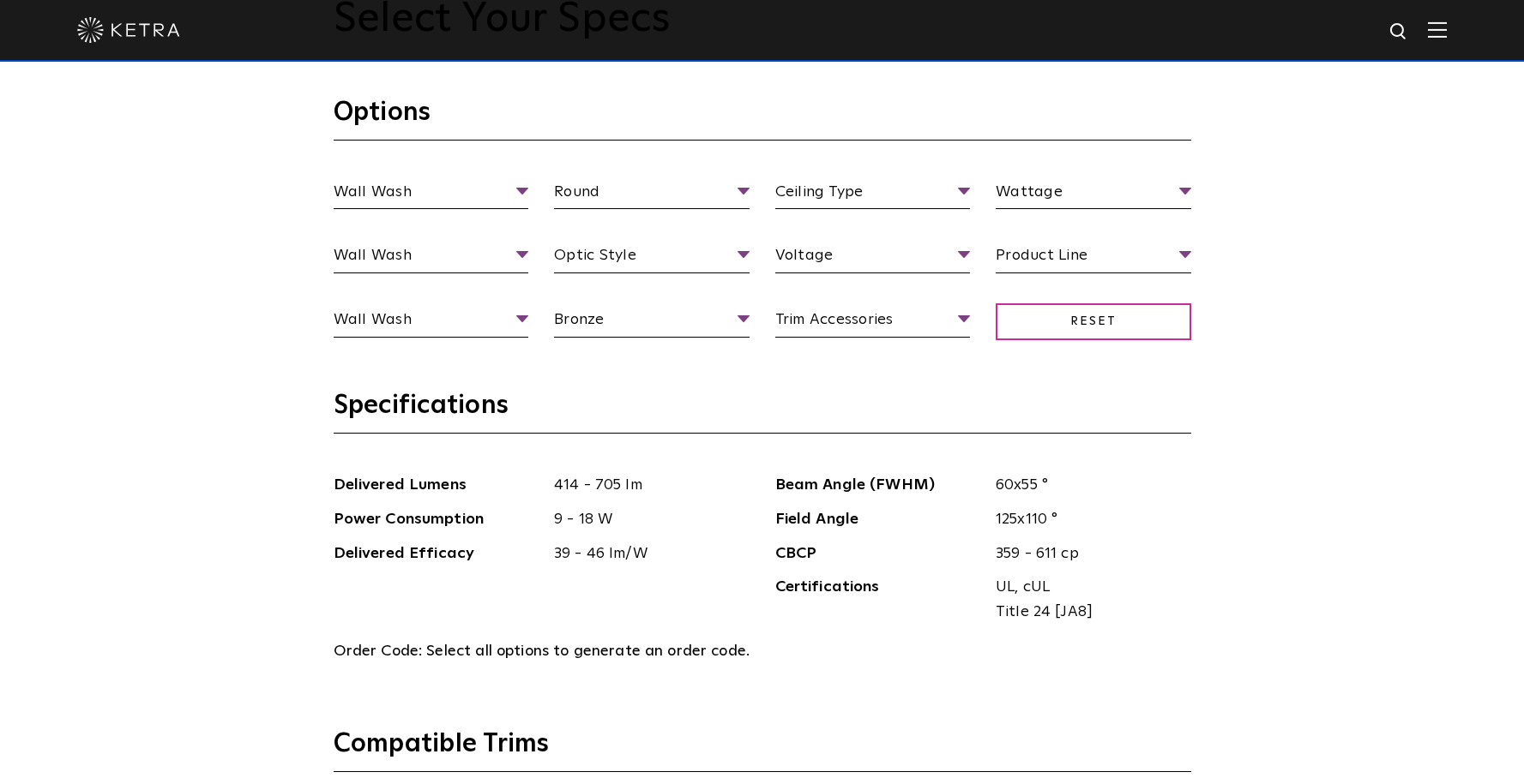
scroll to position [1726, 0]
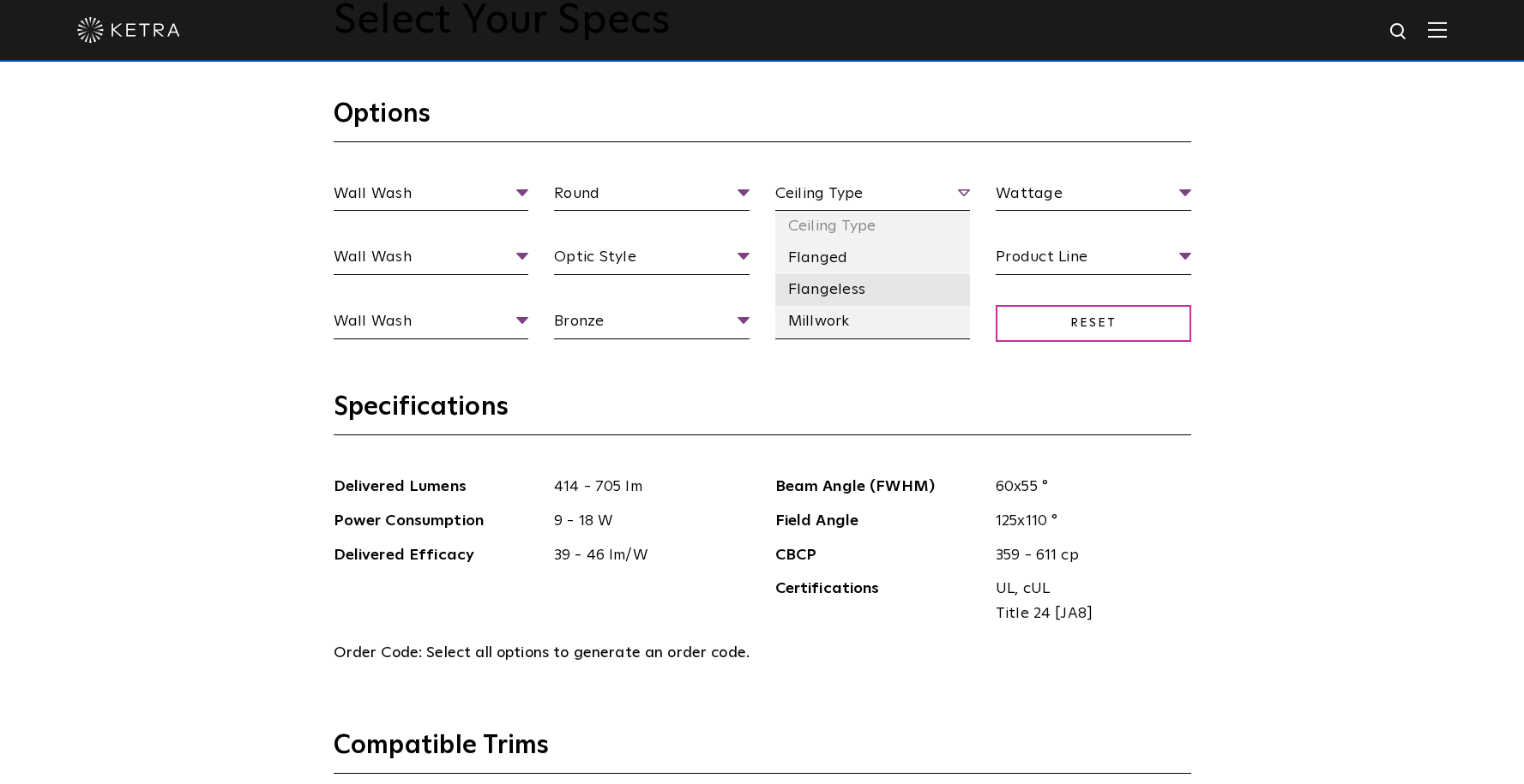
click at [929, 284] on li "Flangeless" at bounding box center [873, 290] width 196 height 31
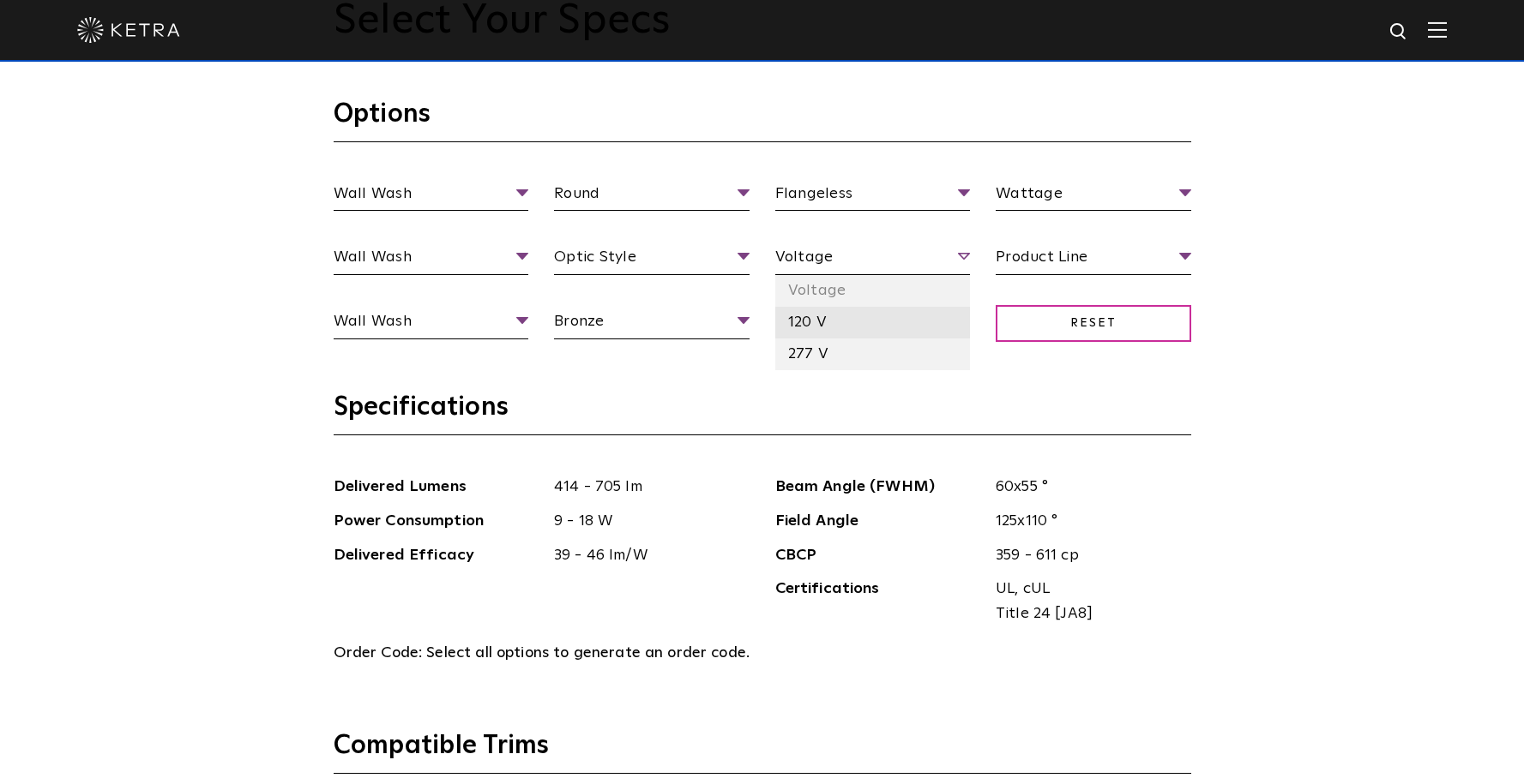
click at [937, 315] on li "120 V" at bounding box center [873, 323] width 196 height 31
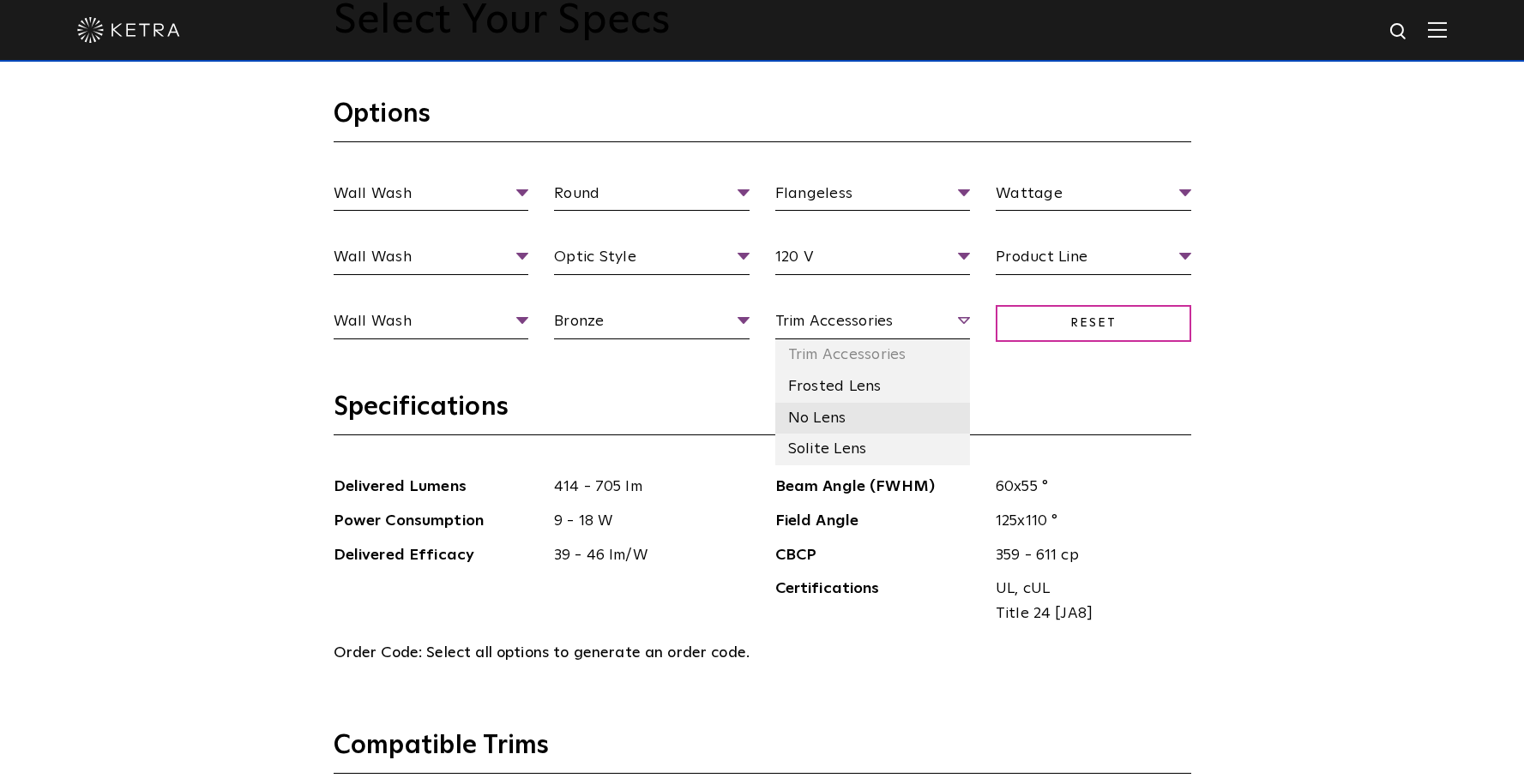
click at [933, 419] on li "No Lens" at bounding box center [873, 419] width 196 height 31
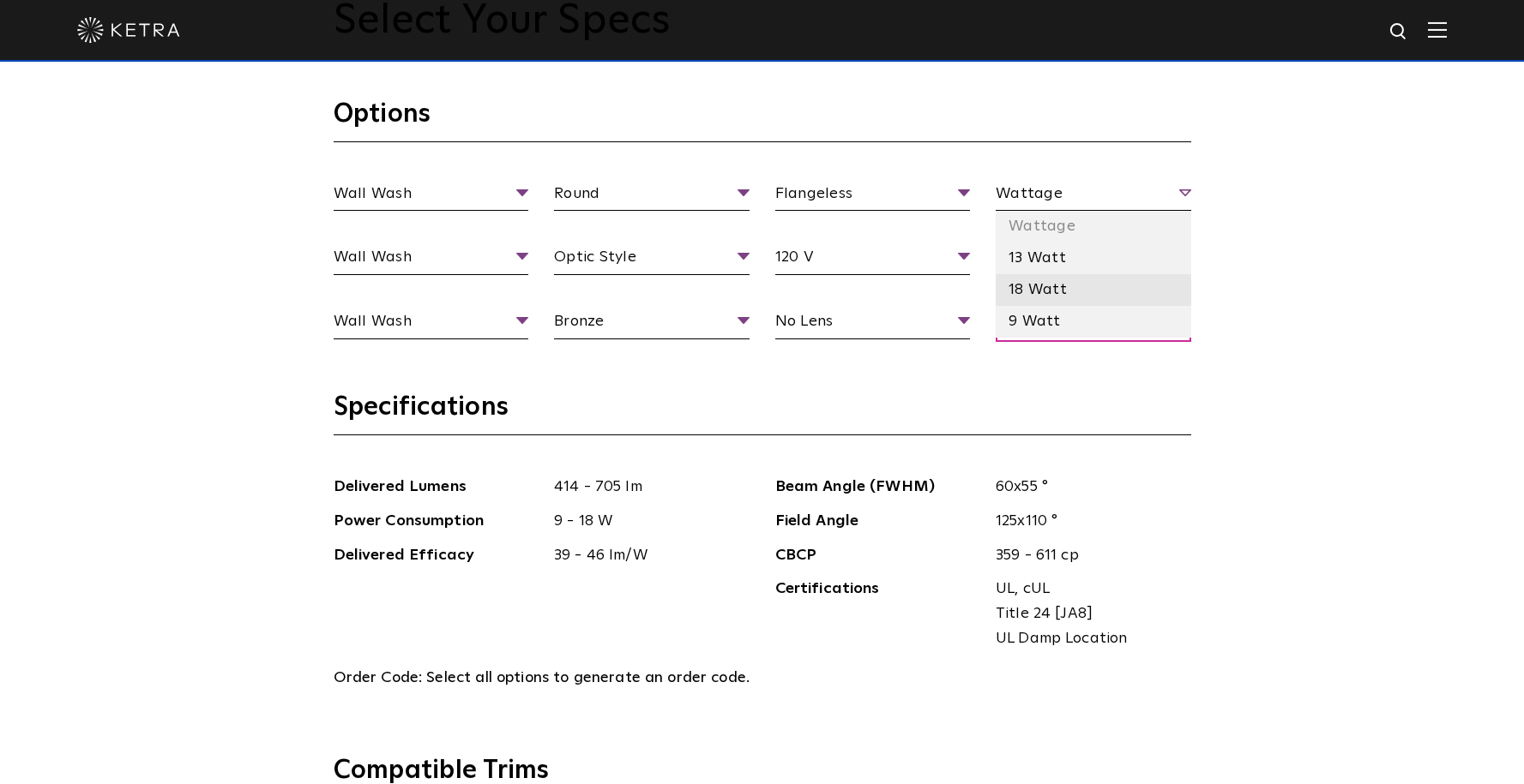
click at [1152, 284] on li "18 Watt" at bounding box center [1093, 290] width 196 height 31
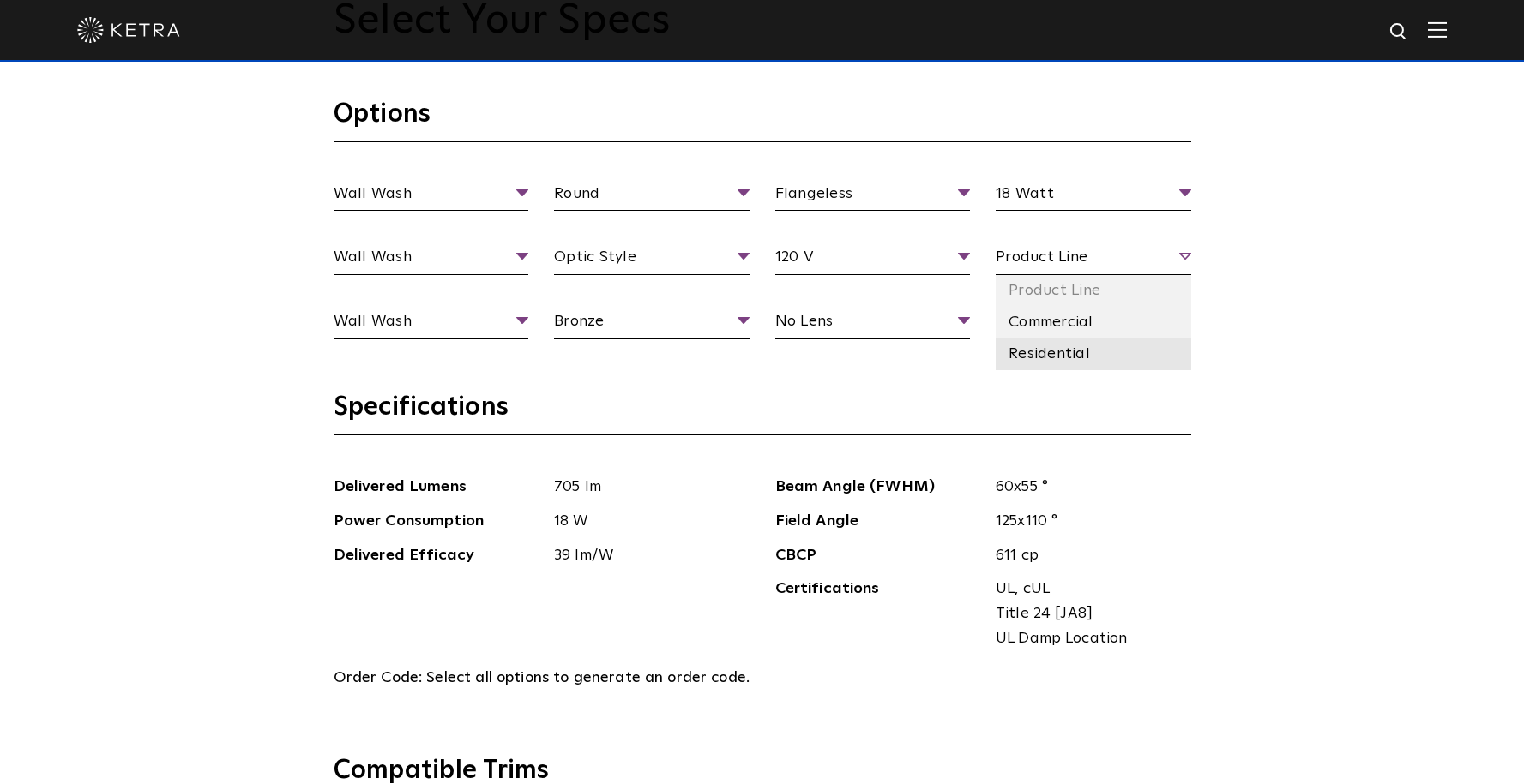
click at [1160, 339] on li "Residential" at bounding box center [1093, 354] width 196 height 31
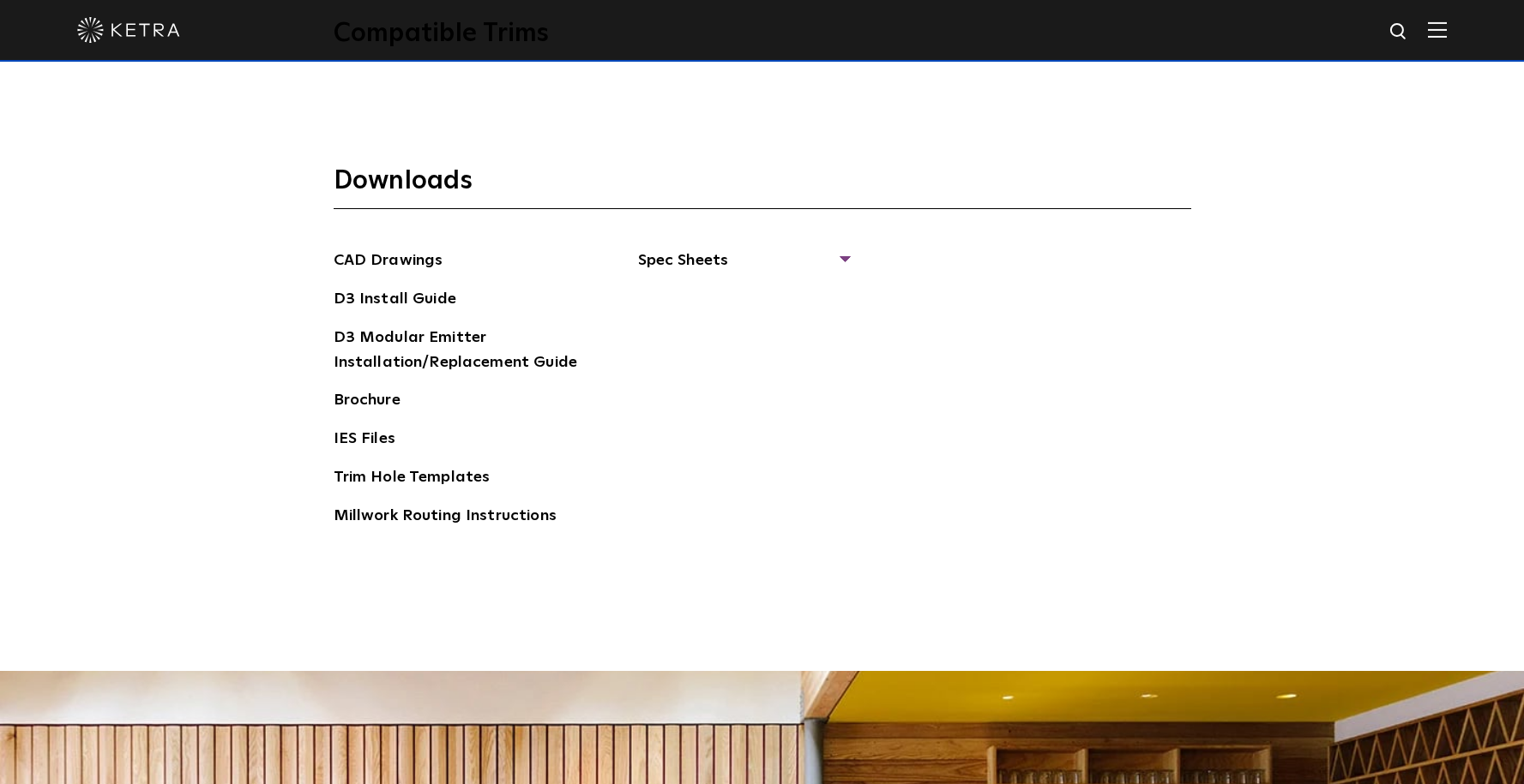
scroll to position [2513, 0]
click at [716, 260] on span "Spec Sheets" at bounding box center [742, 266] width 210 height 37
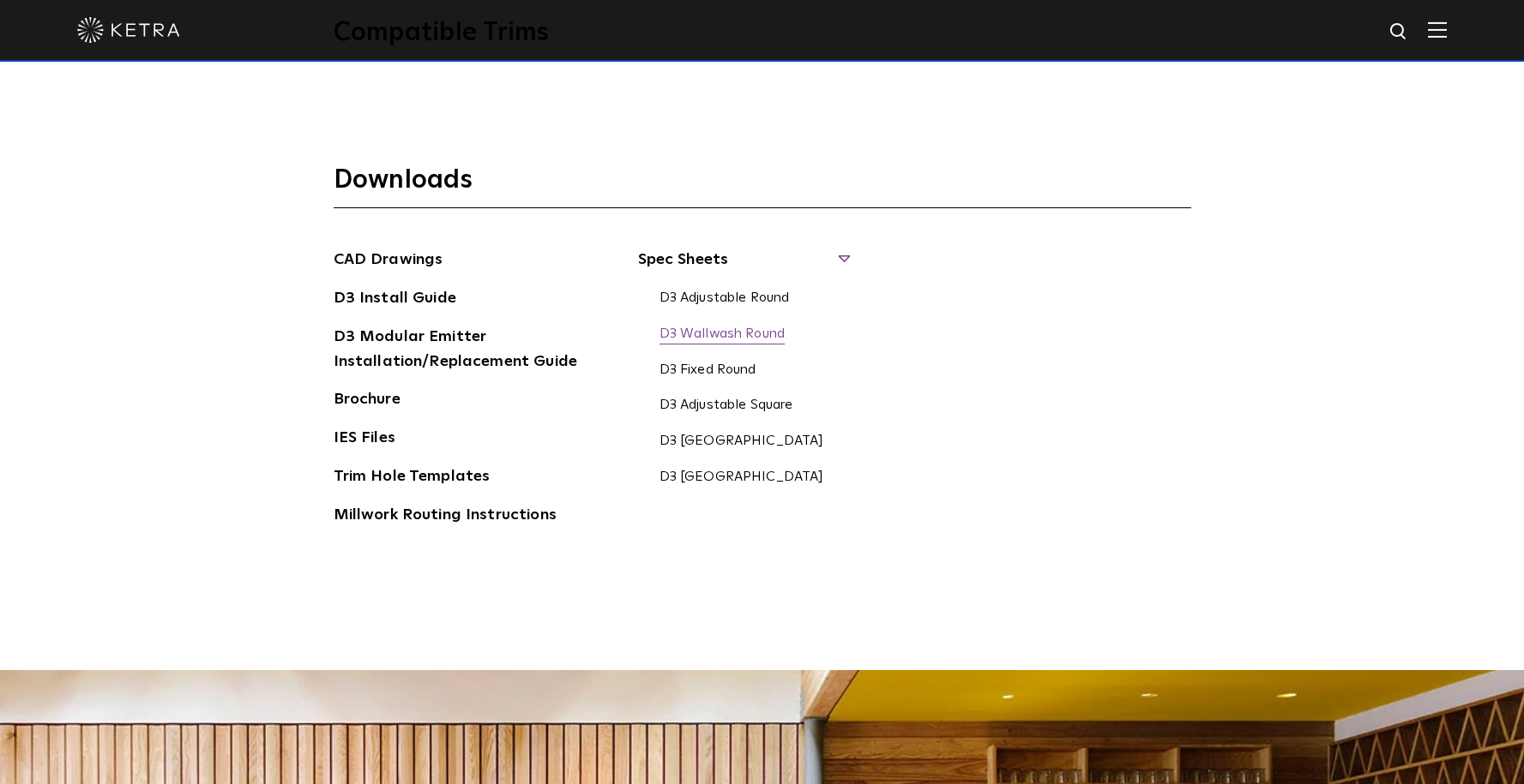
click at [726, 333] on link "D3 Wallwash Round" at bounding box center [722, 335] width 126 height 19
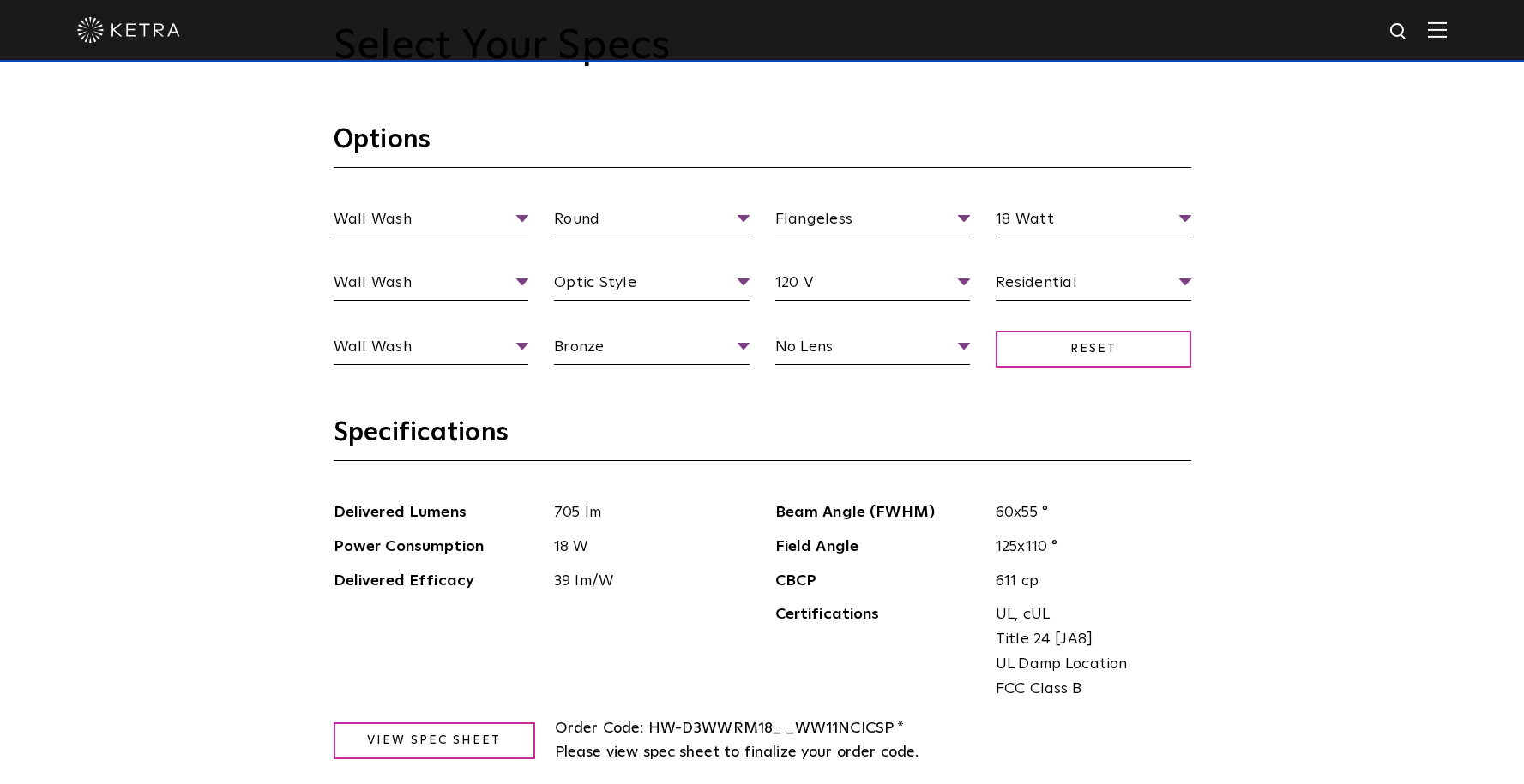
scroll to position [1673, 0]
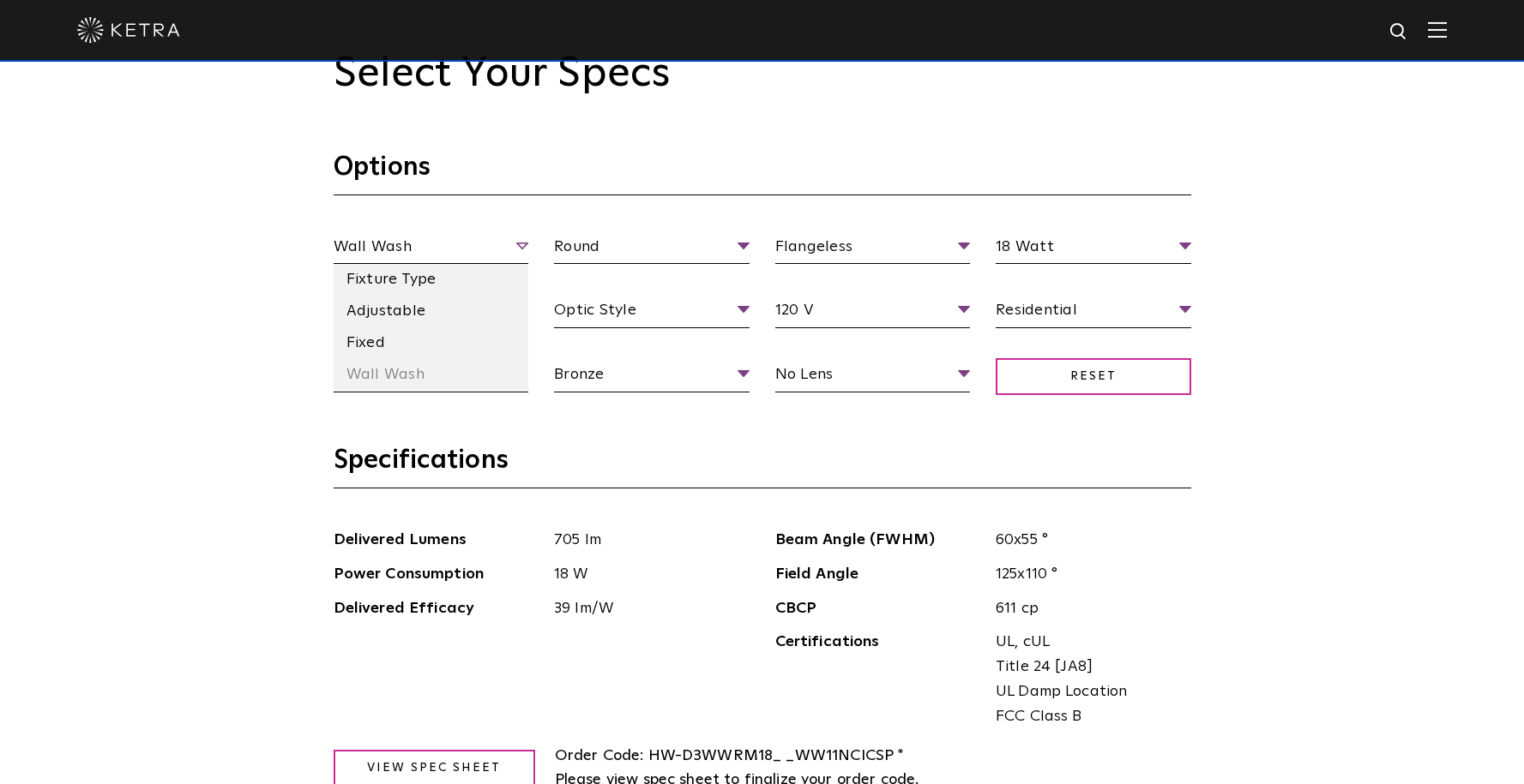
click at [521, 243] on span "Wall Wash" at bounding box center [431, 250] width 196 height 30
click at [434, 306] on li "Adjustable" at bounding box center [431, 312] width 196 height 31
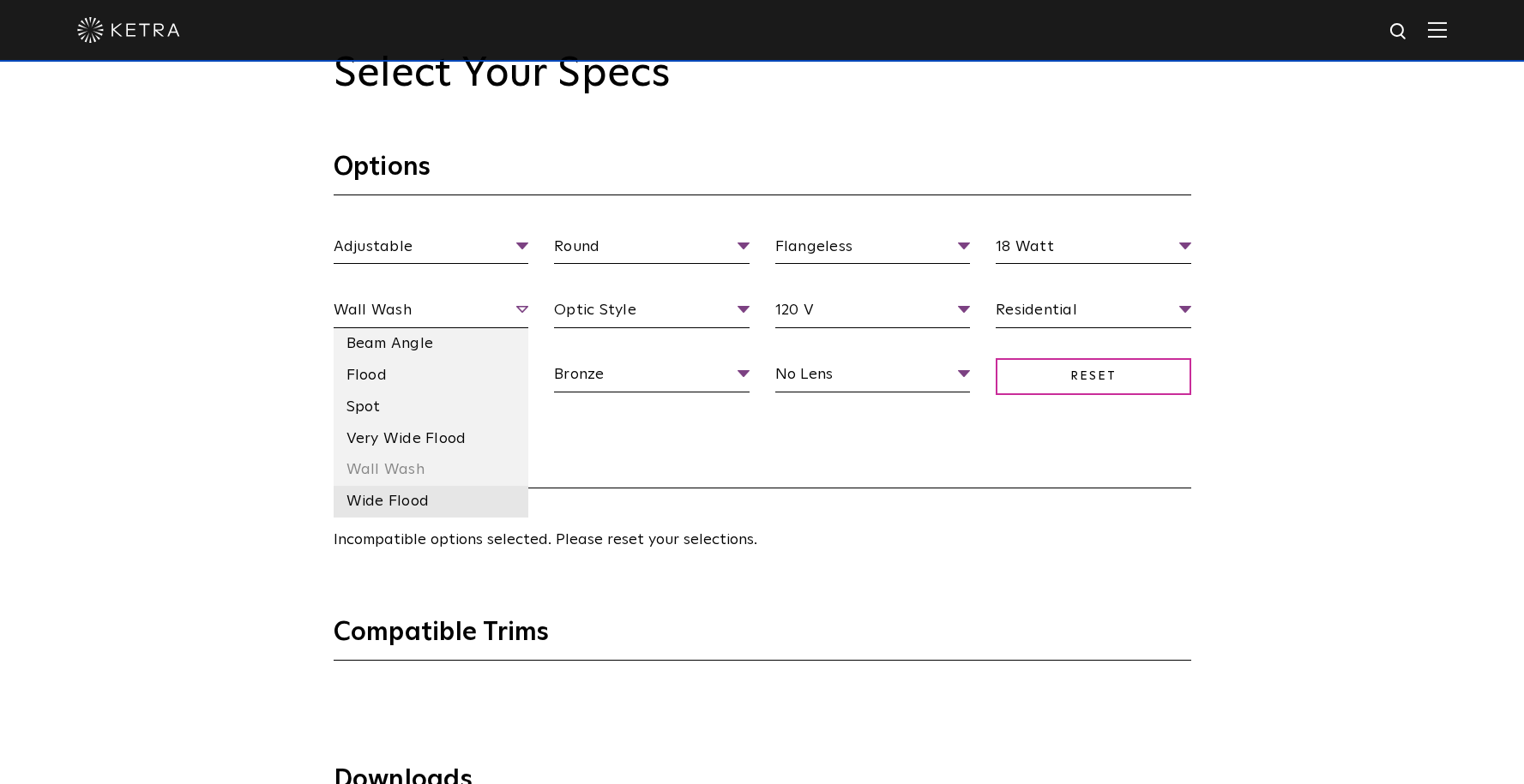
click at [491, 499] on li "Wide Flood" at bounding box center [431, 502] width 196 height 31
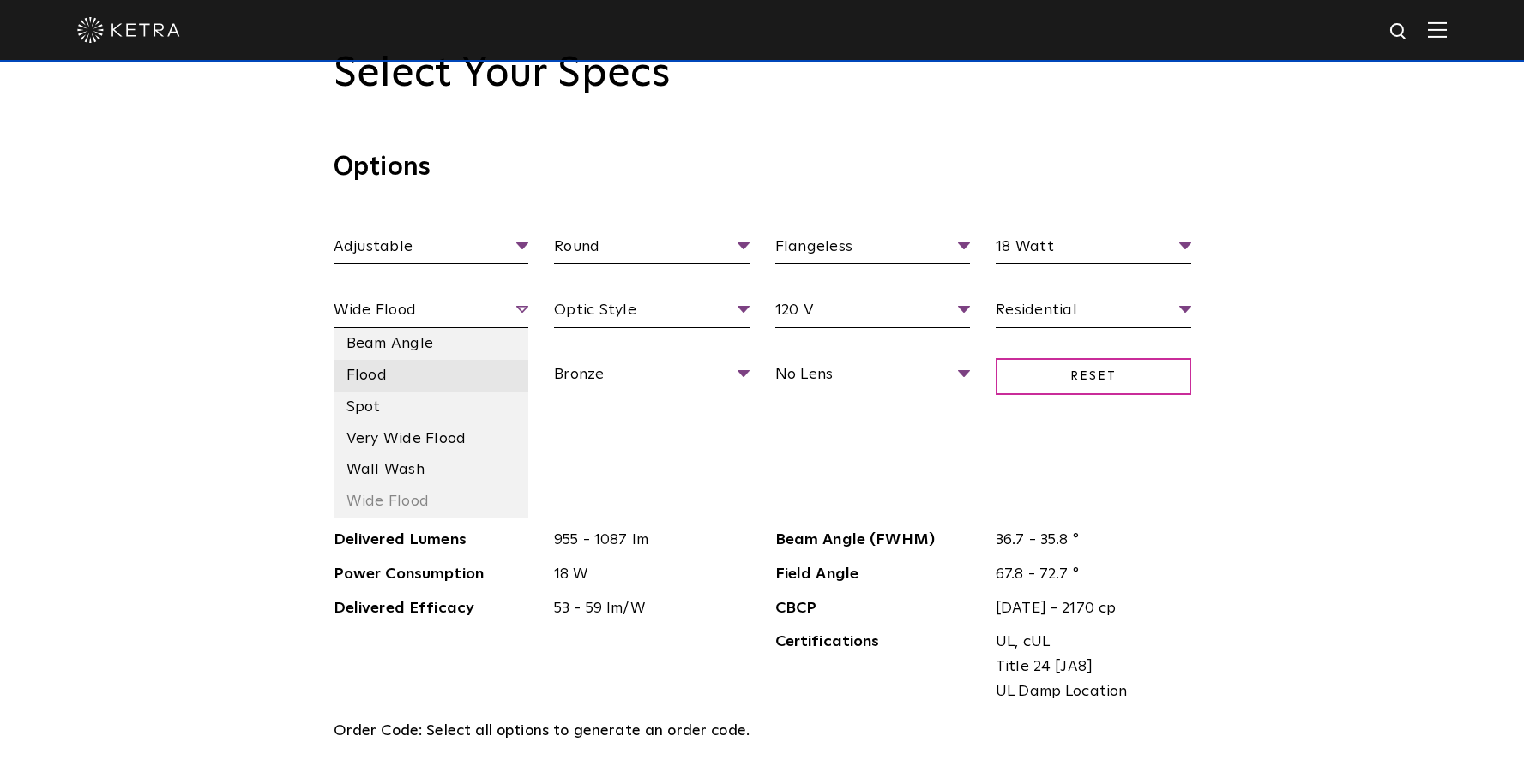
click at [505, 371] on li "Flood" at bounding box center [431, 376] width 196 height 31
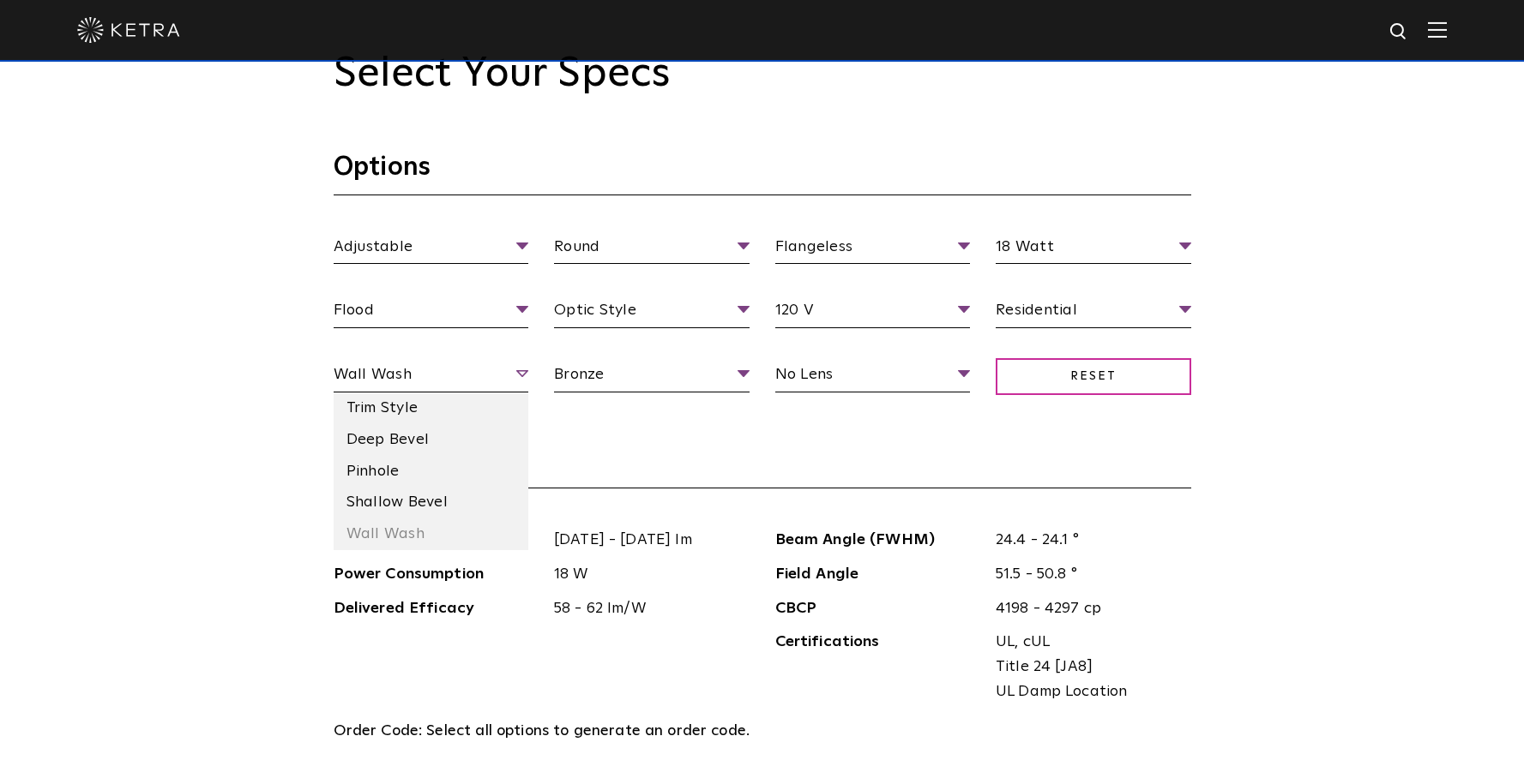
click at [505, 370] on span "Wall Wash" at bounding box center [431, 378] width 196 height 30
click at [460, 435] on li "Deep Bevel" at bounding box center [431, 440] width 196 height 31
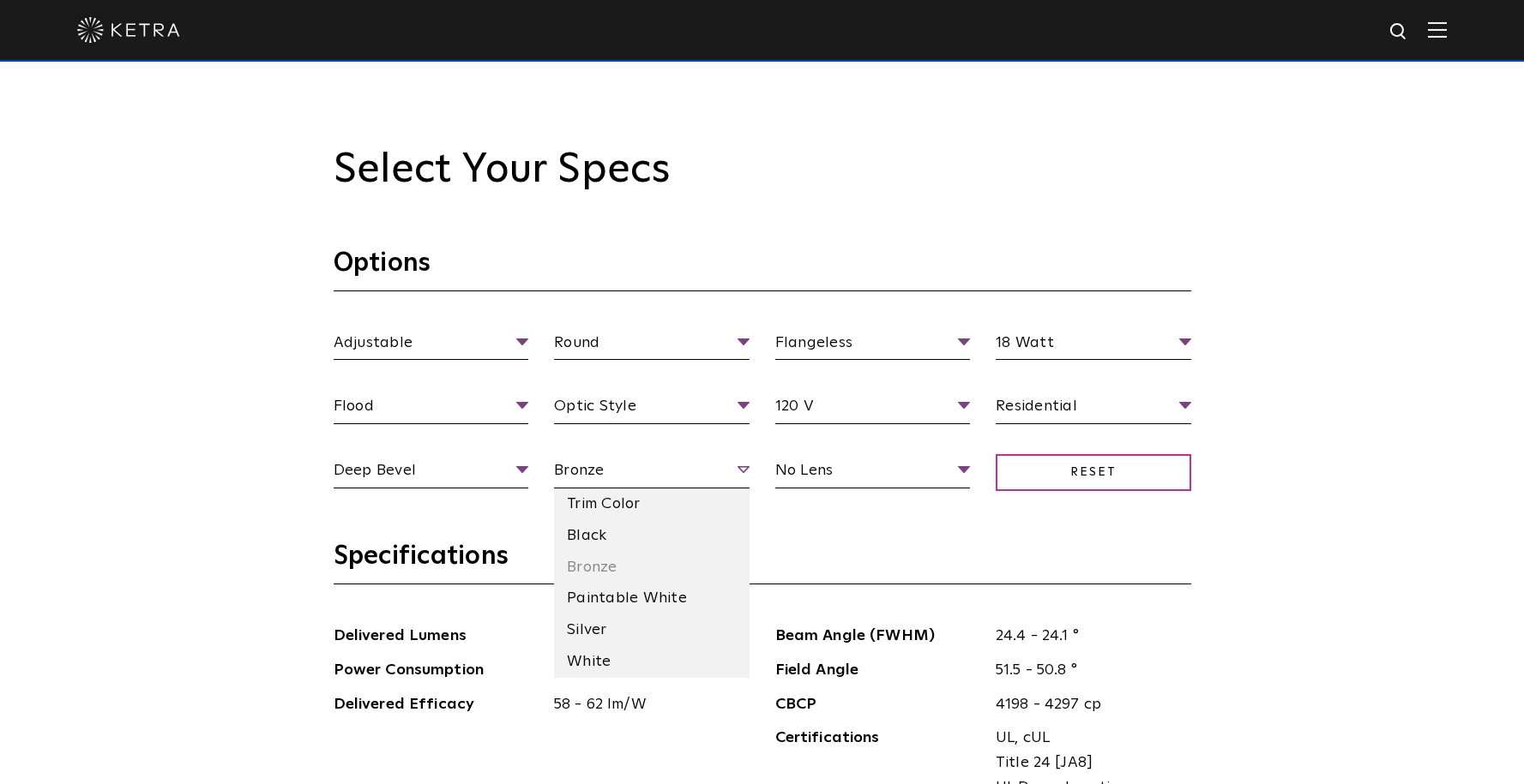
scroll to position [1687, 0]
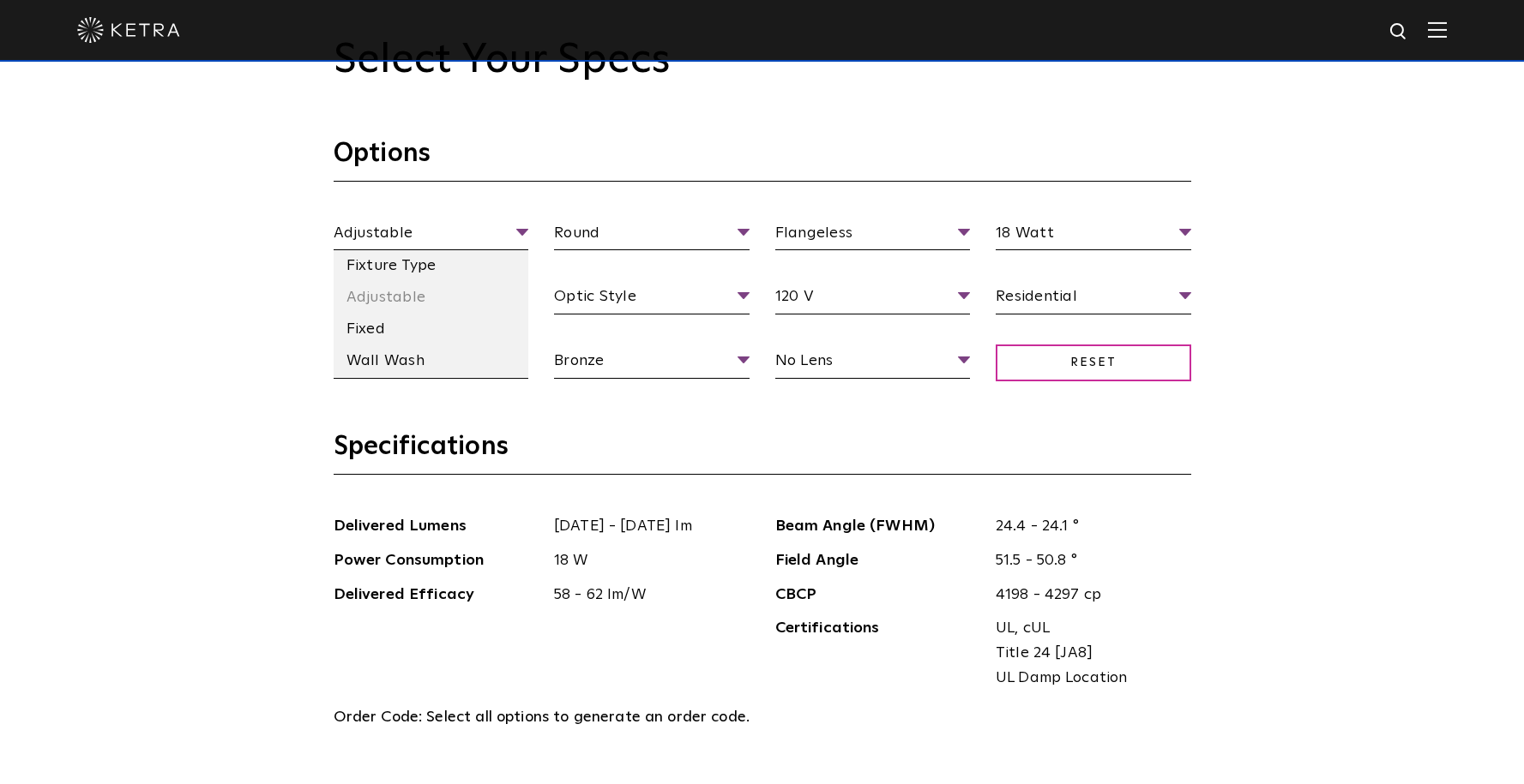
click at [488, 325] on li "Fixed" at bounding box center [431, 330] width 196 height 31
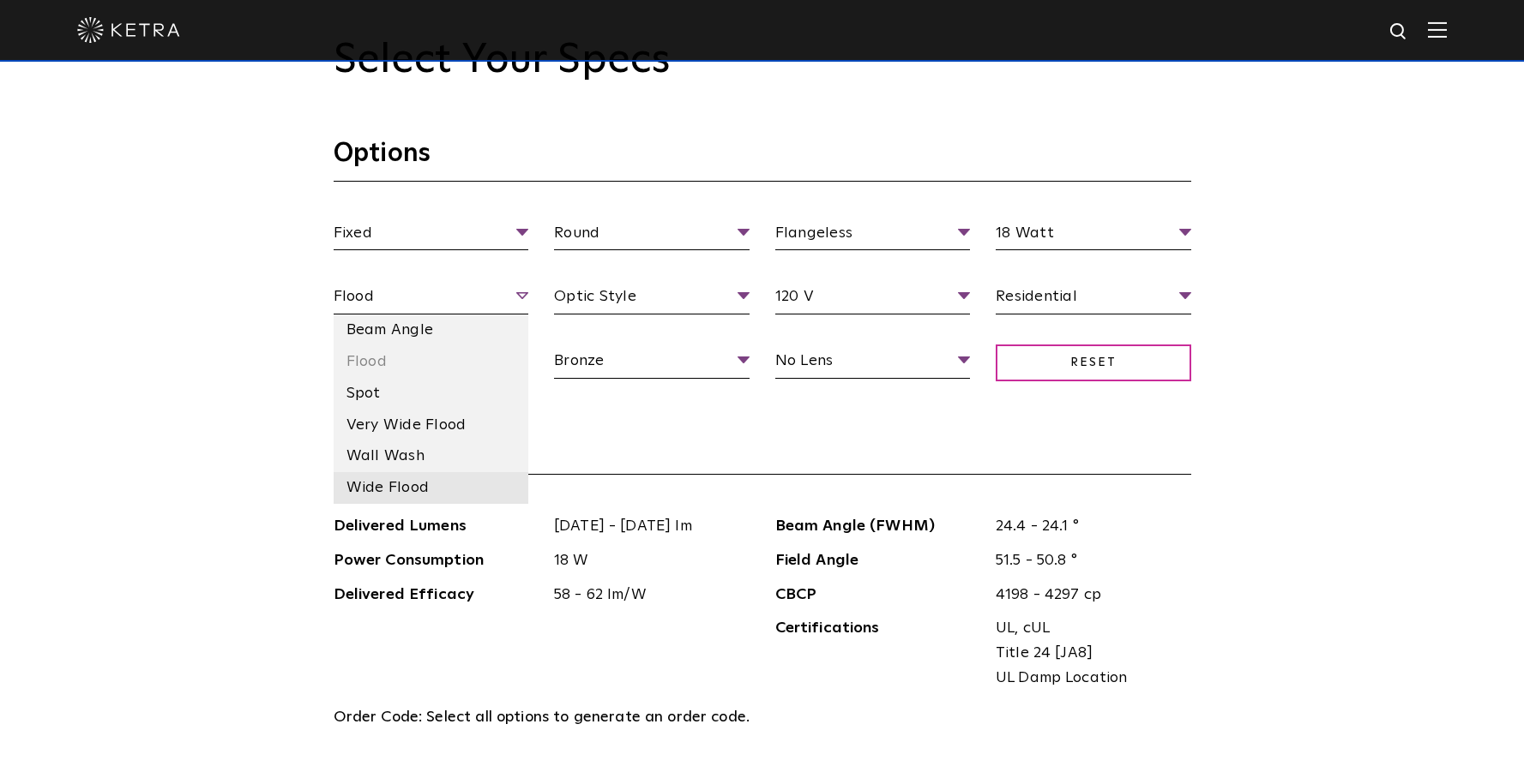
click at [479, 477] on li "Wide Flood" at bounding box center [431, 488] width 196 height 31
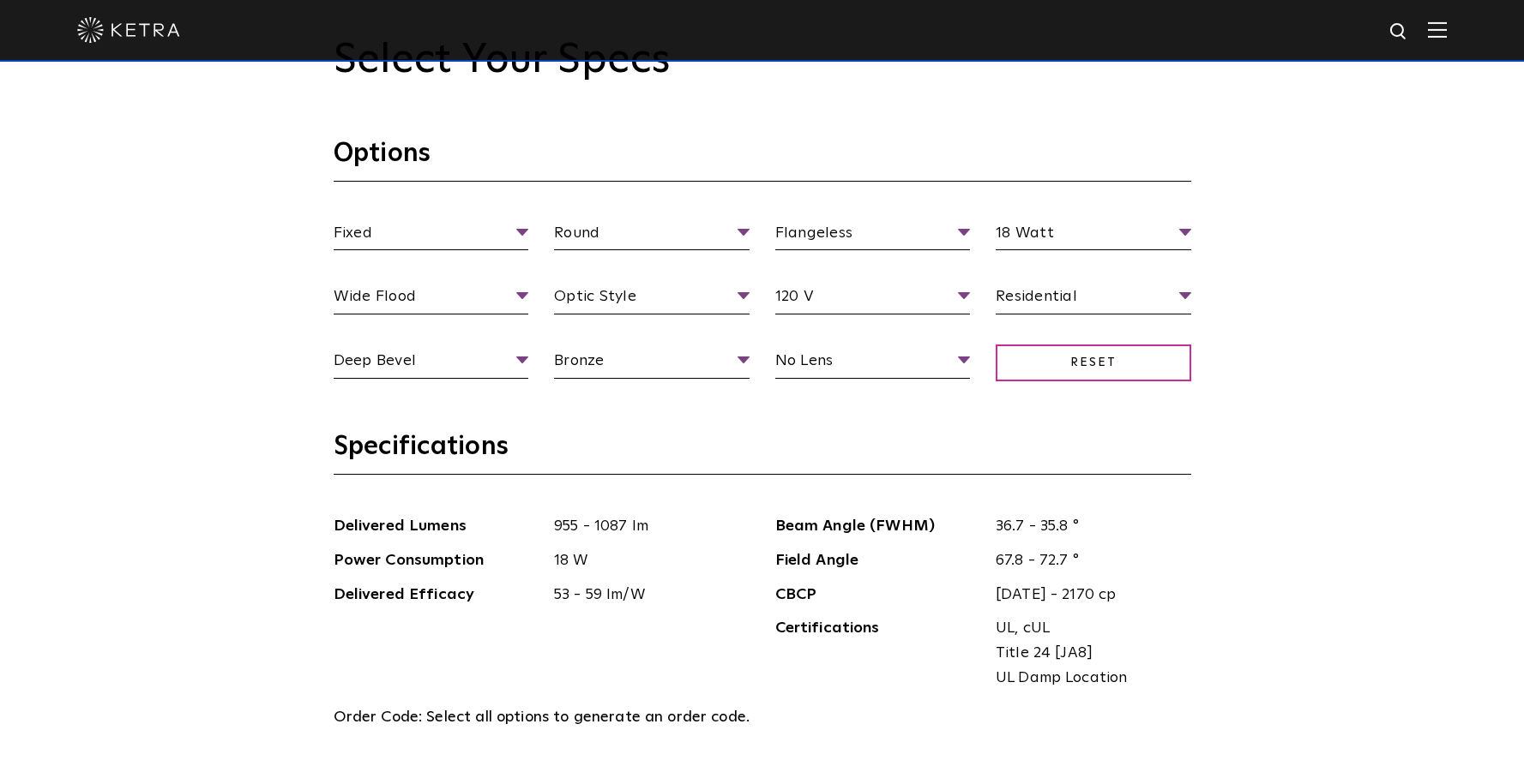
click at [633, 441] on h3 "Specifications" at bounding box center [762, 452] width 857 height 44
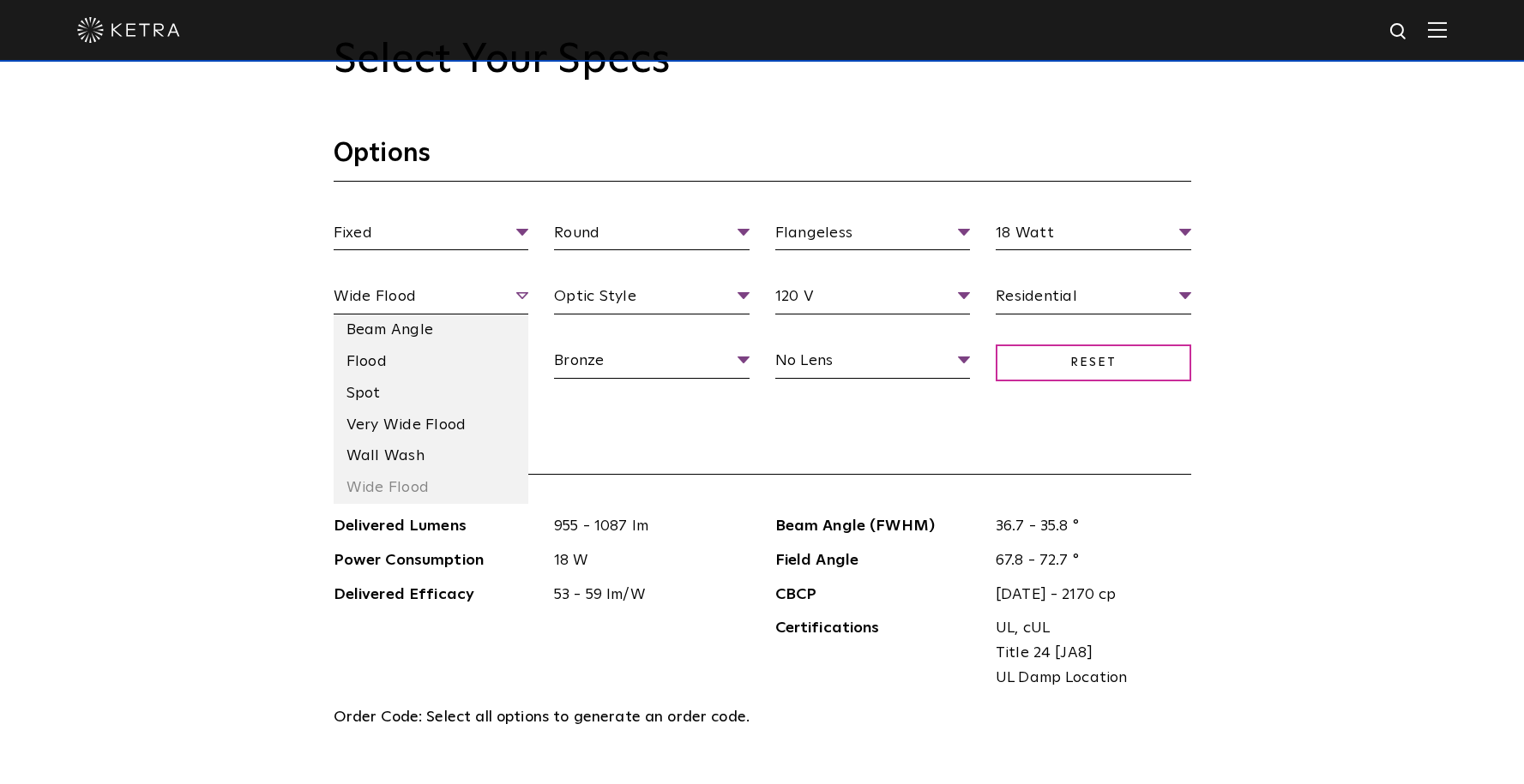
click at [523, 294] on span "Wide Flood" at bounding box center [431, 299] width 196 height 30
click at [476, 436] on li "Very Wide Flood" at bounding box center [431, 426] width 196 height 31
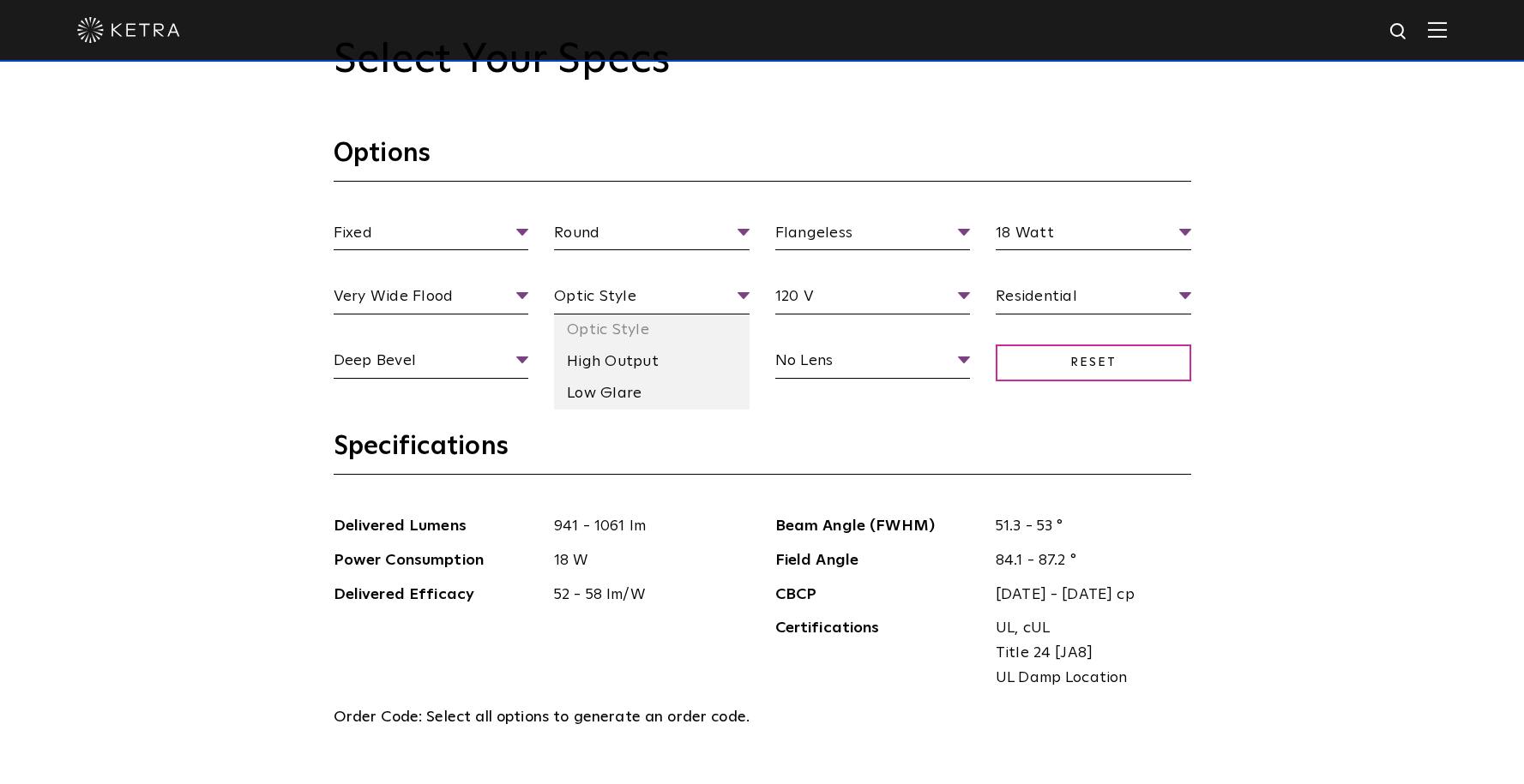
click at [721, 359] on li "High Output" at bounding box center [651, 362] width 196 height 31
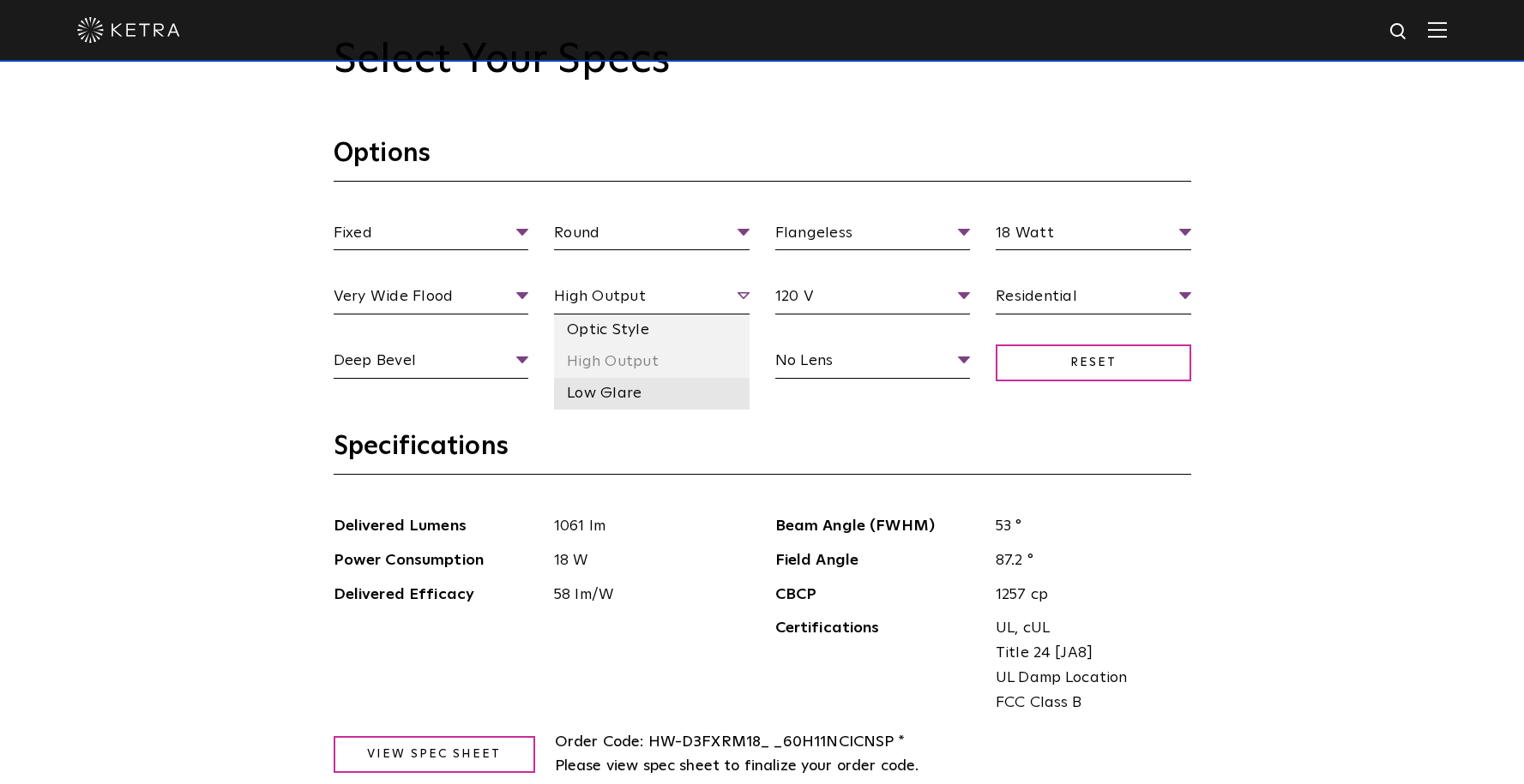
click at [707, 385] on li "Low Glare" at bounding box center [651, 393] width 196 height 31
click at [722, 305] on span "Low Glare" at bounding box center [651, 299] width 196 height 30
click at [718, 331] on li "Optic Style" at bounding box center [651, 331] width 196 height 31
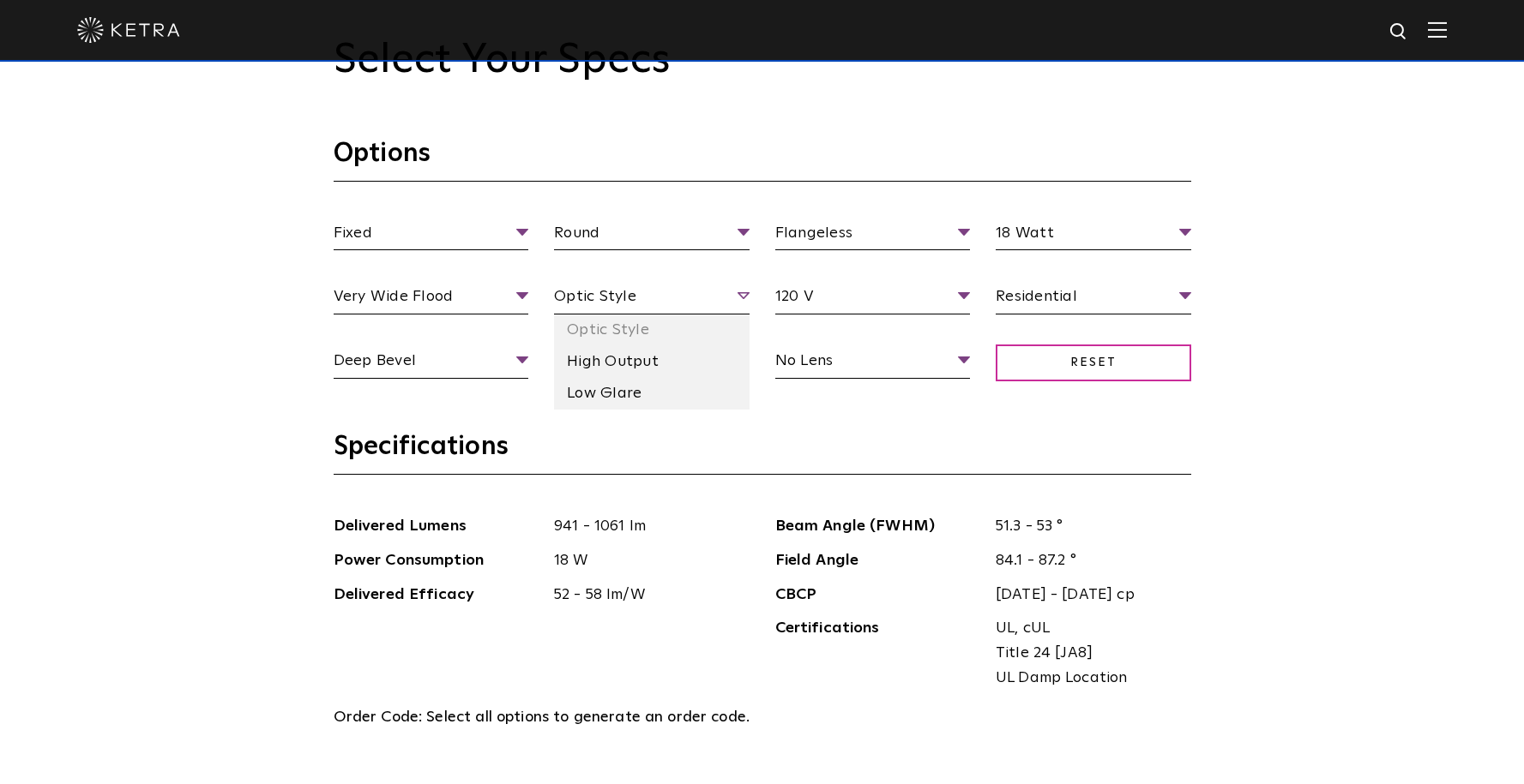
click at [743, 298] on span "Optic Style" at bounding box center [651, 299] width 196 height 30
click at [703, 357] on li "High Output" at bounding box center [651, 362] width 196 height 31
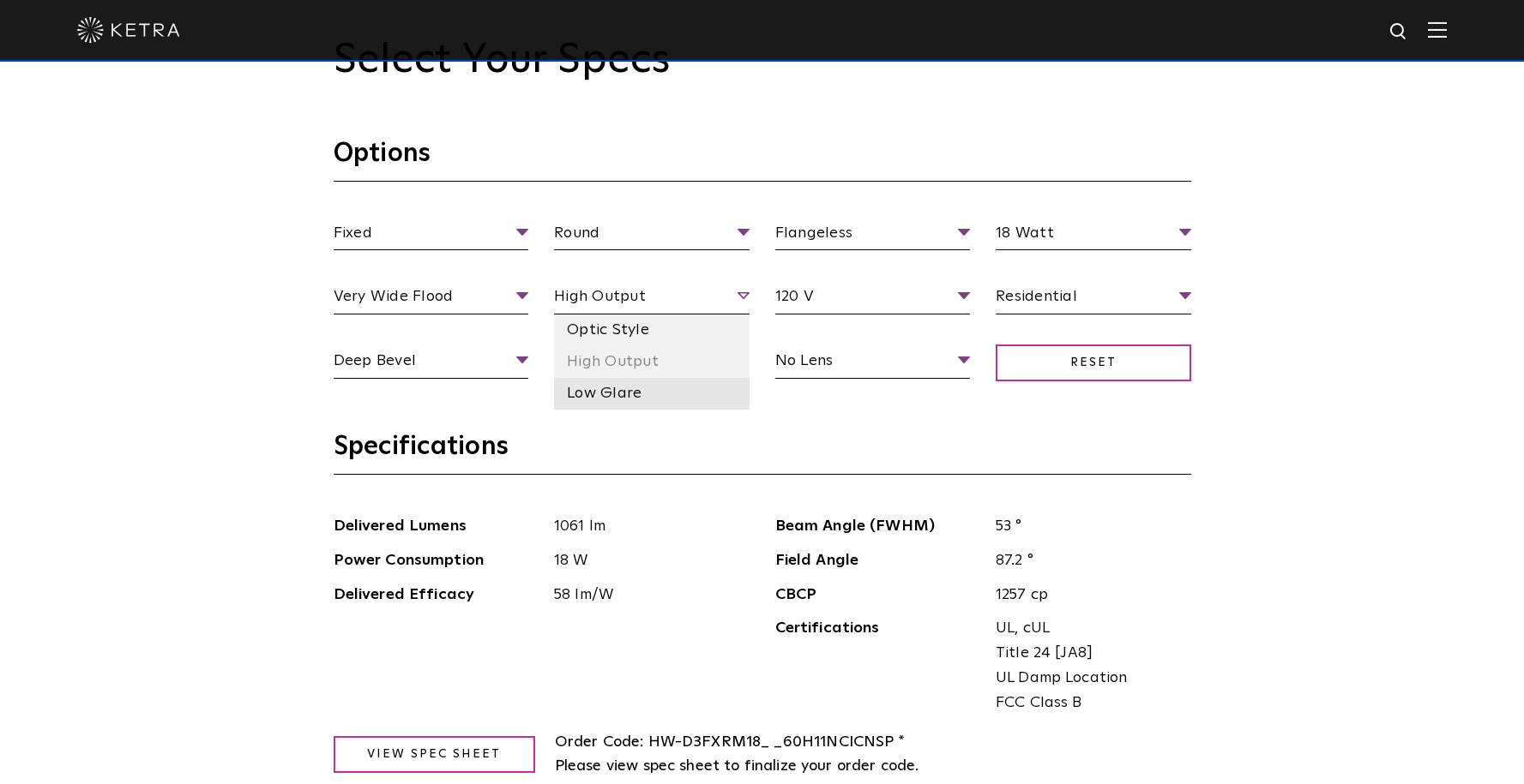
click at [718, 399] on li "Low Glare" at bounding box center [651, 393] width 196 height 31
click at [725, 392] on li "Low Glare" at bounding box center [651, 393] width 196 height 31
click at [730, 352] on li "High Output" at bounding box center [651, 362] width 196 height 31
click at [735, 381] on li "Low Glare" at bounding box center [651, 393] width 196 height 31
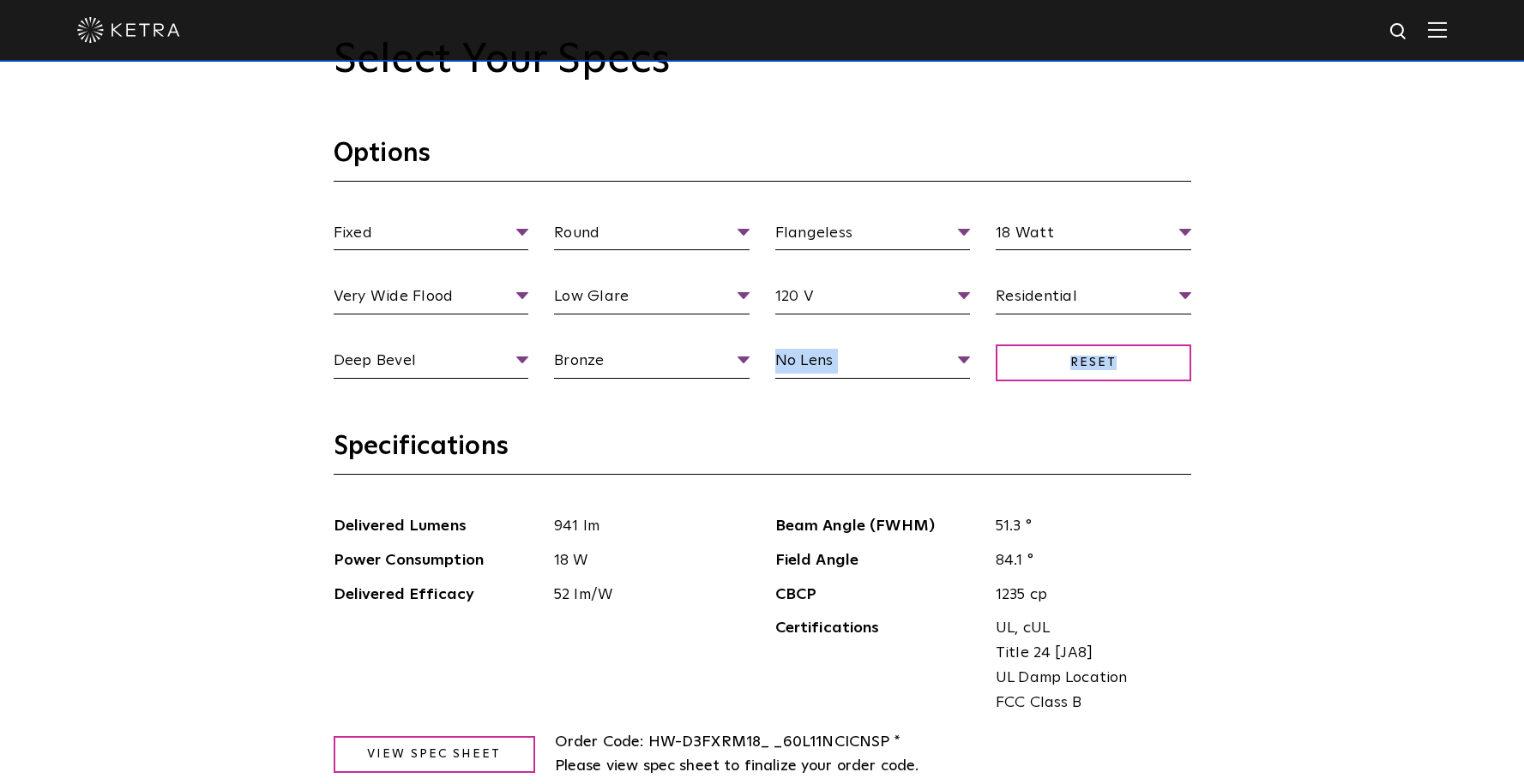
click at [728, 412] on section "Options Fixed Fixture Type Adjustable Fixed Wall Wash Round Aperture Shape Roun…" at bounding box center [762, 284] width 857 height 293
drag, startPoint x: 779, startPoint y: 420, endPoint x: 762, endPoint y: 405, distance: 22.7
click at [777, 418] on section "Options Fixed Fixture Type Adjustable Fixed Wall Wash Round Aperture Shape Roun…" at bounding box center [762, 284] width 857 height 293
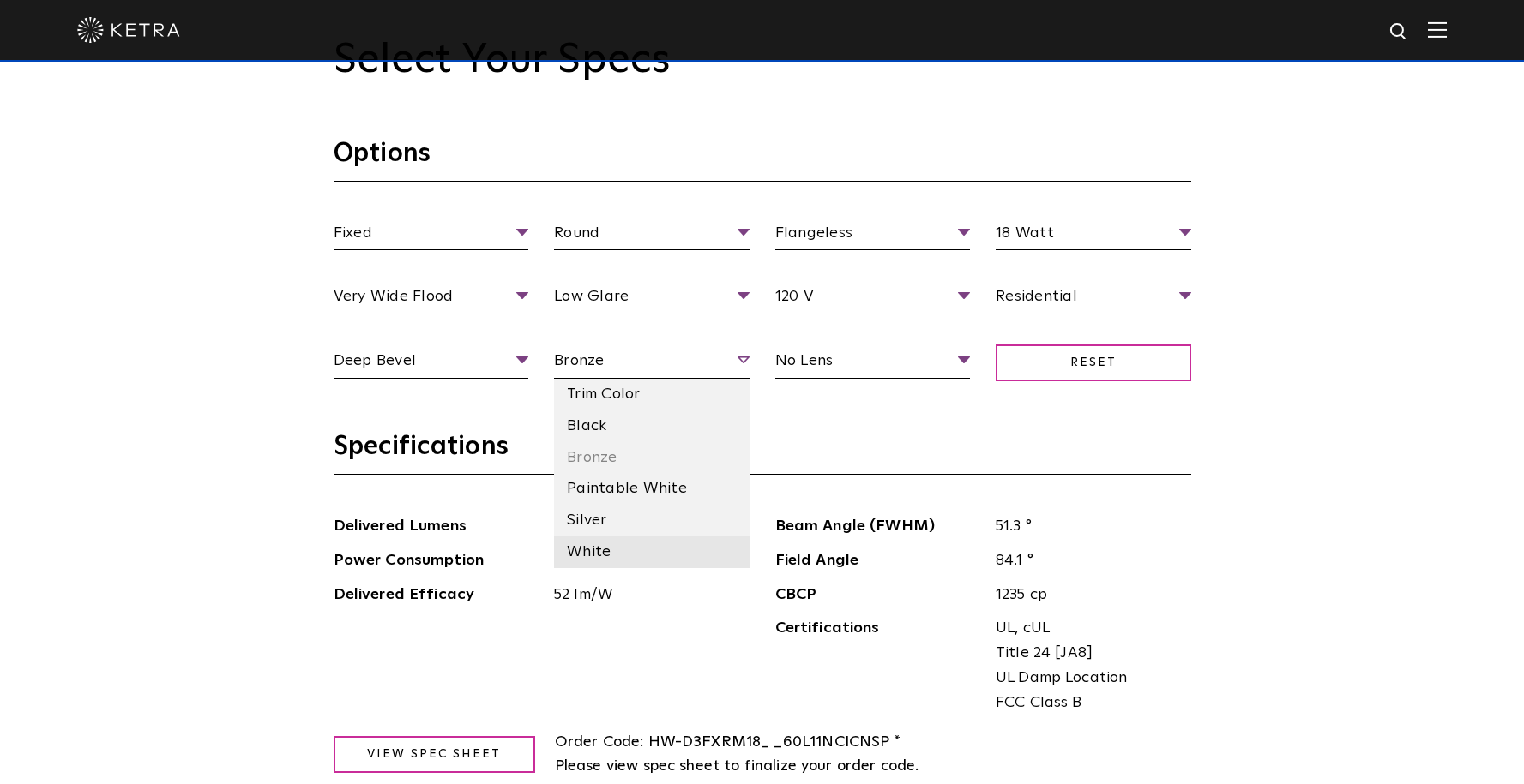
click at [678, 553] on li "White" at bounding box center [651, 553] width 196 height 31
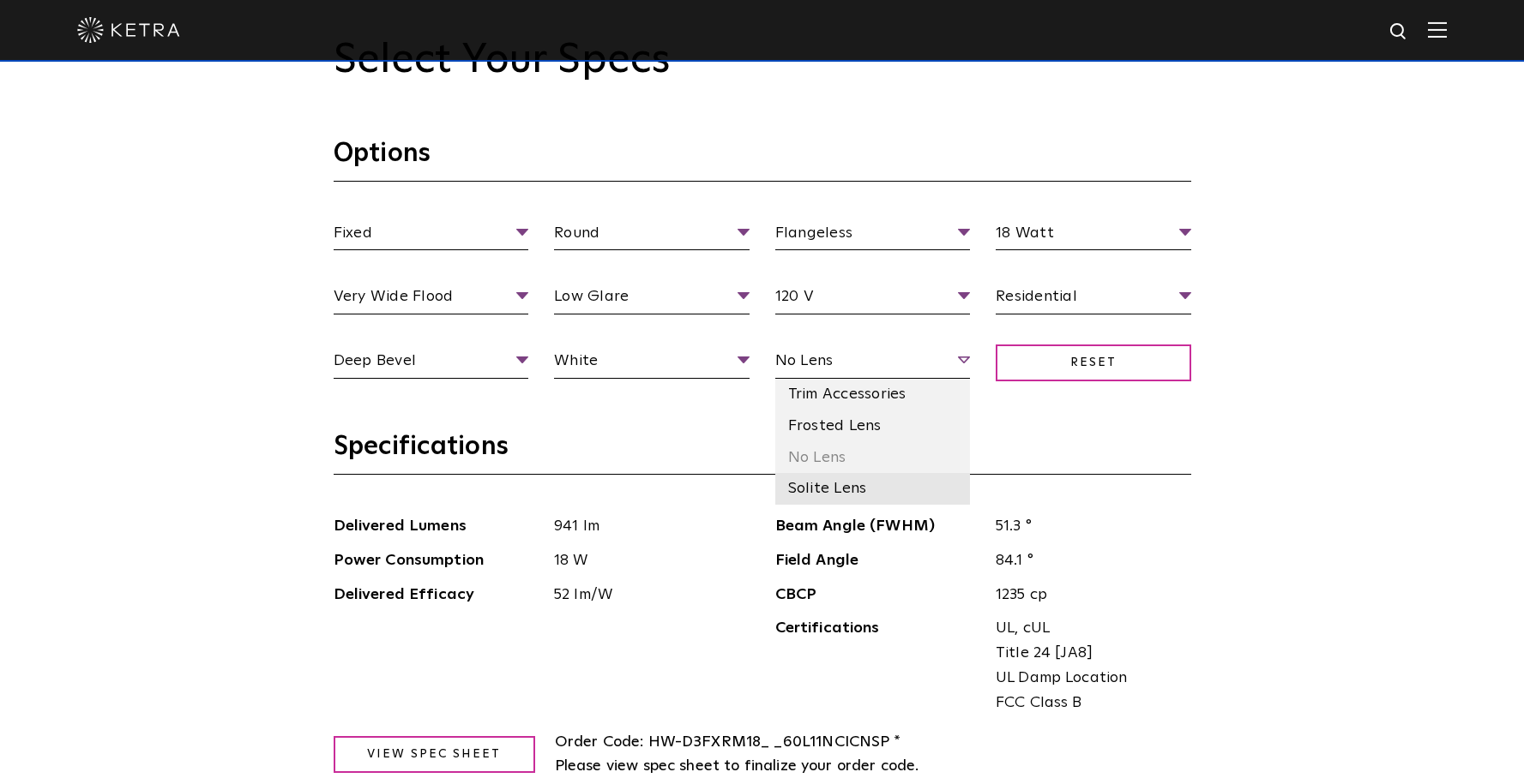
click at [903, 503] on li "Solite Lens" at bounding box center [873, 489] width 196 height 31
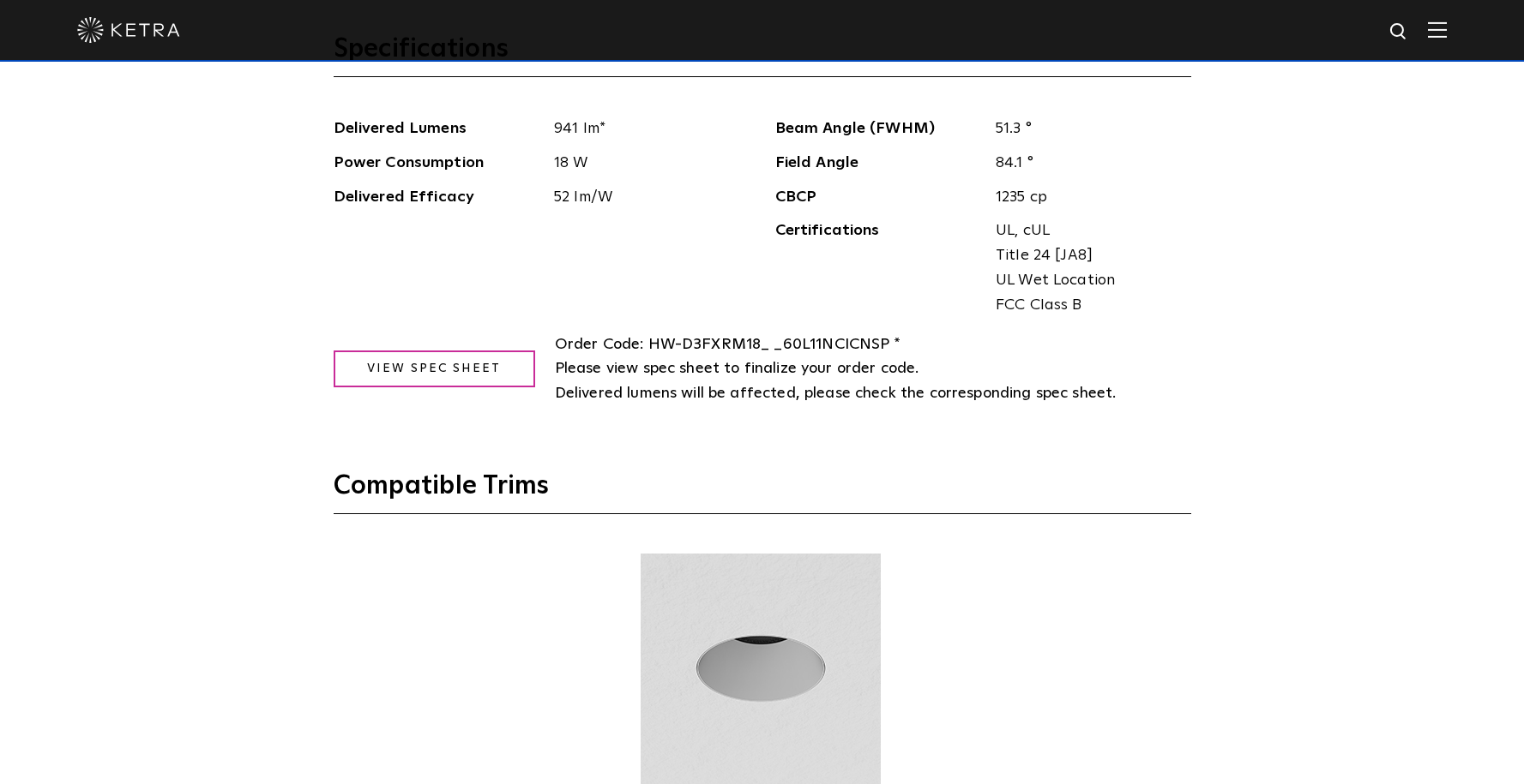
scroll to position [1797, 0]
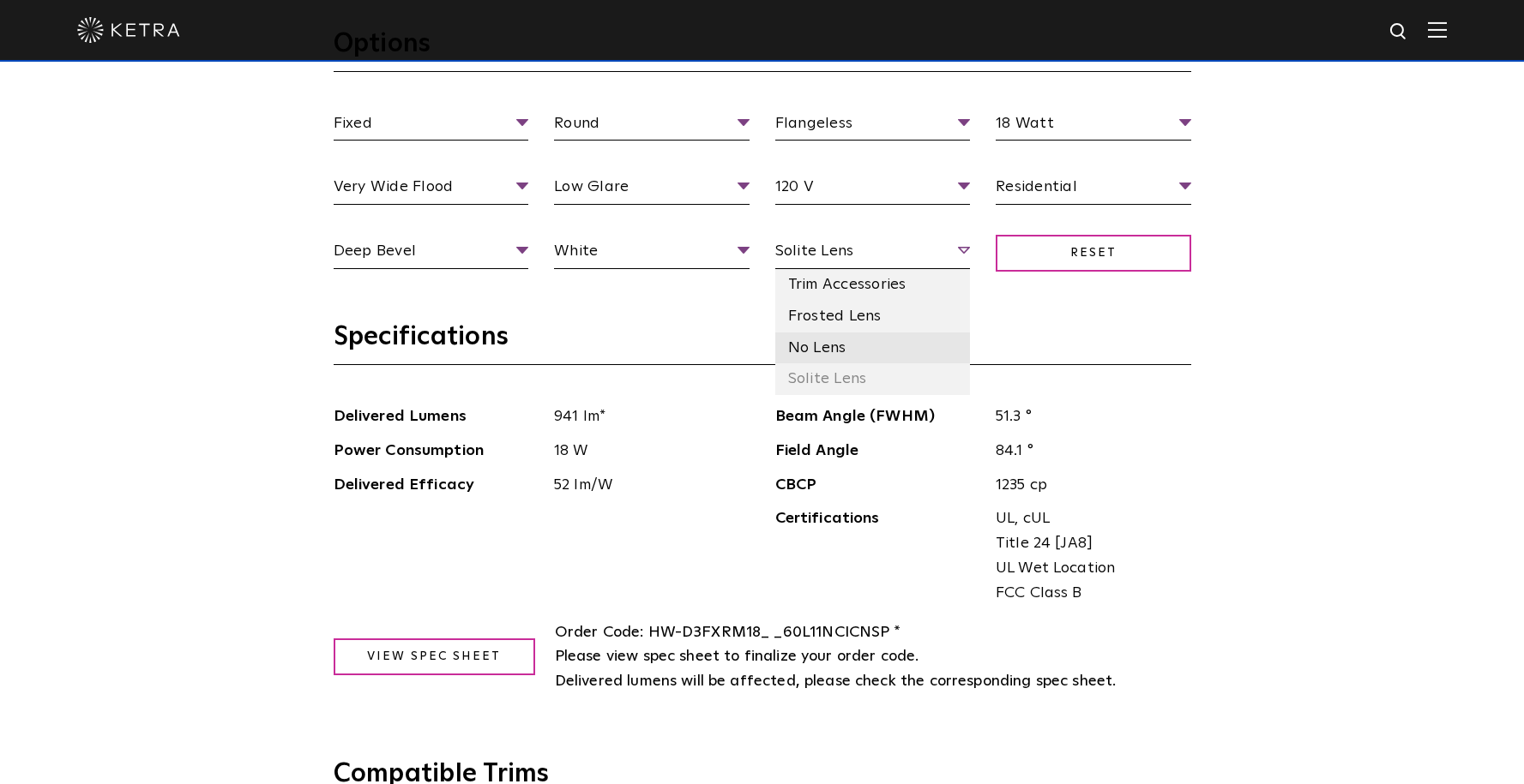
click at [939, 336] on li "No Lens" at bounding box center [873, 348] width 196 height 31
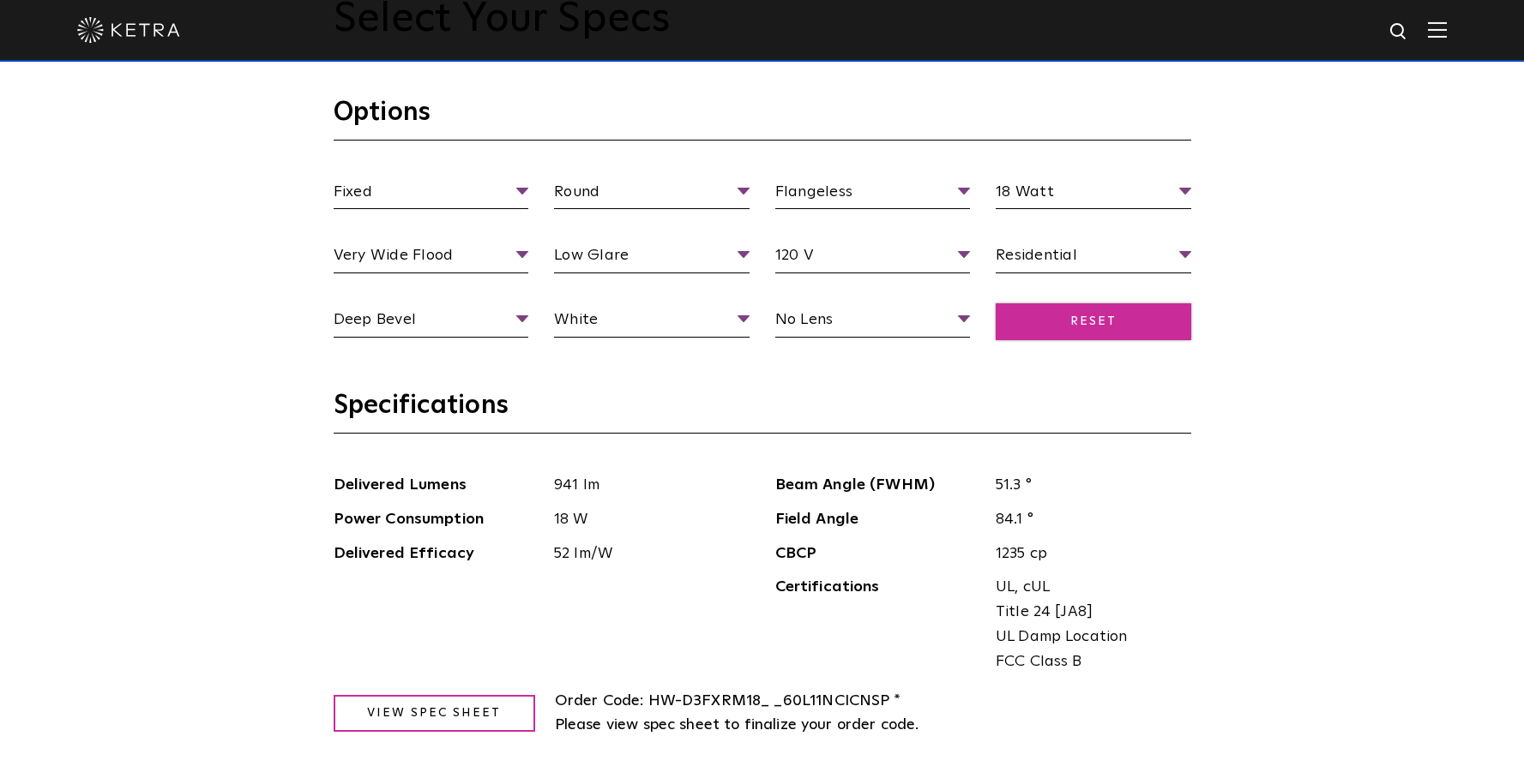
scroll to position [1564, 0]
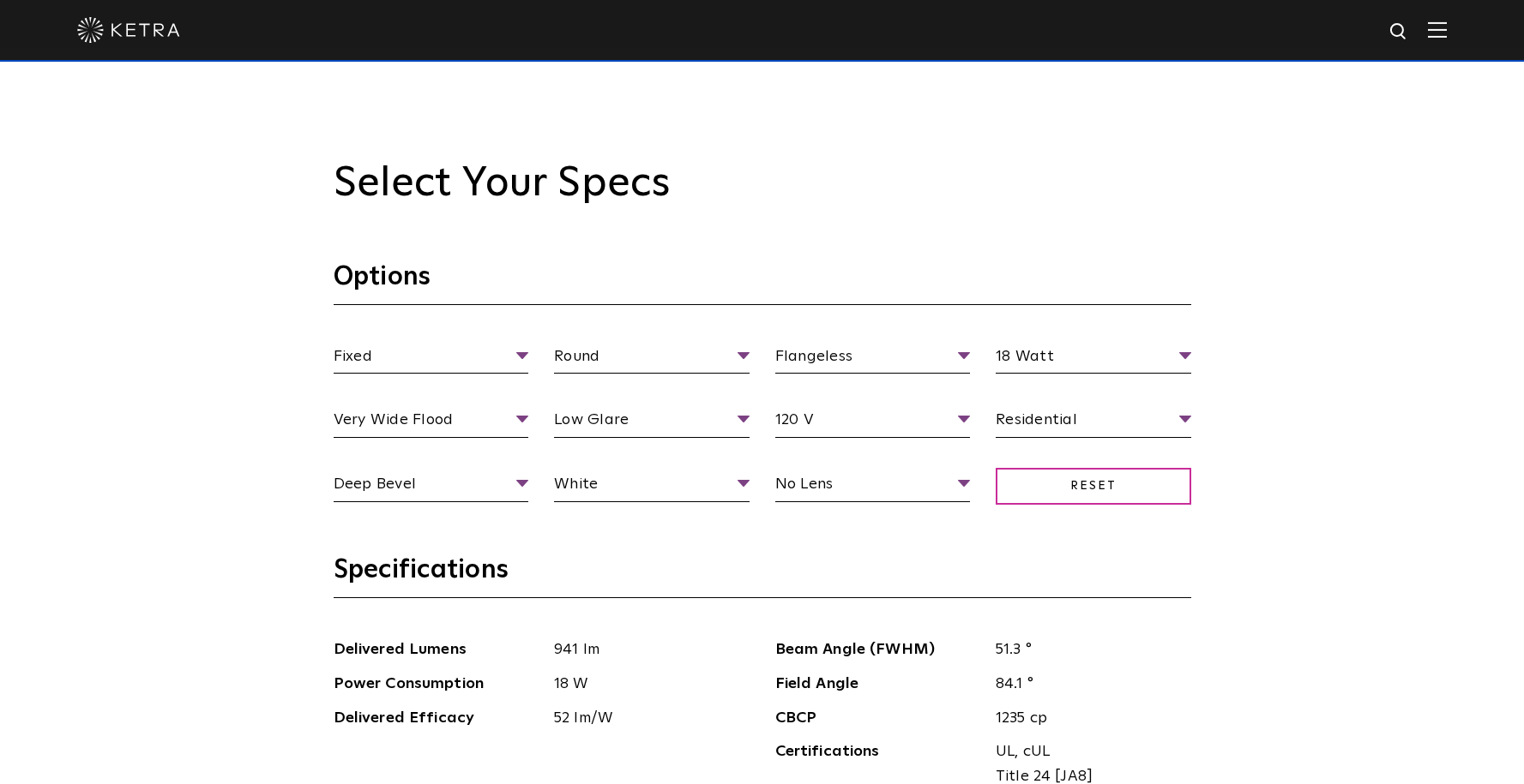
click at [980, 489] on ul "No Lens Trim Accessories Frosted Lens No Lens Solite Lens" at bounding box center [873, 487] width 221 height 30
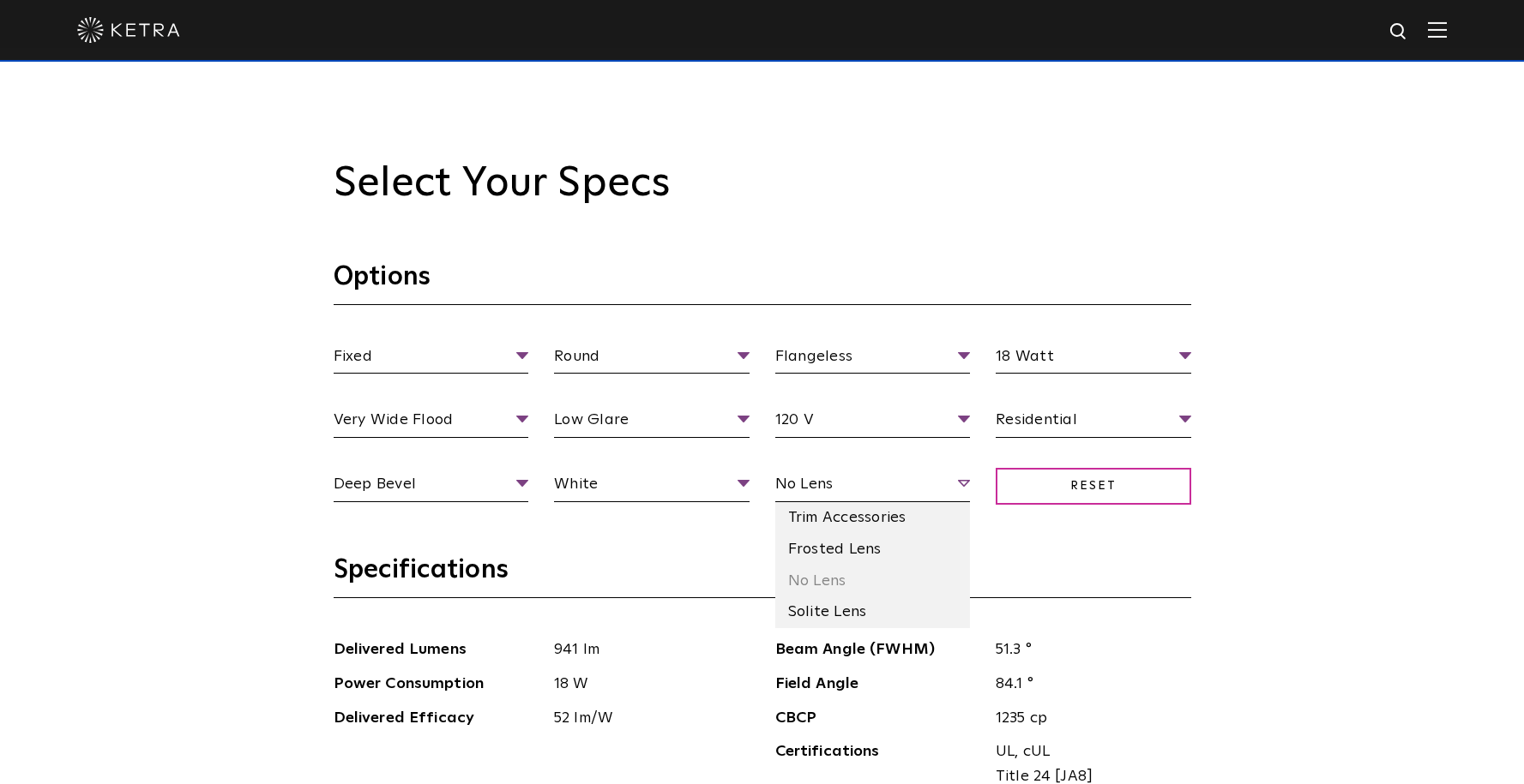
click at [967, 485] on span "No Lens" at bounding box center [873, 487] width 196 height 30
click at [934, 543] on li "Frosted Lens" at bounding box center [873, 550] width 196 height 31
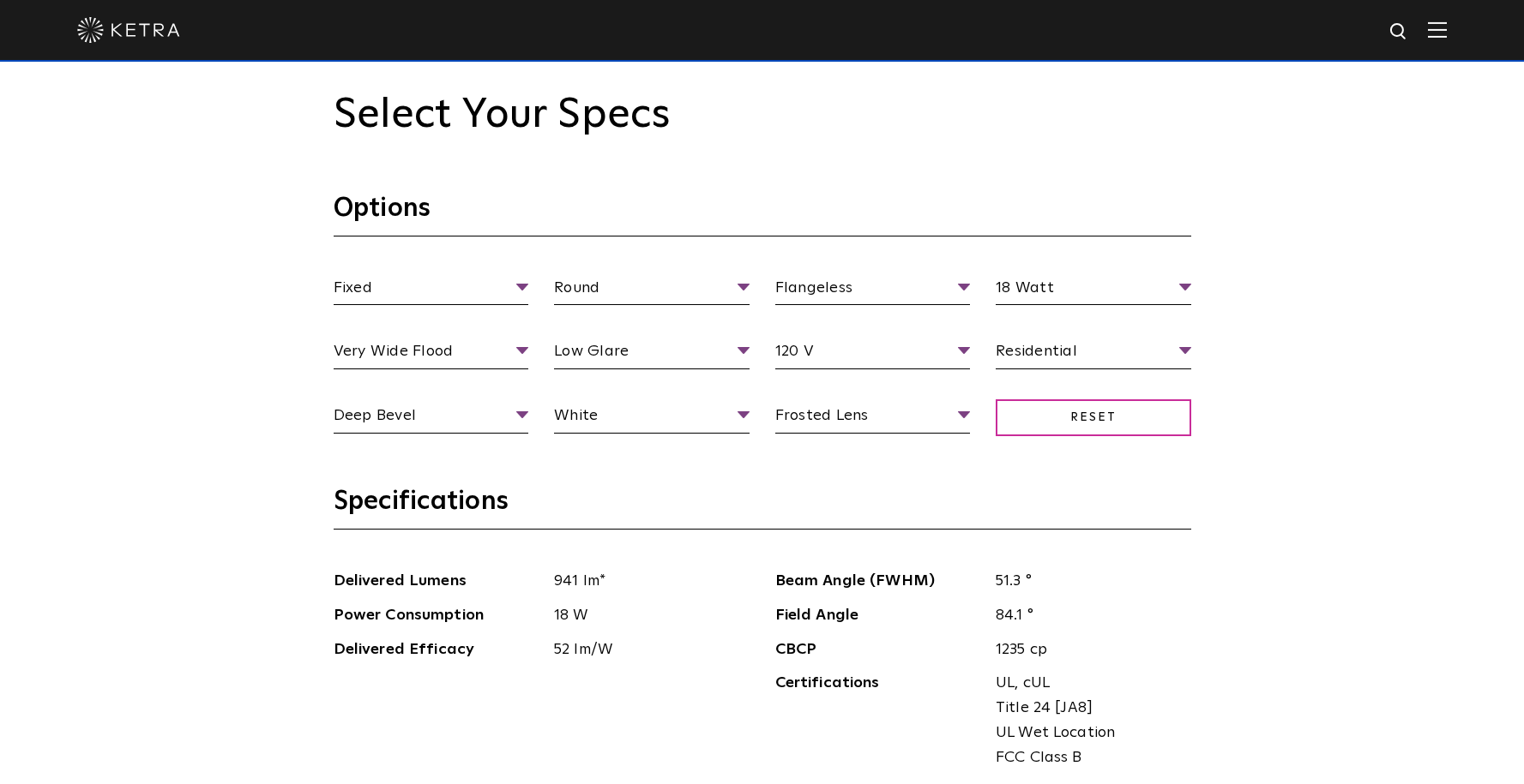
scroll to position [1344, 0]
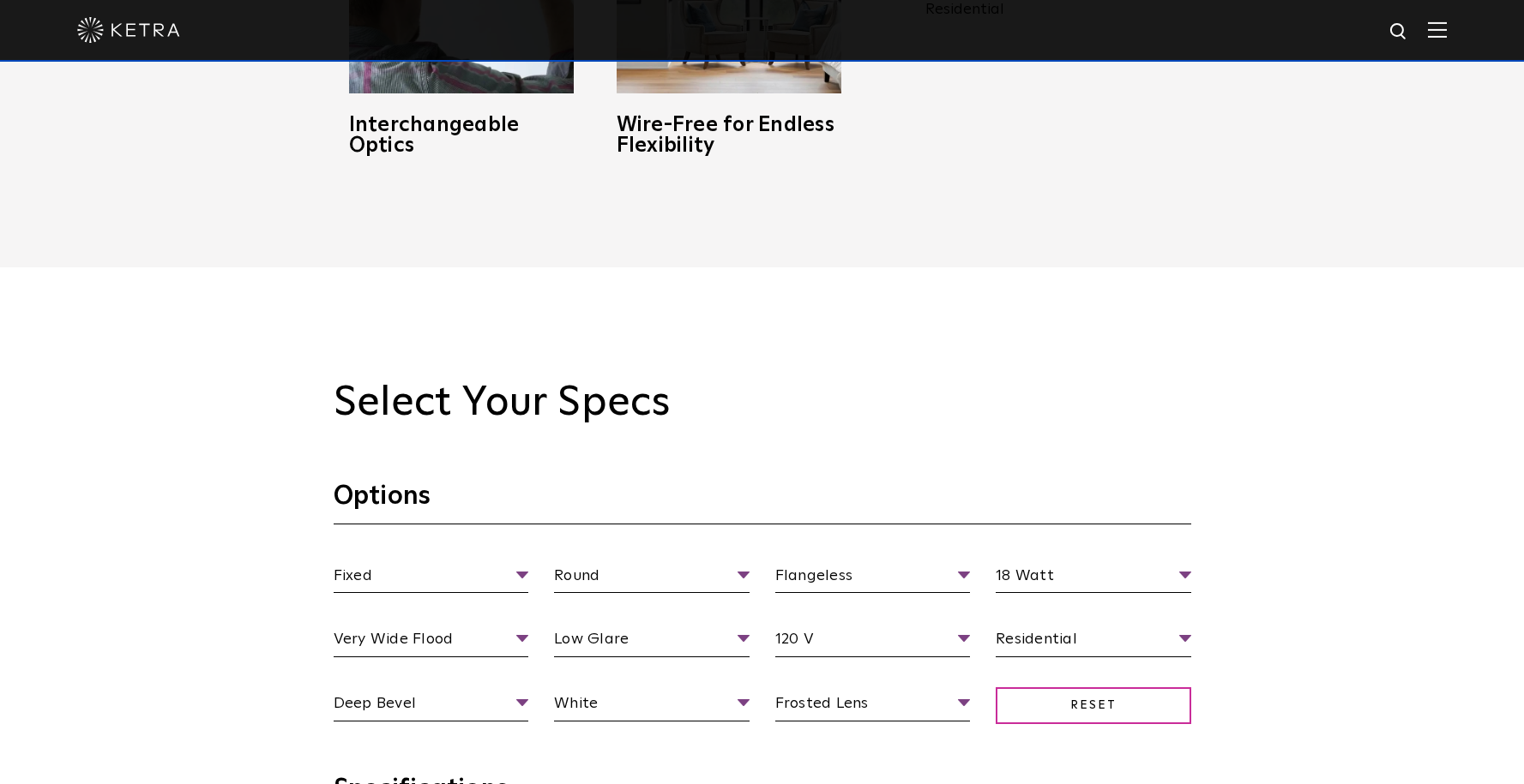
drag, startPoint x: 1368, startPoint y: 622, endPoint x: 1359, endPoint y: 624, distance: 9.2
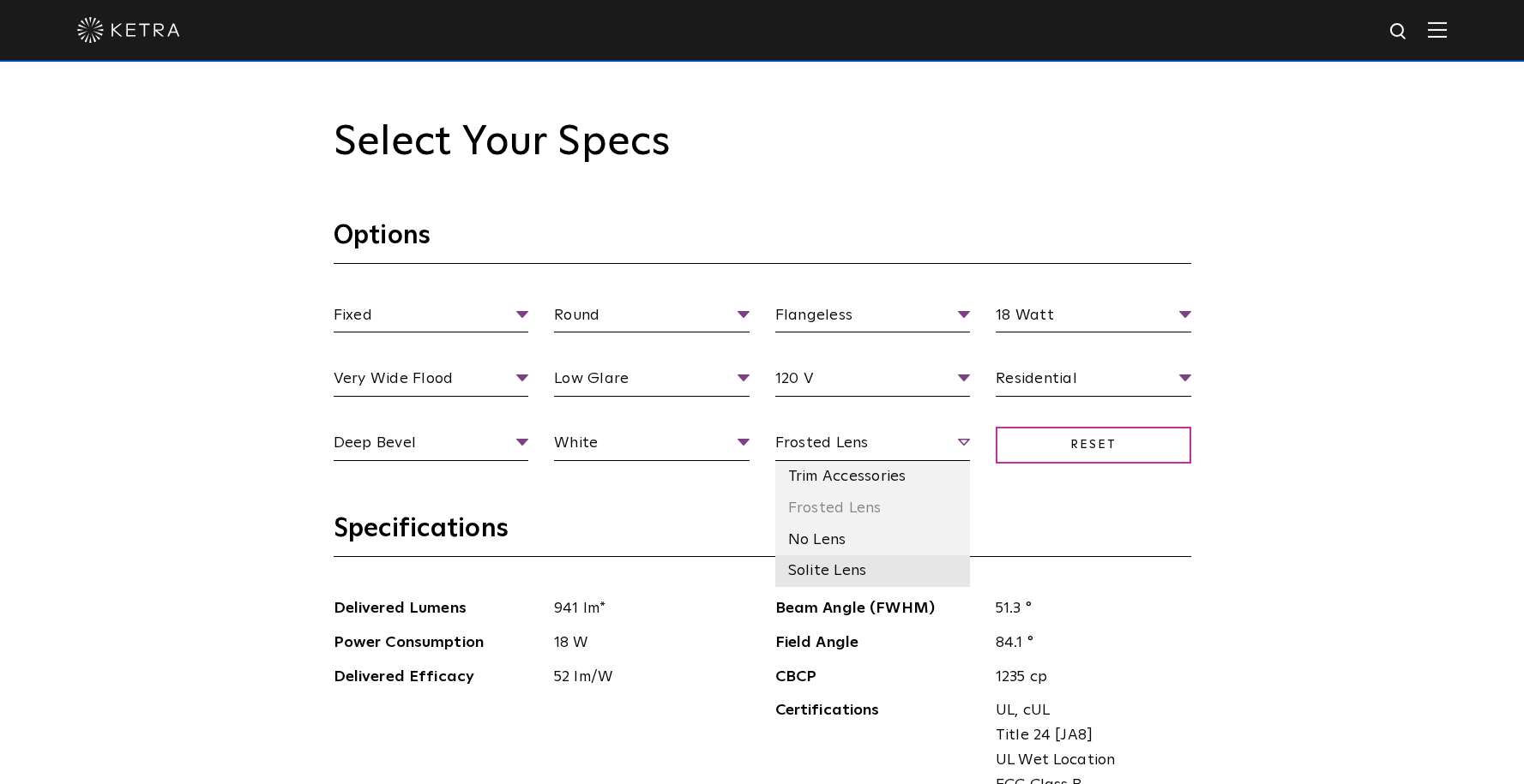
click at [903, 575] on li "Solite Lens" at bounding box center [873, 571] width 196 height 31
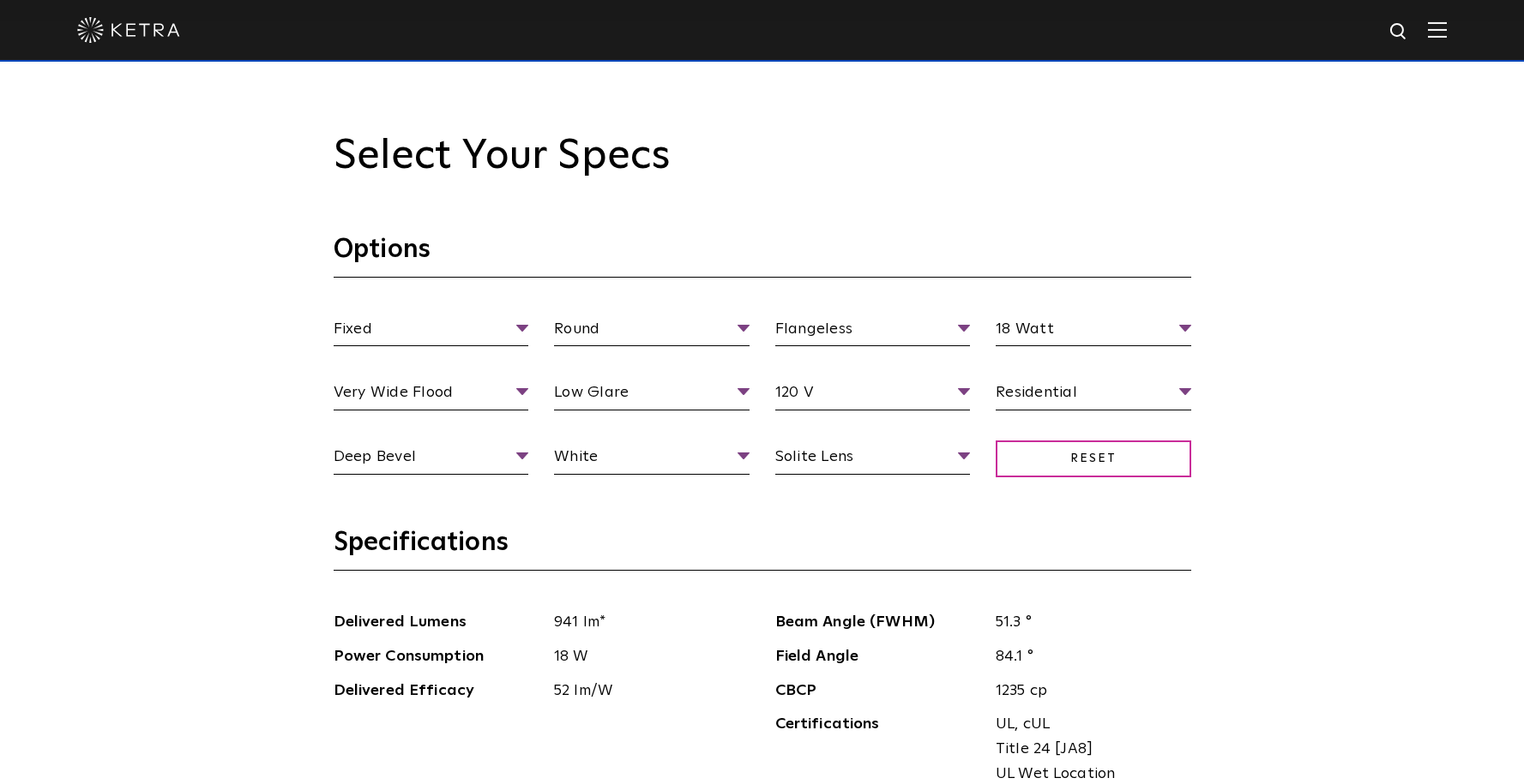
scroll to position [1659, 0]
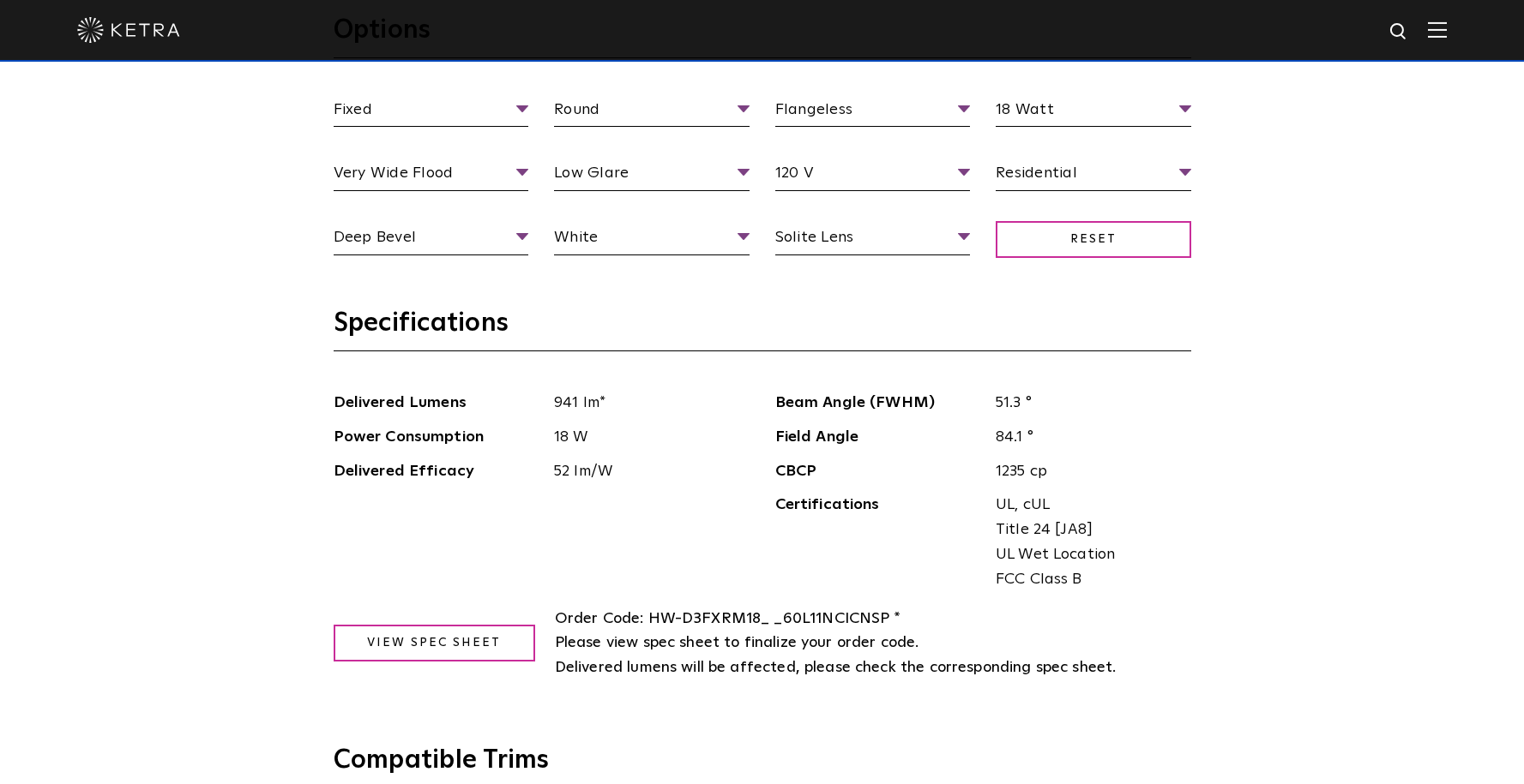
scroll to position [1975, 0]
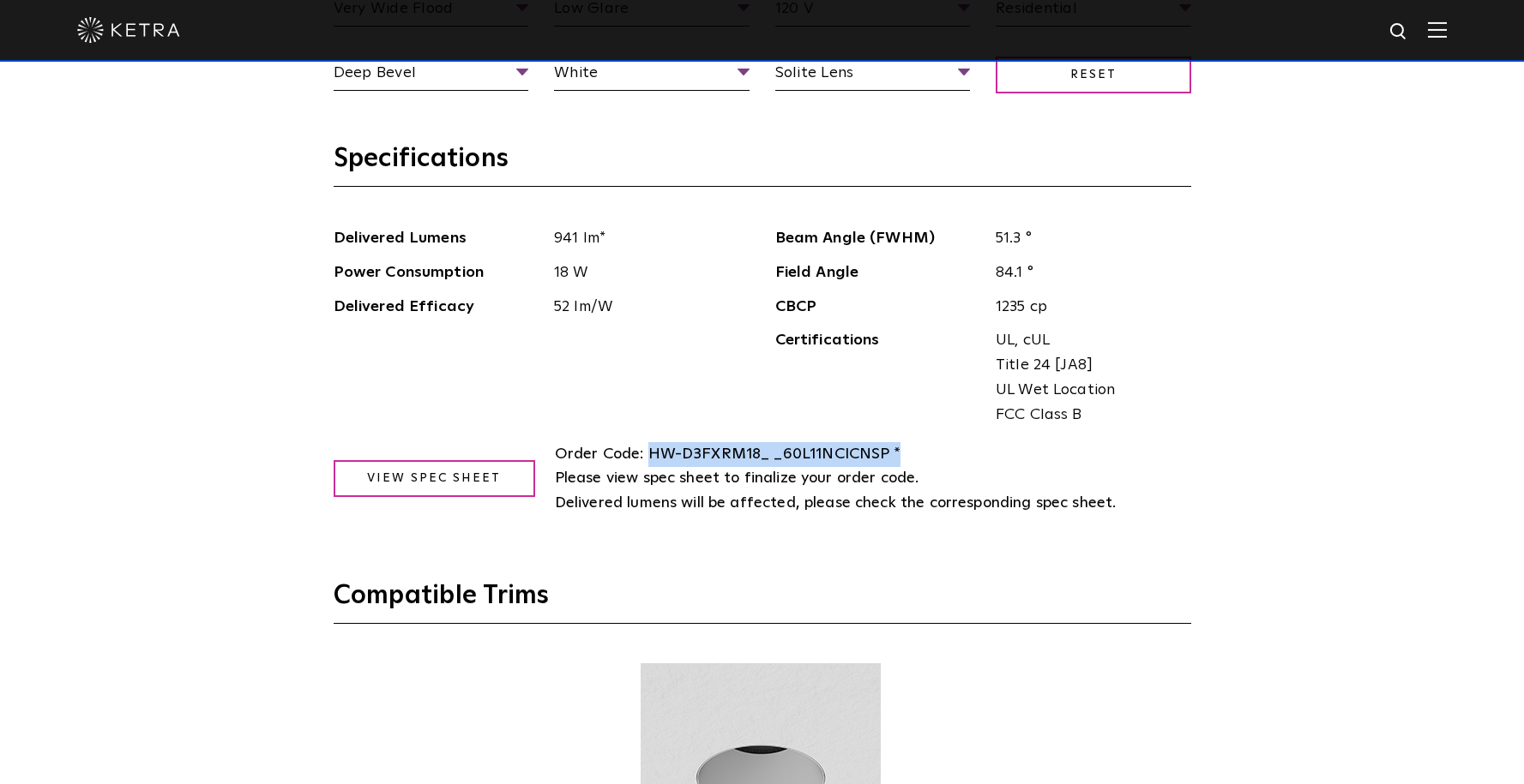
drag, startPoint x: 648, startPoint y: 452, endPoint x: 924, endPoint y: 462, distance: 276.2
click at [924, 462] on span "Order Code: HW-D3FXRM18_ _60L11NCICNSP * Please view spec sheet to finalize you…" at bounding box center [872, 479] width 636 height 74
copy span "HW-D3FXRM18_ _60L11NCICNSP *"
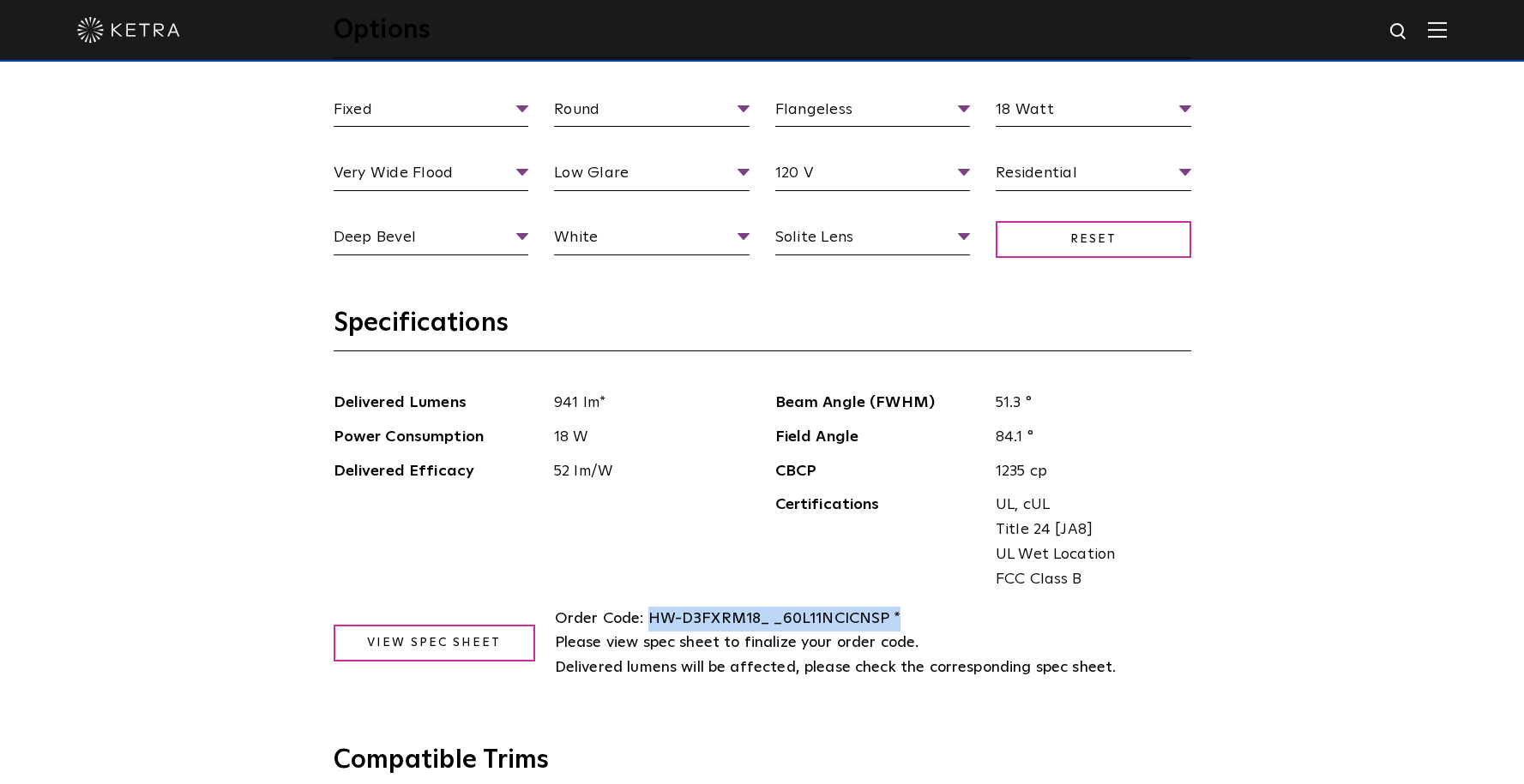
scroll to position [1646, 0]
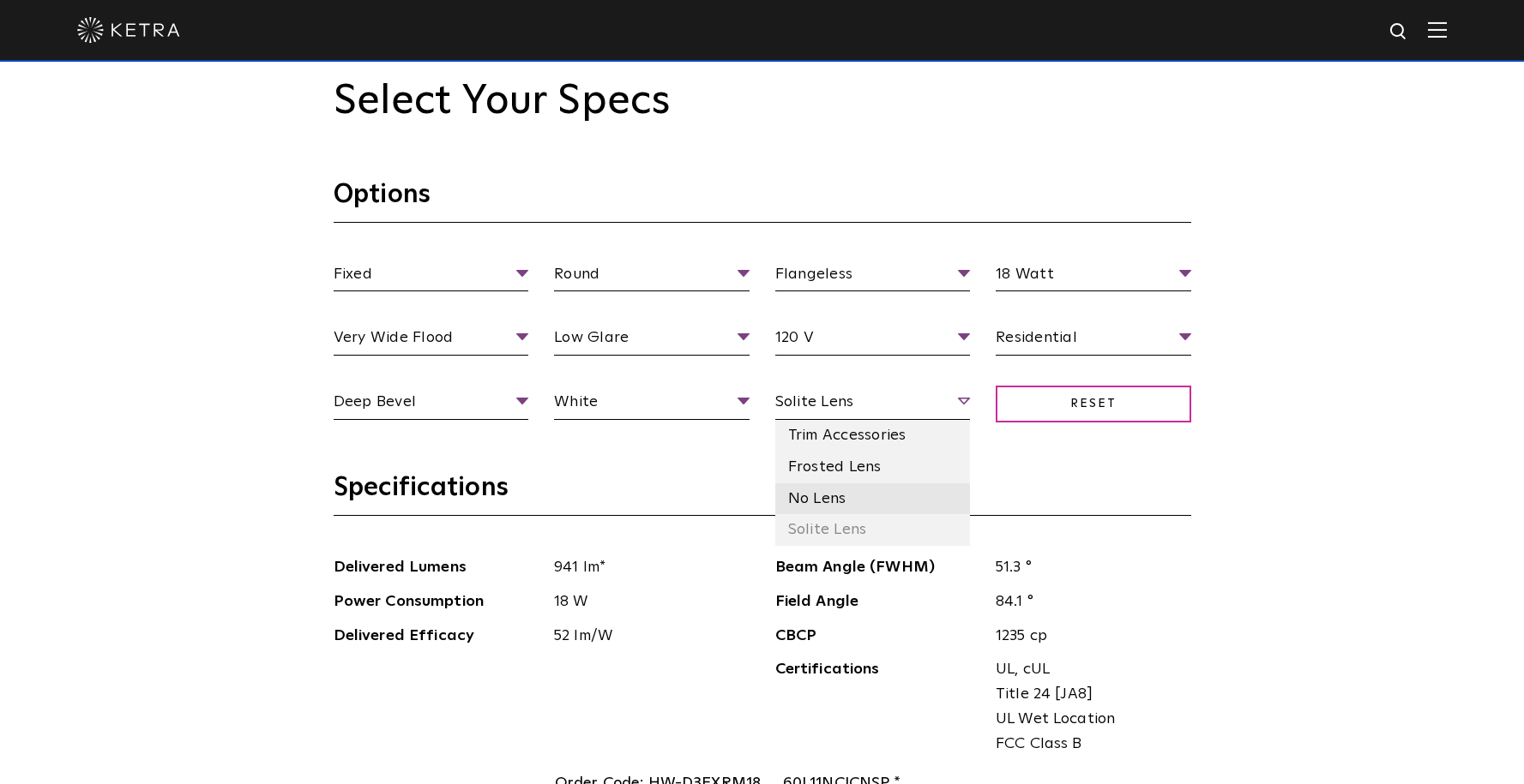
click at [943, 499] on li "No Lens" at bounding box center [873, 499] width 196 height 31
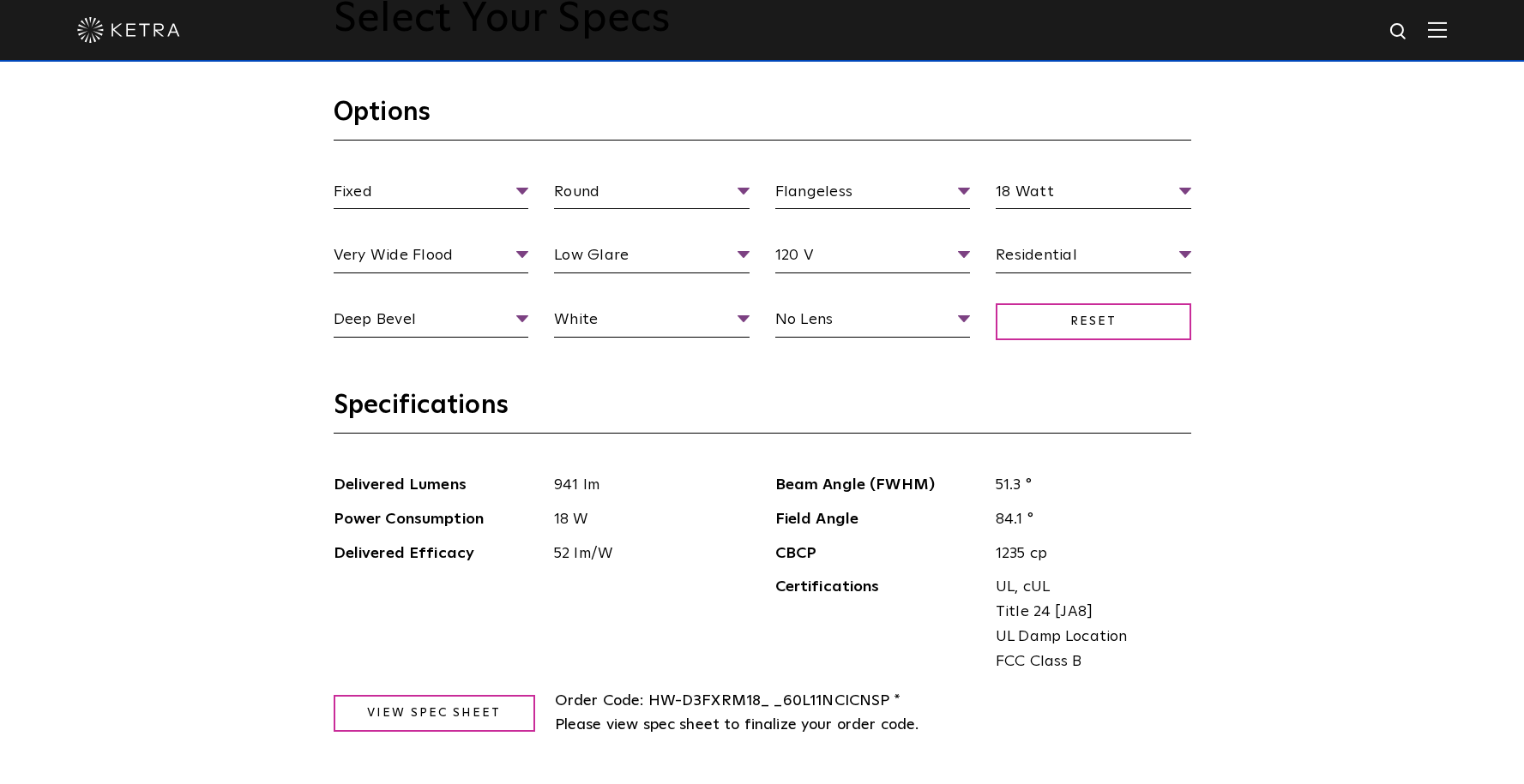
scroll to position [1742, 0]
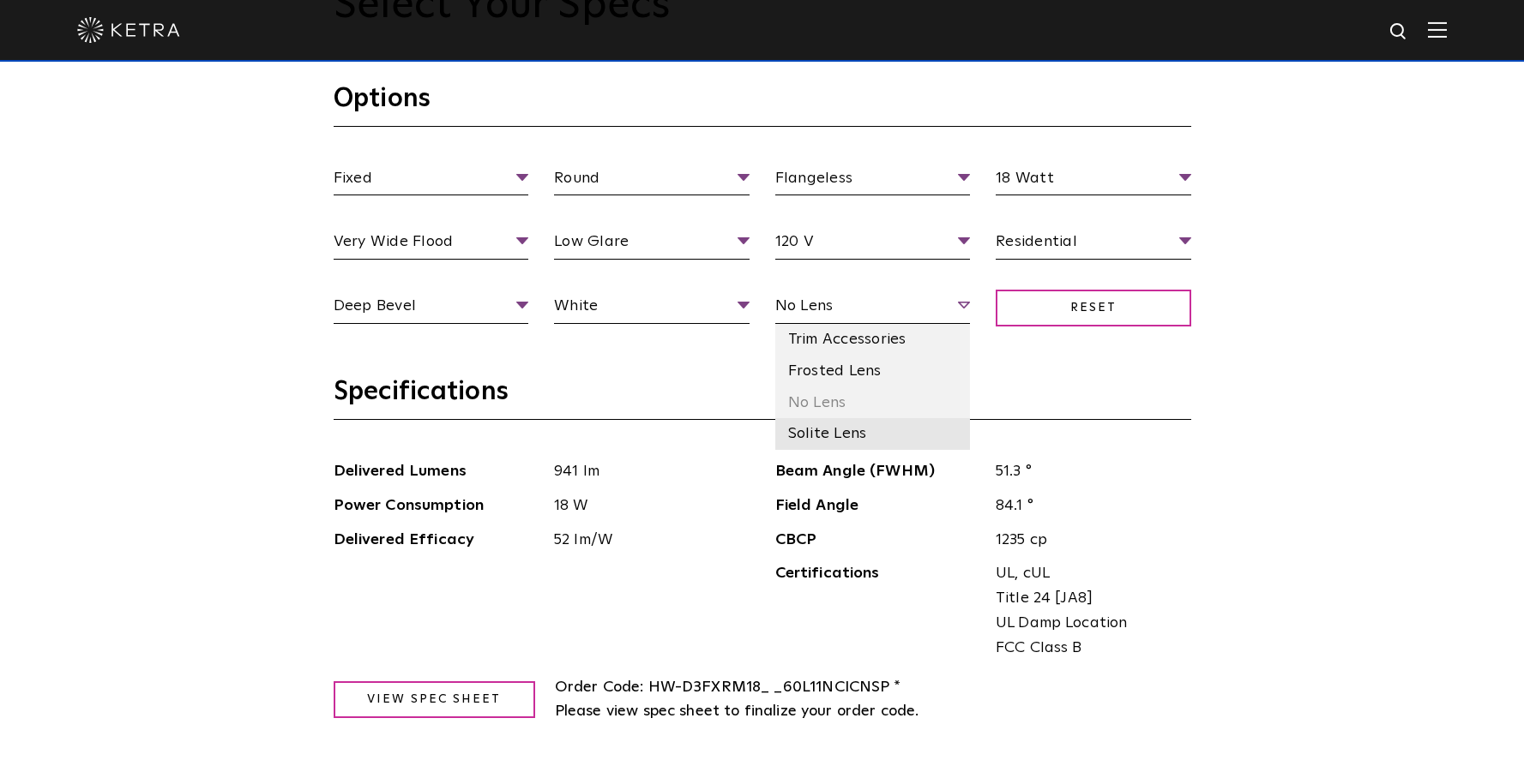
click at [925, 427] on li "Solite Lens" at bounding box center [873, 434] width 196 height 31
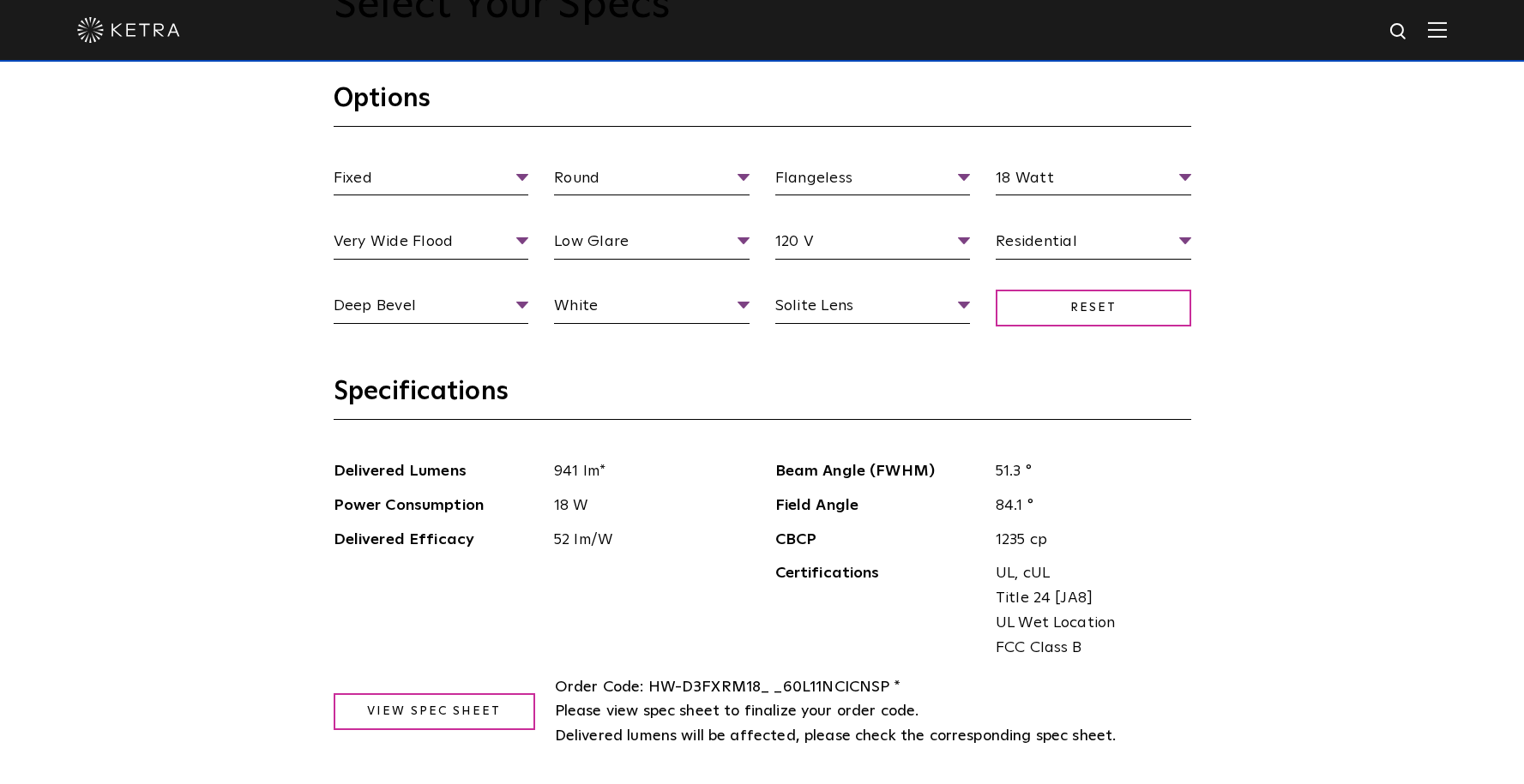
click at [1243, 386] on div "Select Your Specs Options Fixed Fixture Type Adjustable Fixed Wall Wash Round A…" at bounding box center [762, 792] width 1524 height 1845
drag, startPoint x: 649, startPoint y: 690, endPoint x: 888, endPoint y: 687, distance: 239.0
click at [888, 687] on span "HW-D3FXRM18_ _60L11NCICNSP * Please view spec sheet to finalize your order code." at bounding box center [736, 700] width 365 height 40
copy span "HW-D3FXRM18_ _60L11NCICNSP"
click at [1219, 463] on div "Select Your Specs Options Fixed Fixture Type Adjustable Fixed Wall Wash Round A…" at bounding box center [762, 792] width 1524 height 1845
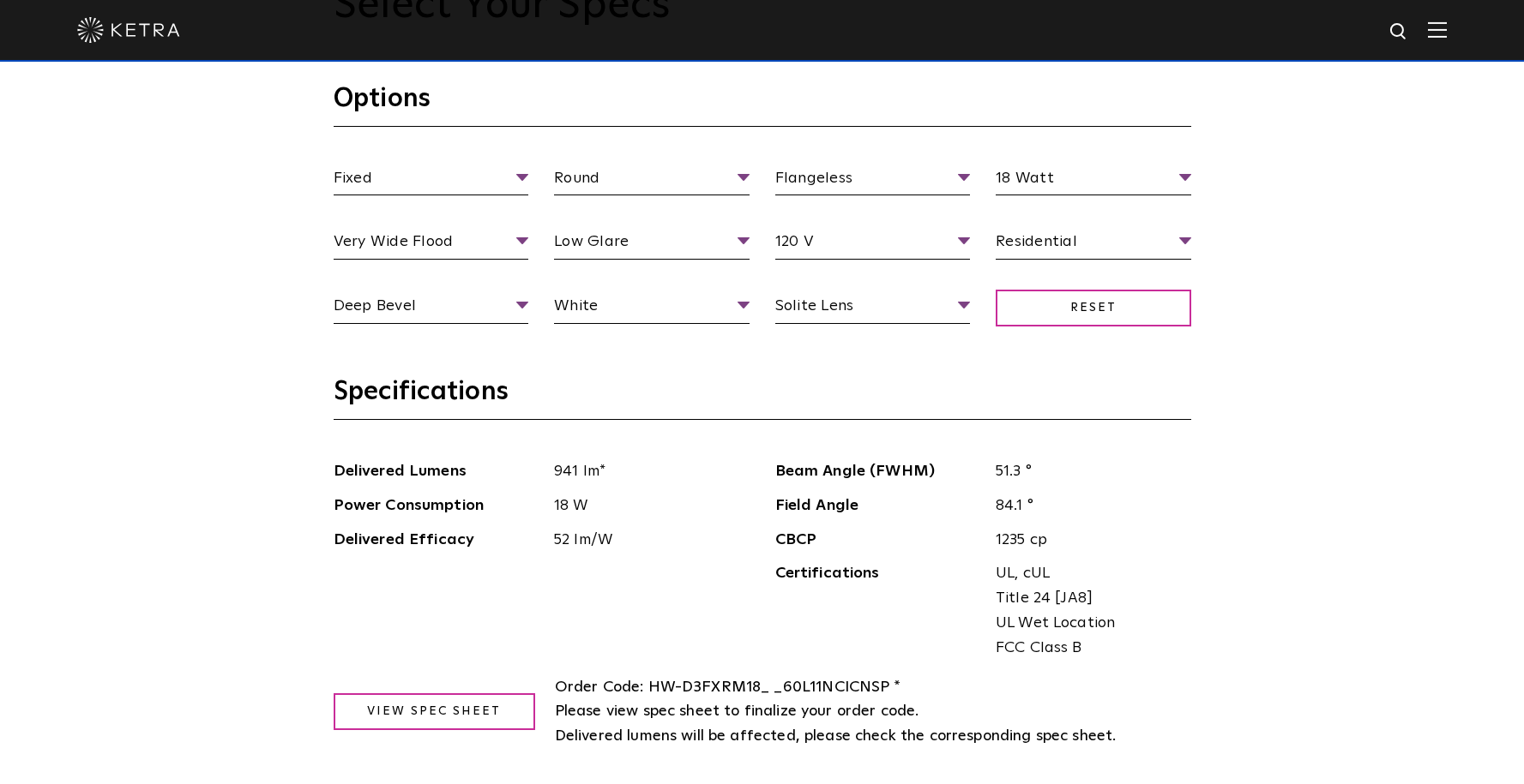
scroll to position [823, 0]
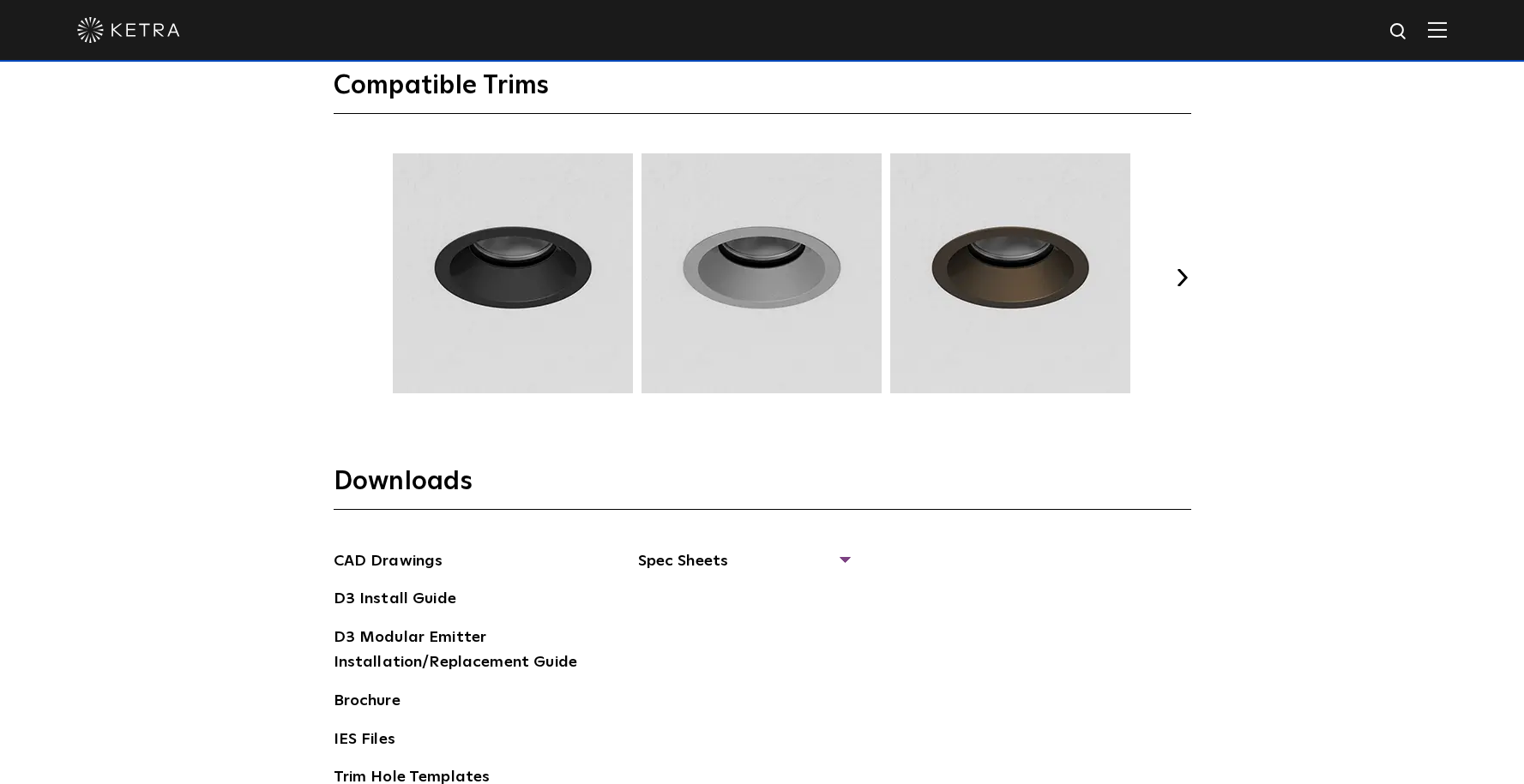
scroll to position [2675, 0]
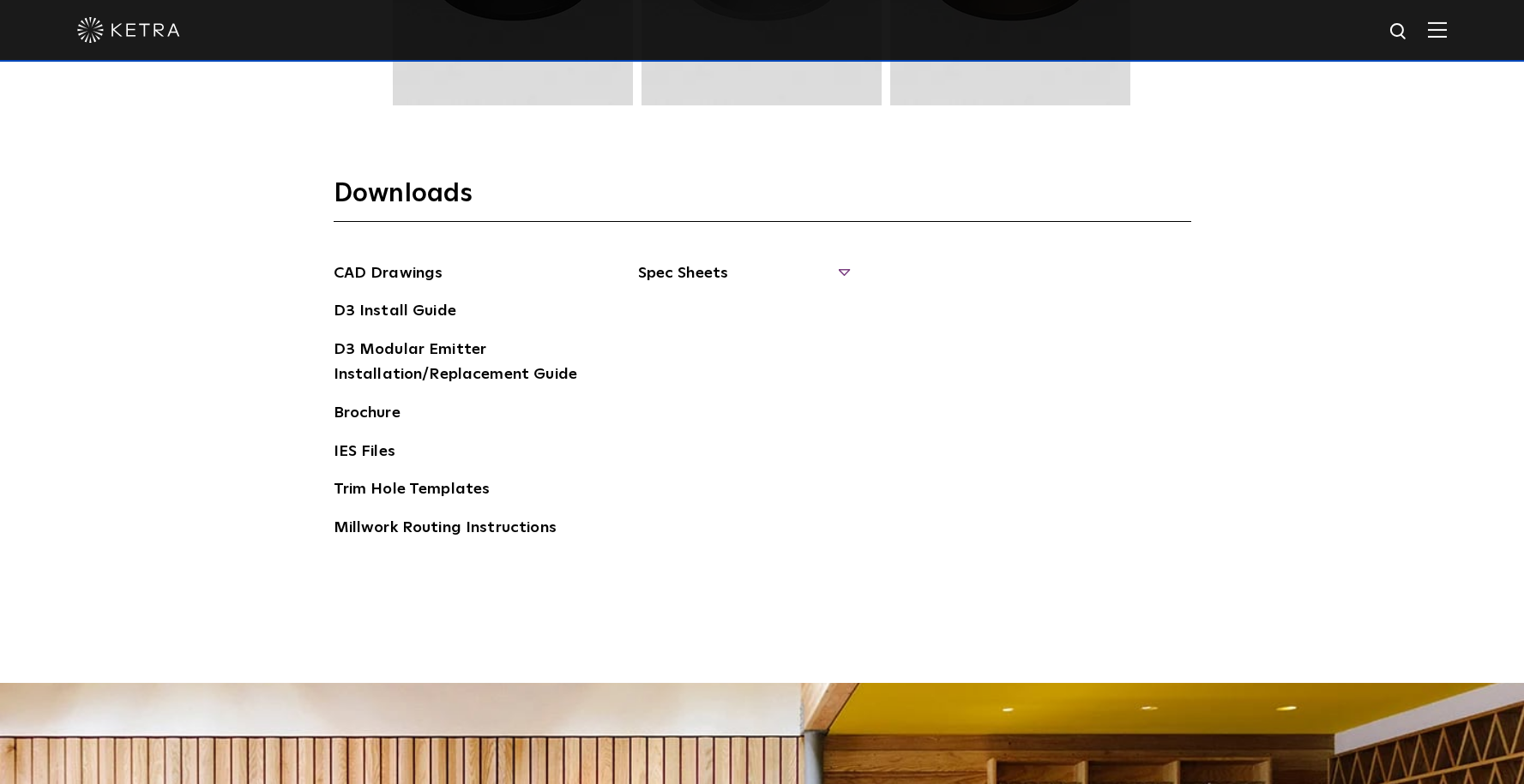
click at [845, 275] on span "Spec Sheets" at bounding box center [742, 279] width 210 height 37
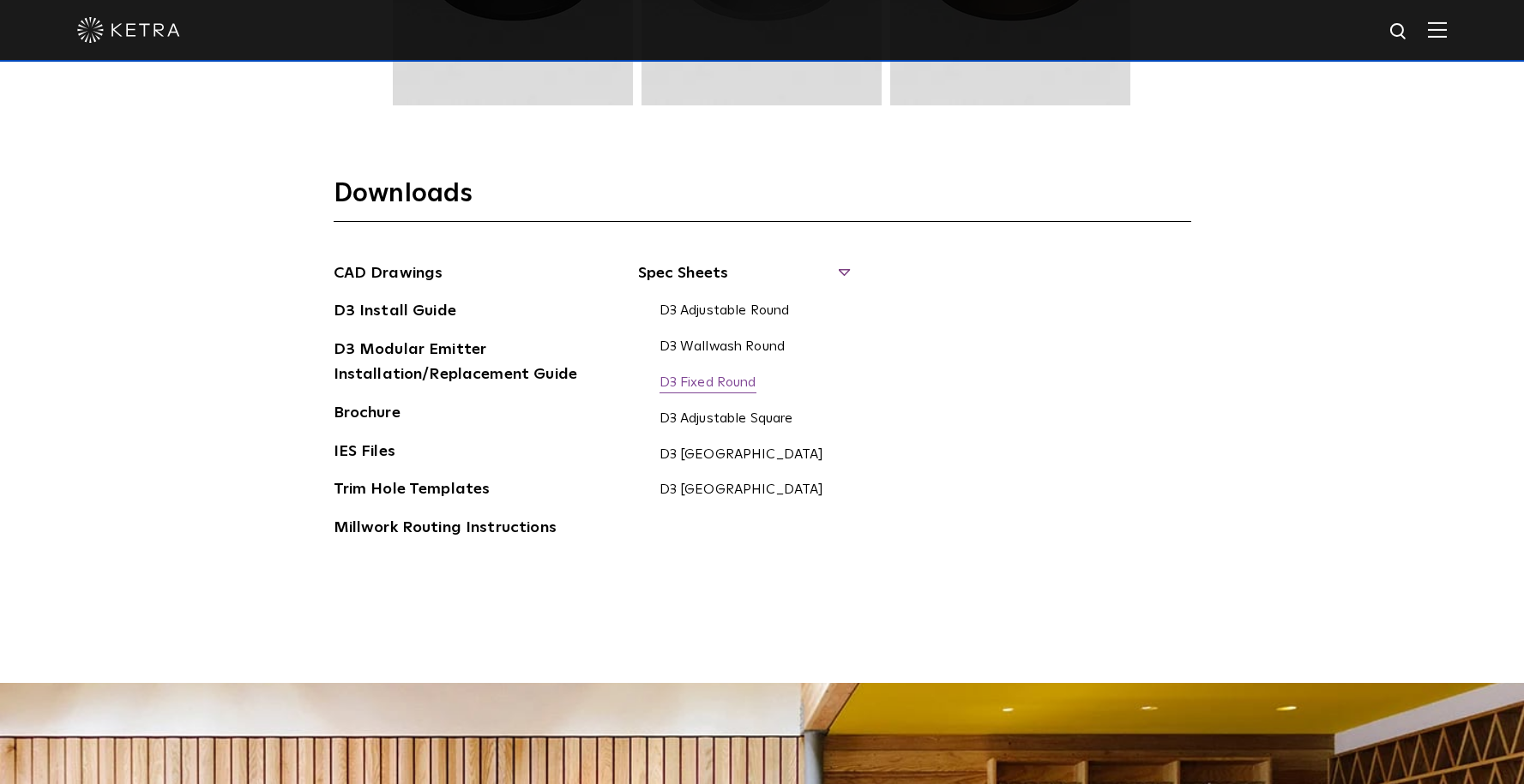
click at [735, 387] on link "D3 Fixed Round" at bounding box center [708, 385] width 97 height 19
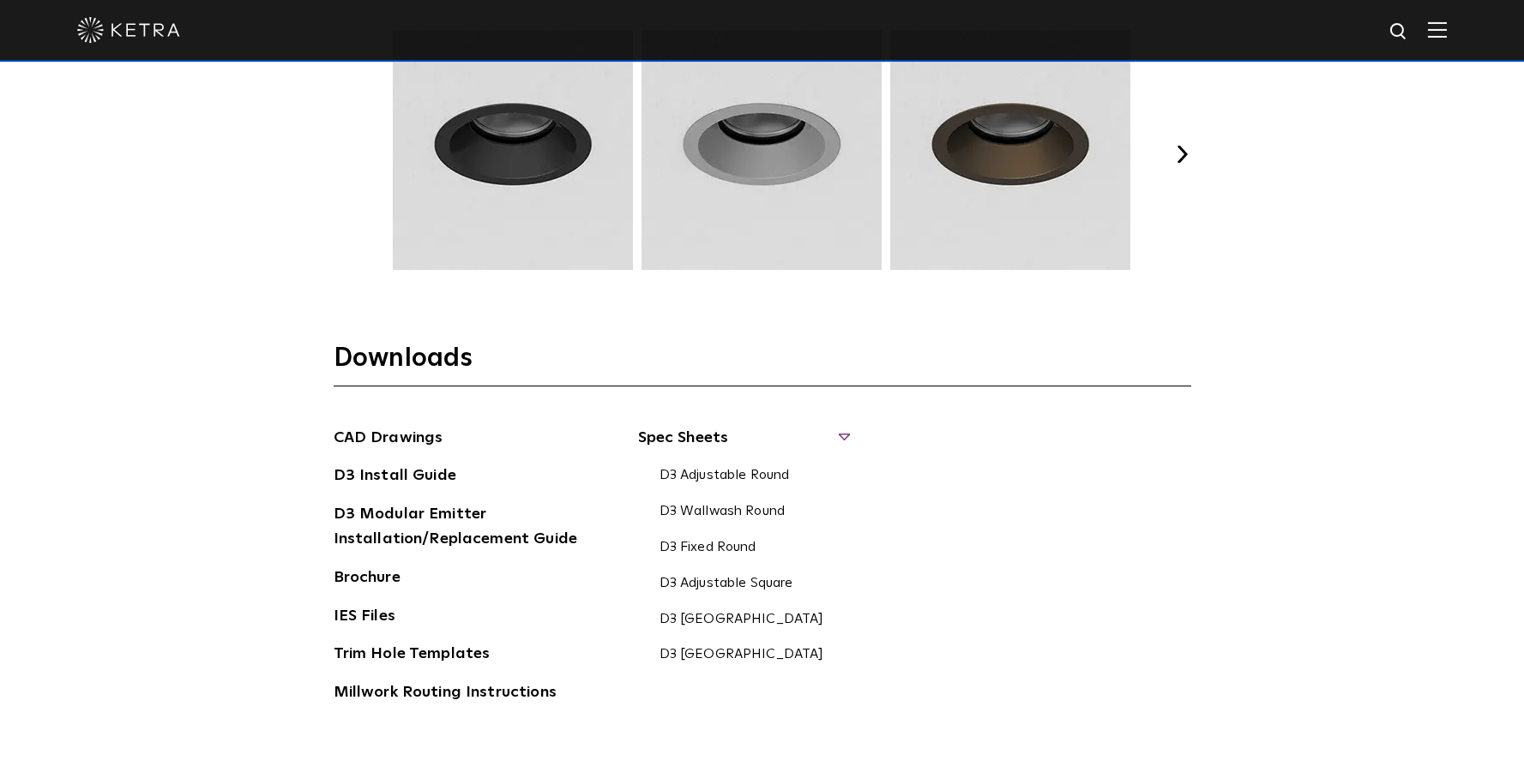
scroll to position [2661, 0]
